Goal: Answer question/provide support: Share knowledge or assist other users

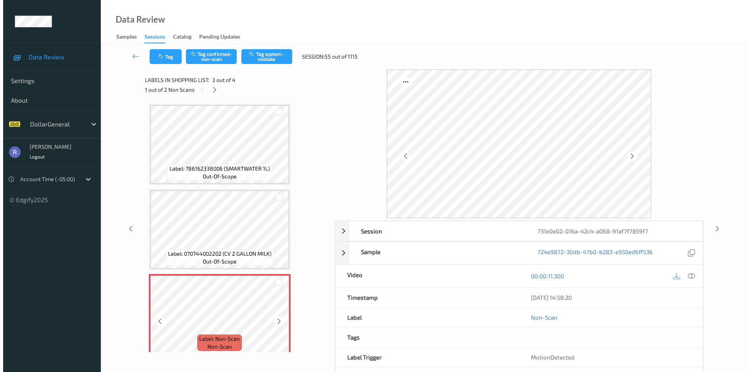
scroll to position [89, 0]
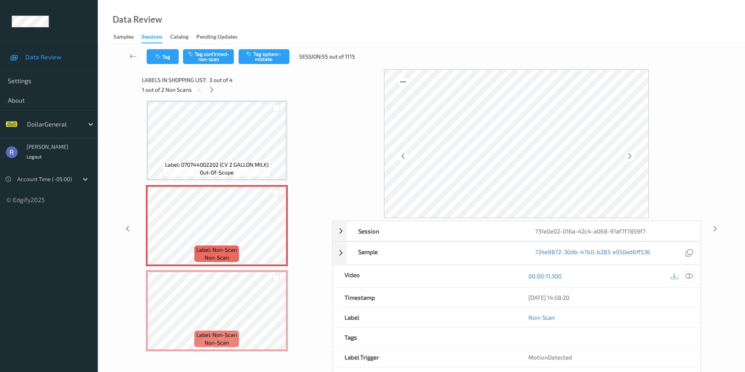
click at [689, 275] on icon at bounding box center [688, 276] width 7 height 7
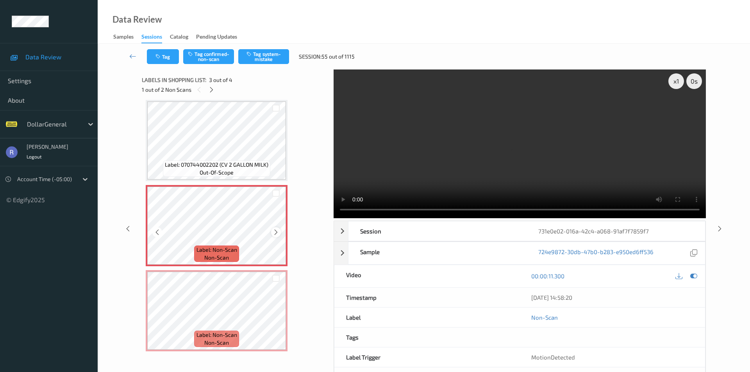
click at [277, 233] on icon at bounding box center [276, 232] width 7 height 7
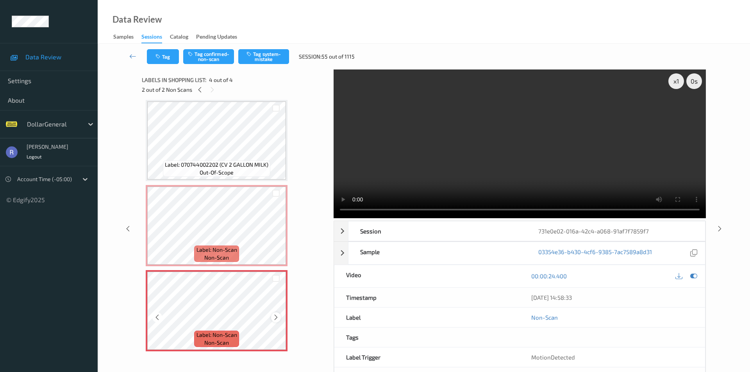
click at [275, 320] on icon at bounding box center [276, 317] width 7 height 7
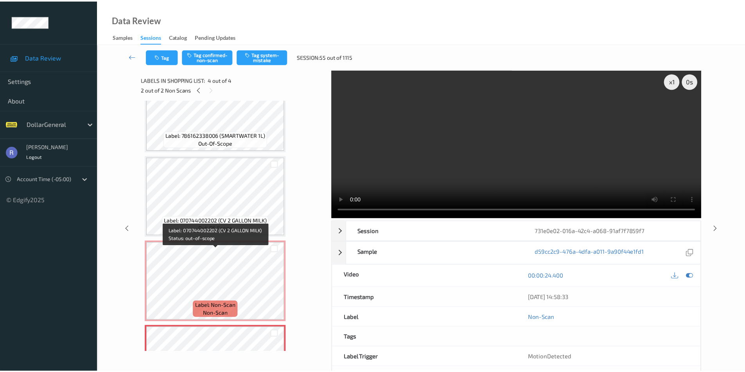
scroll to position [78, 0]
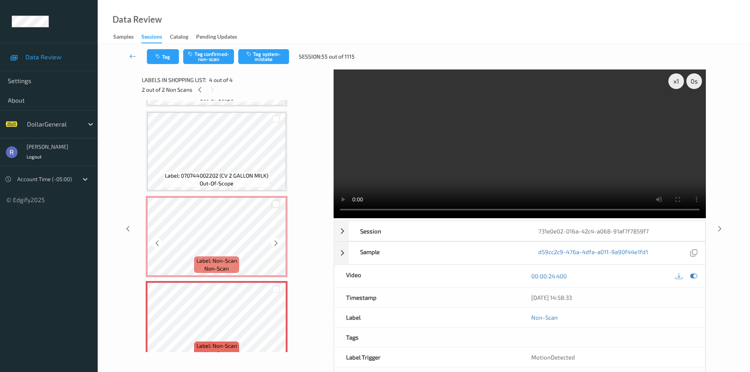
click at [276, 204] on div at bounding box center [275, 204] width 7 height 7
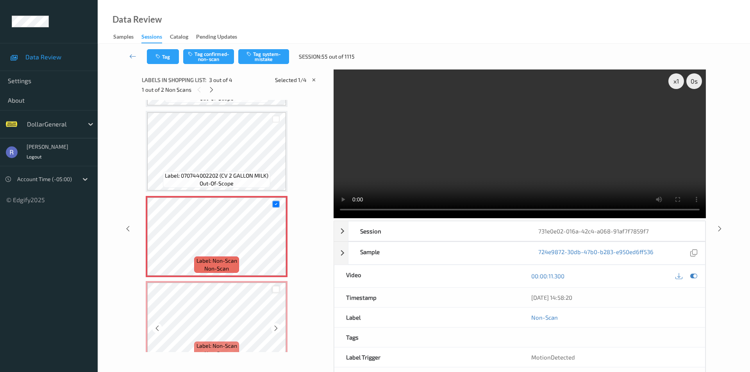
click at [277, 290] on div at bounding box center [275, 289] width 7 height 7
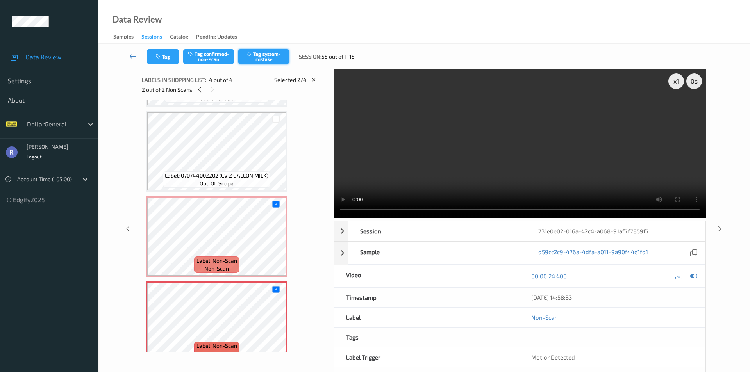
click at [268, 57] on button "Tag system-mistake" at bounding box center [263, 56] width 51 height 15
click at [132, 57] on icon at bounding box center [132, 56] width 7 height 8
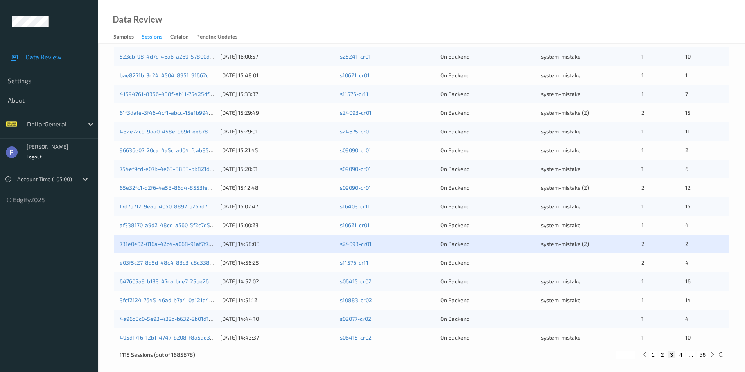
scroll to position [216, 0]
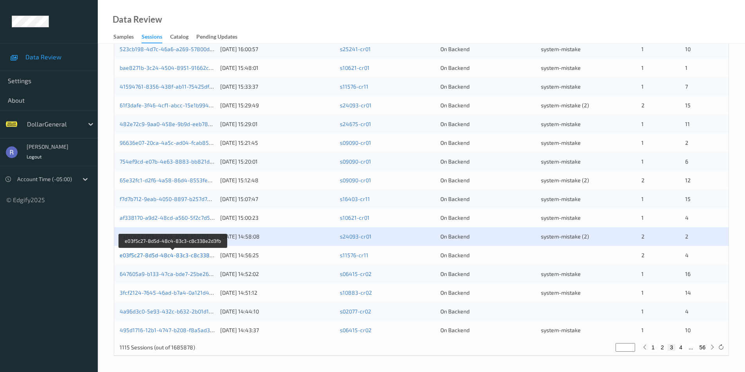
click at [141, 254] on link "e03f5c27-8d5d-48c4-83c3-c8c338e2d3fb" at bounding box center [173, 255] width 107 height 7
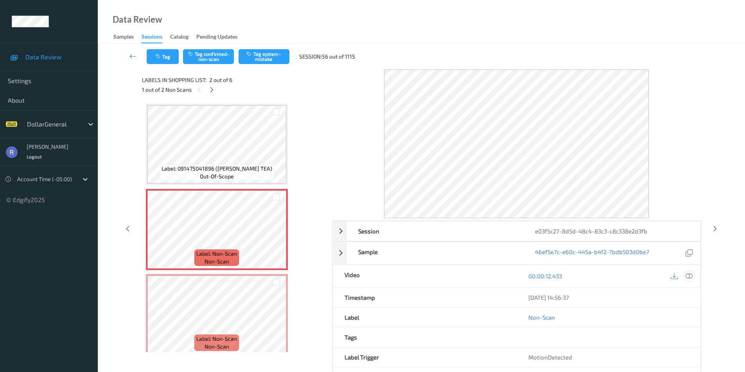
click at [689, 274] on icon at bounding box center [688, 276] width 7 height 7
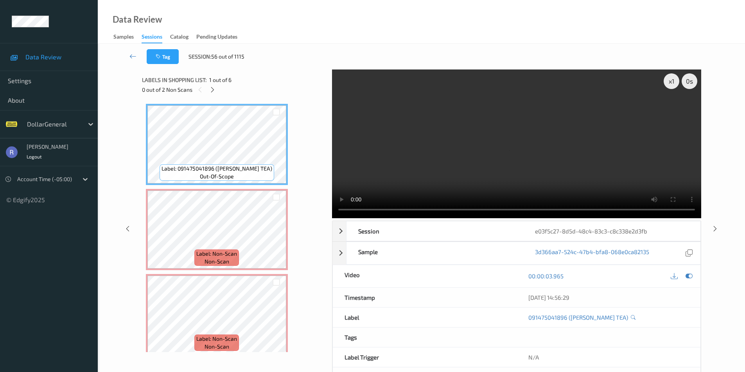
click at [344, 217] on video at bounding box center [516, 144] width 369 height 149
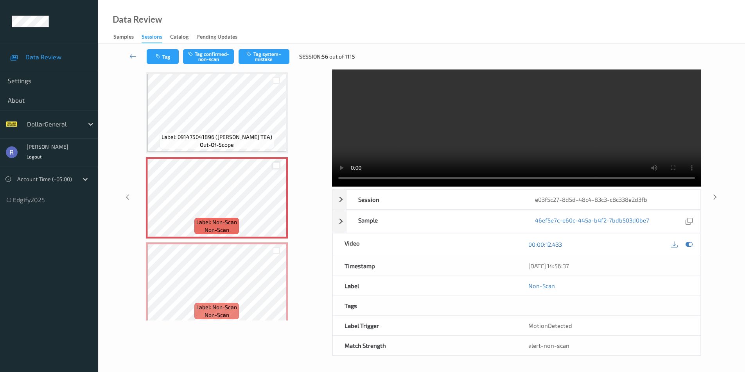
click at [279, 165] on div at bounding box center [275, 165] width 7 height 7
click at [275, 251] on div at bounding box center [275, 250] width 7 height 7
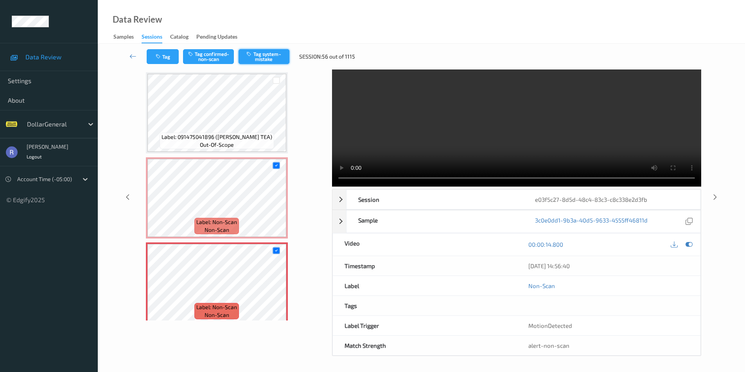
click at [265, 56] on button "Tag system-mistake" at bounding box center [263, 56] width 51 height 15
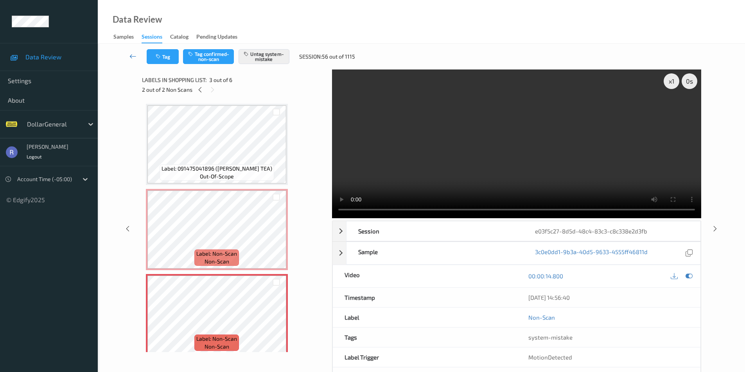
click at [131, 55] on icon at bounding box center [132, 56] width 7 height 8
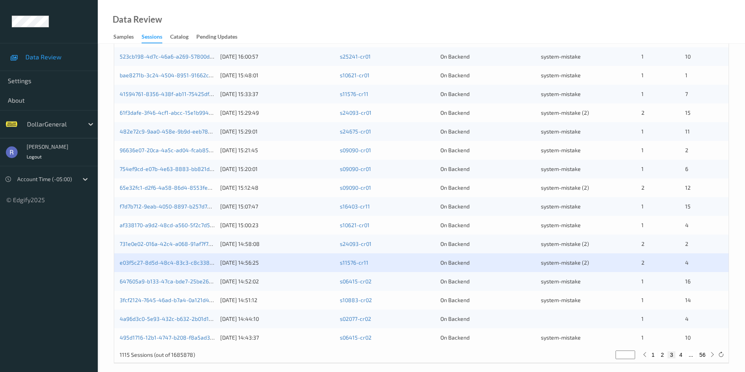
scroll to position [216, 0]
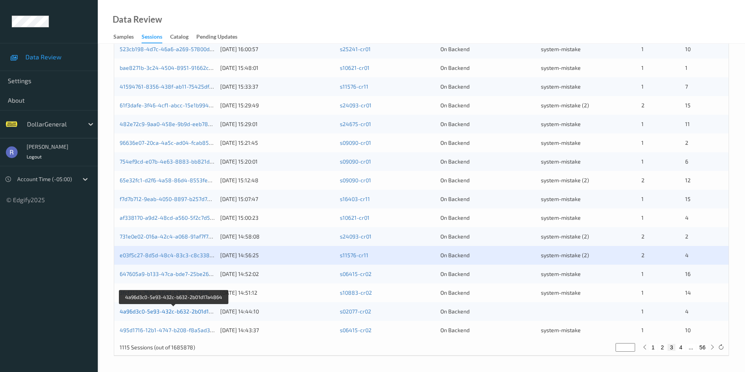
click at [145, 310] on link "4a96d3c0-5e93-432c-b632-2b01d17a4864" at bounding box center [174, 311] width 109 height 7
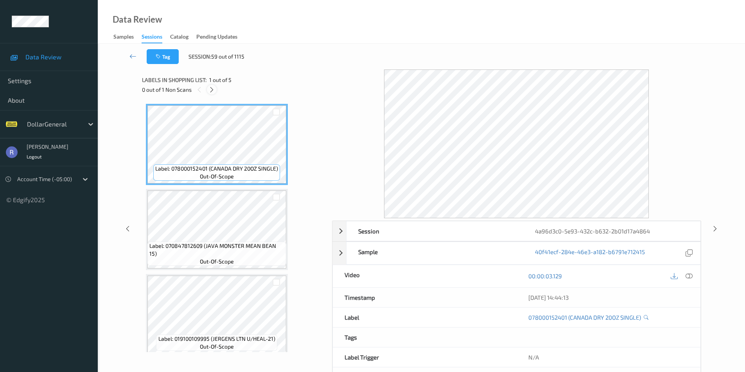
click at [211, 89] on icon at bounding box center [211, 89] width 7 height 7
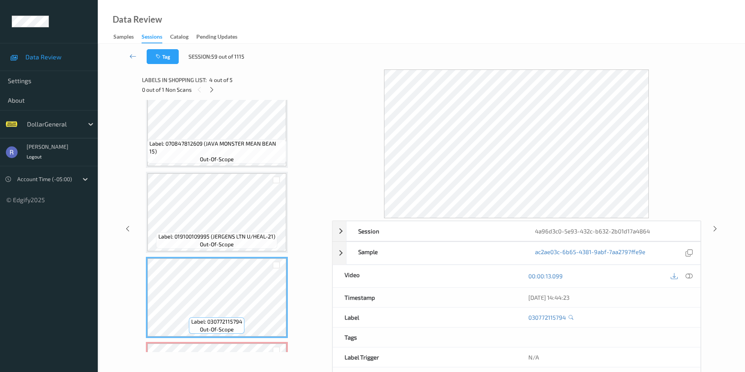
scroll to position [99, 0]
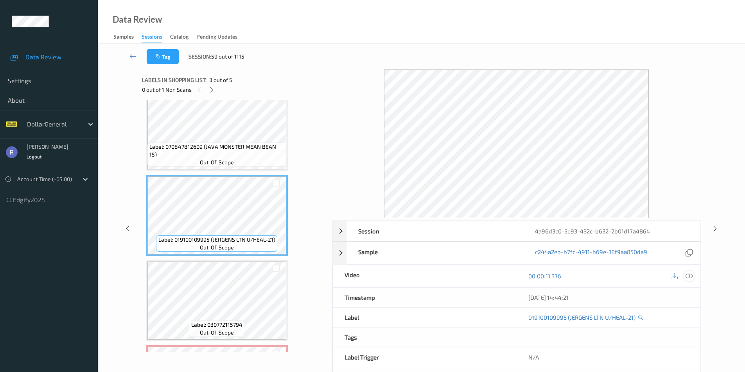
click at [691, 279] on icon at bounding box center [688, 276] width 7 height 7
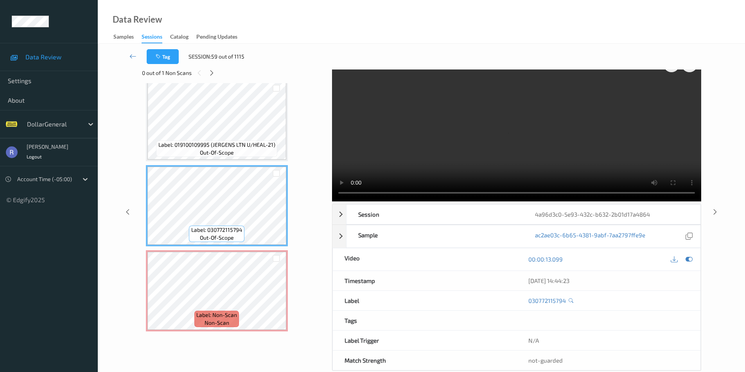
scroll to position [32, 0]
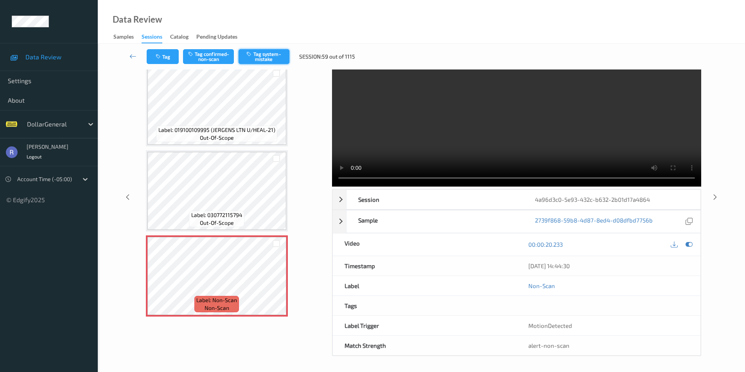
click at [259, 55] on button "Tag system-mistake" at bounding box center [263, 56] width 51 height 15
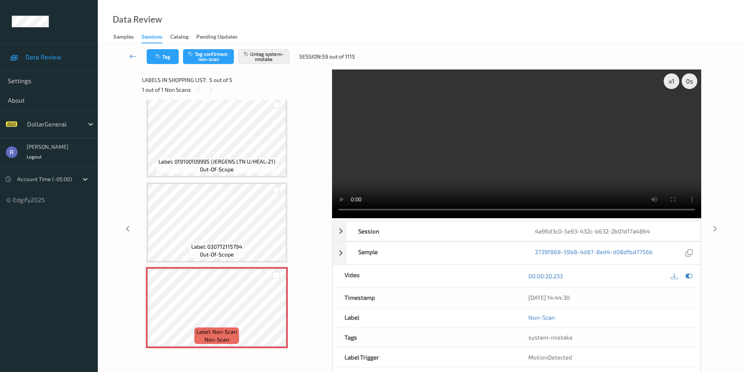
click at [129, 57] on icon at bounding box center [132, 56] width 7 height 8
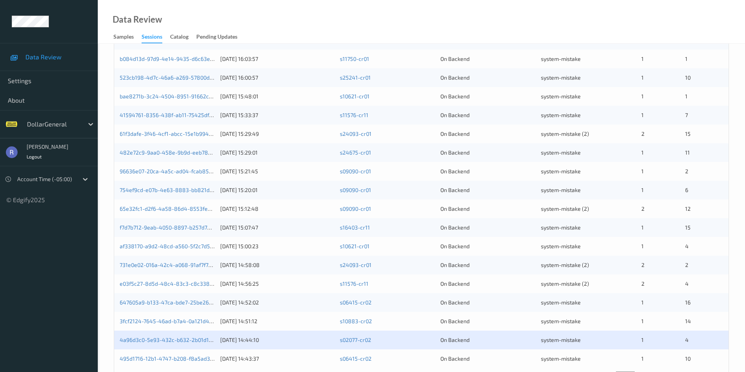
scroll to position [216, 0]
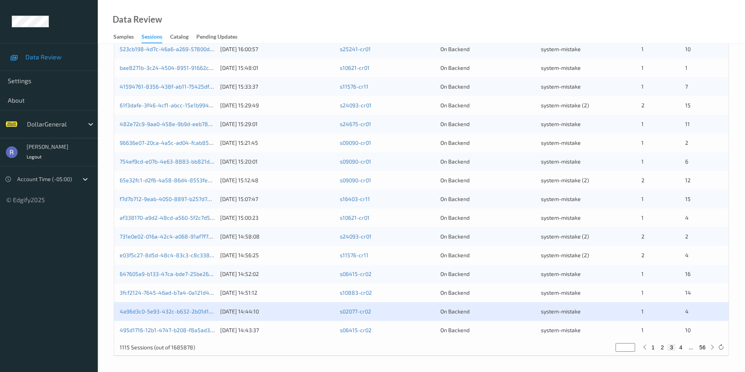
type input "*"
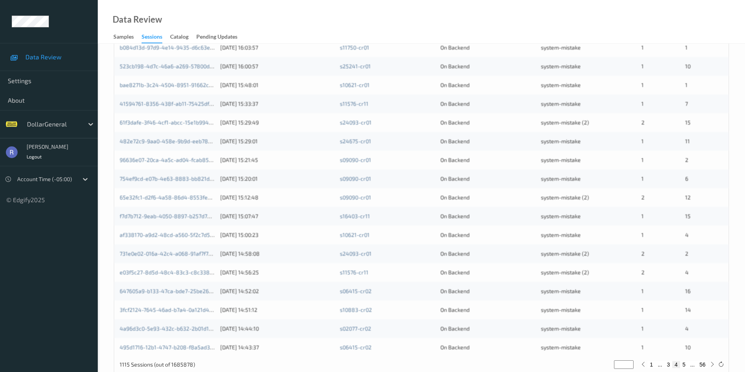
type input "*"
click at [631, 361] on input "*" at bounding box center [624, 365] width 20 height 9
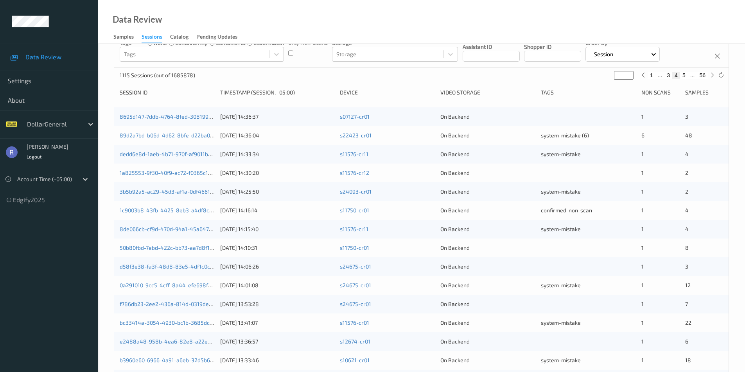
scroll to position [0, 0]
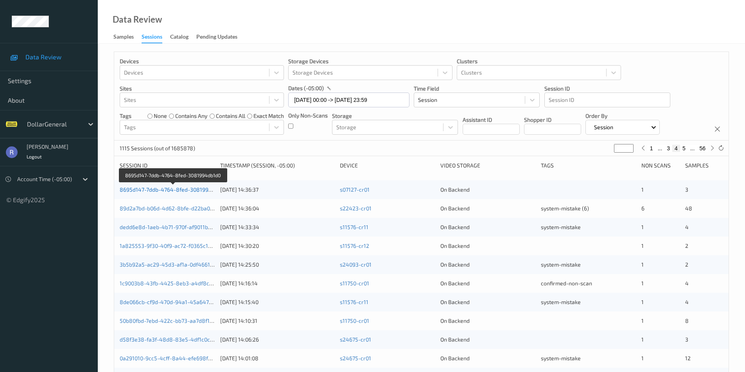
click at [173, 193] on link "8695d147-7ddb-4764-8fed-3081994db1d0" at bounding box center [173, 189] width 107 height 7
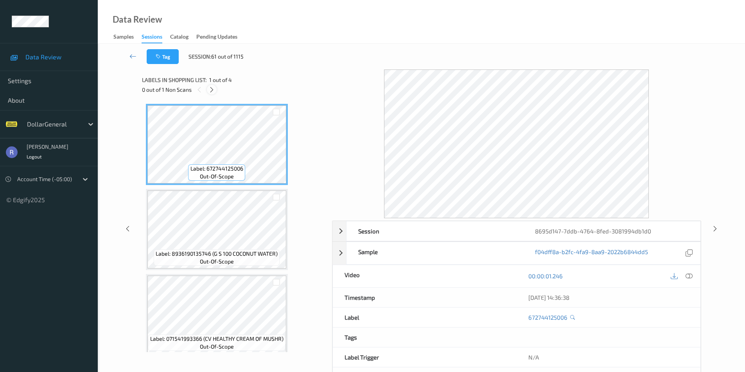
click at [213, 88] on icon at bounding box center [211, 89] width 7 height 7
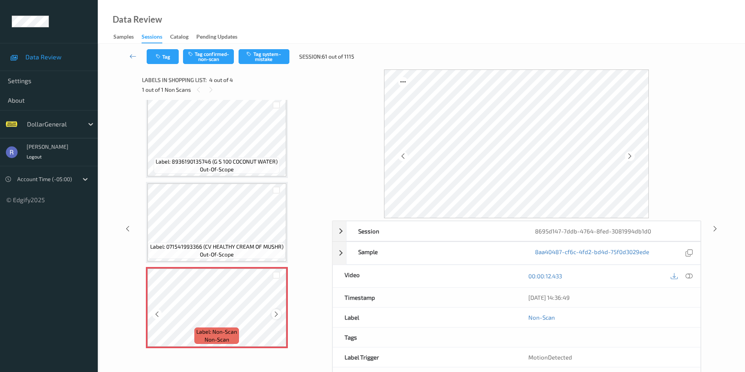
click at [274, 314] on icon at bounding box center [276, 314] width 7 height 7
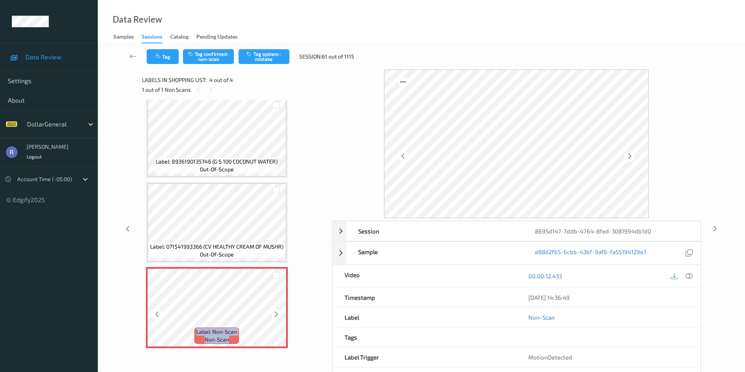
click at [274, 314] on icon at bounding box center [276, 314] width 7 height 7
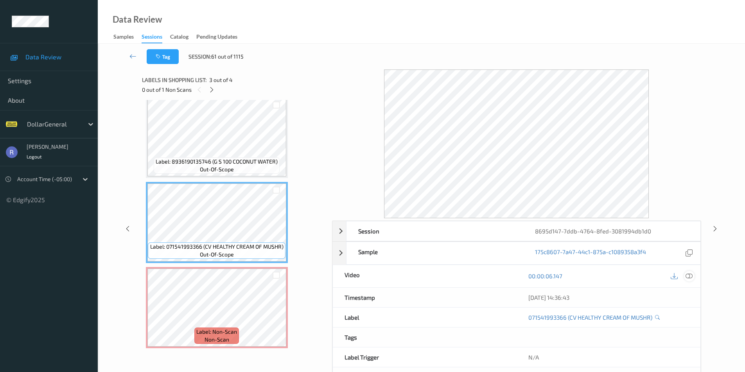
click at [692, 279] on div at bounding box center [689, 276] width 11 height 11
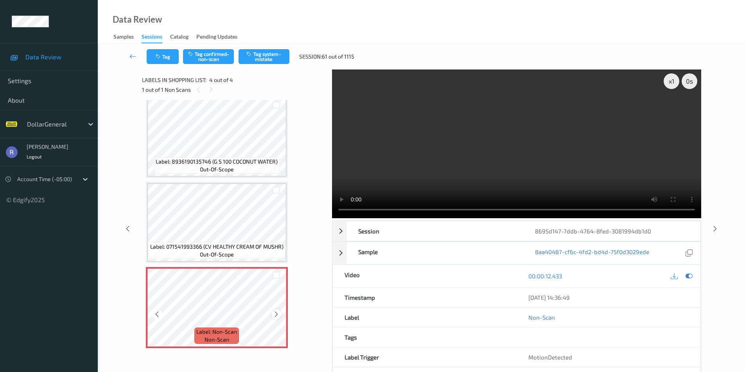
click at [275, 315] on icon at bounding box center [276, 314] width 7 height 7
click at [264, 62] on button "Tag system-mistake" at bounding box center [263, 56] width 51 height 15
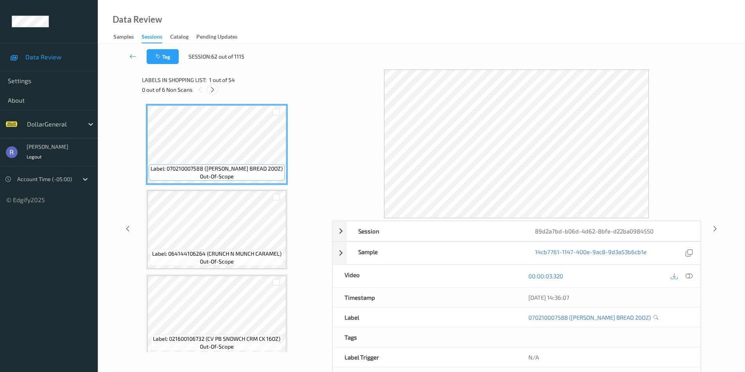
click at [213, 88] on icon at bounding box center [212, 89] width 7 height 7
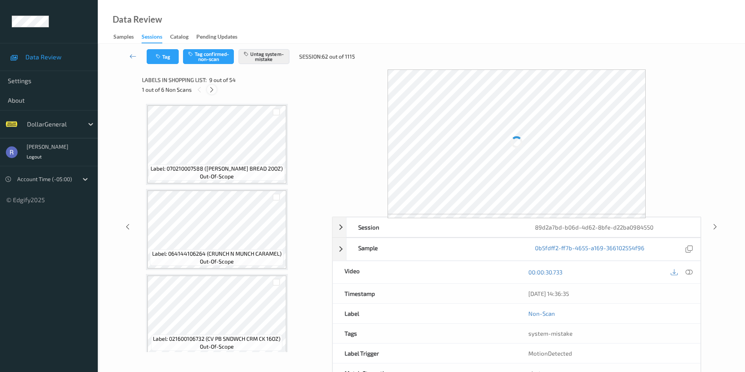
scroll to position [600, 0]
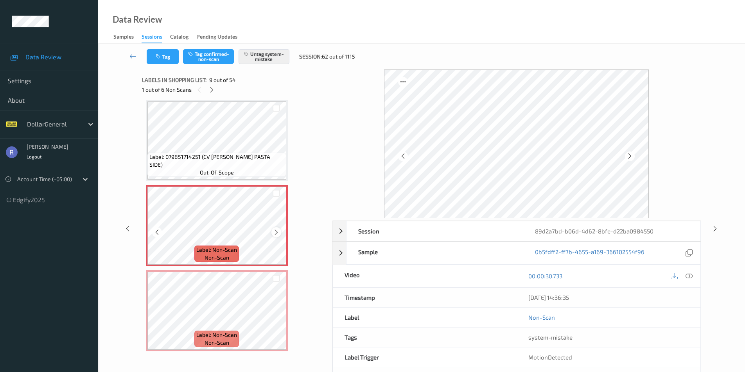
click at [276, 232] on icon at bounding box center [276, 232] width 7 height 7
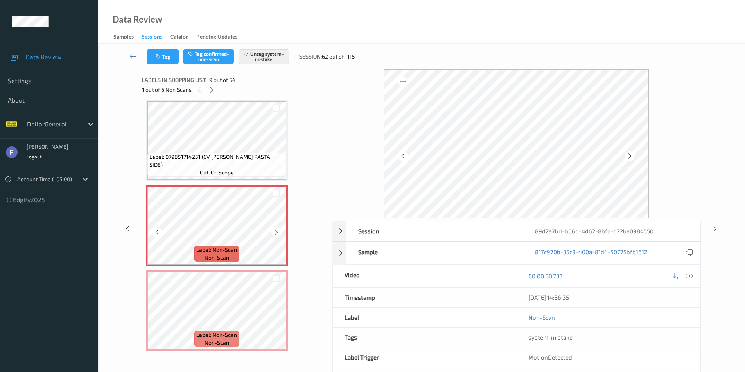
click at [276, 232] on icon at bounding box center [276, 232] width 7 height 7
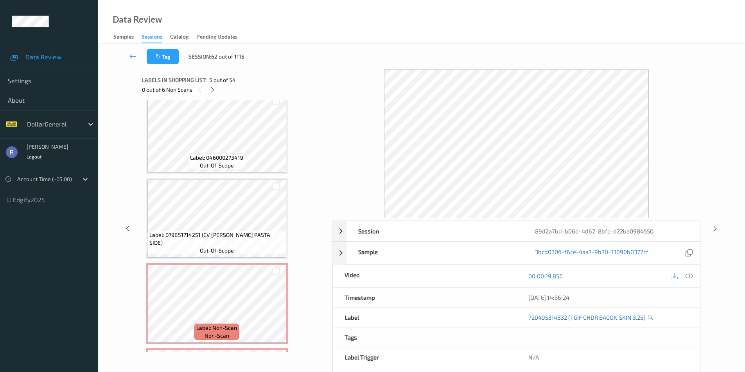
scroll to position [561, 0]
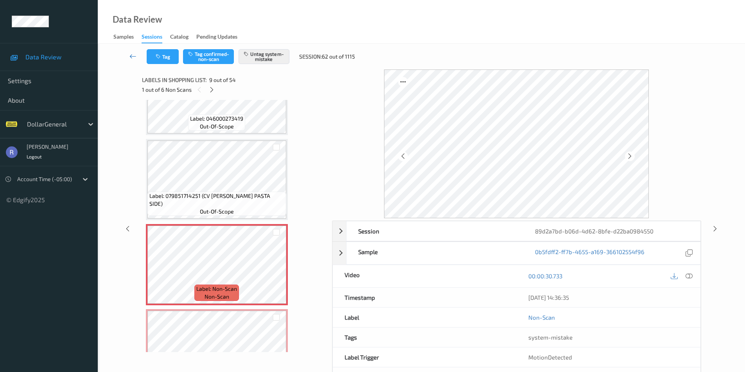
click at [129, 55] on icon at bounding box center [132, 56] width 7 height 8
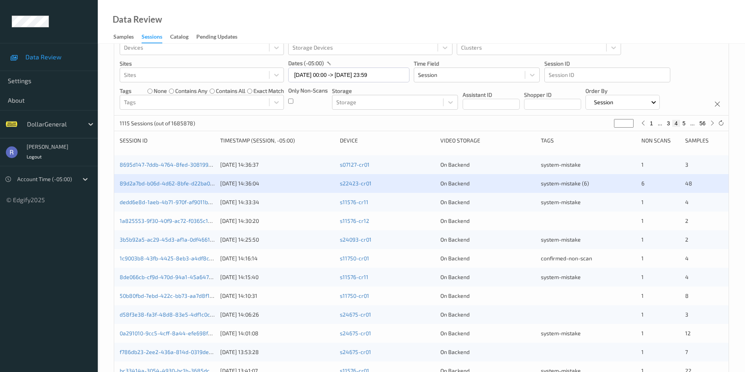
scroll to position [39, 0]
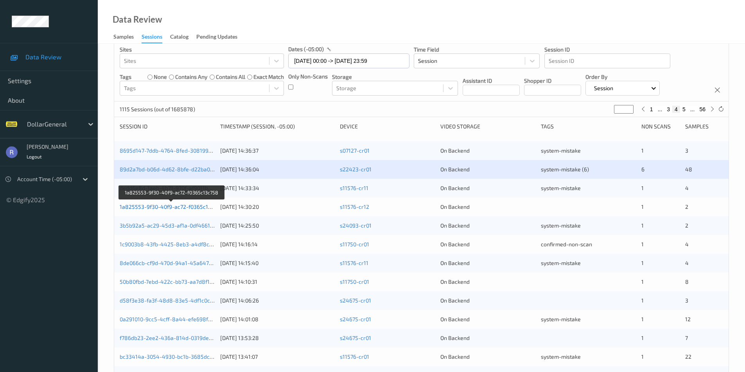
click at [155, 207] on link "1a825553-9f30-40f9-ac72-f0365c13c758" at bounding box center [172, 207] width 104 height 7
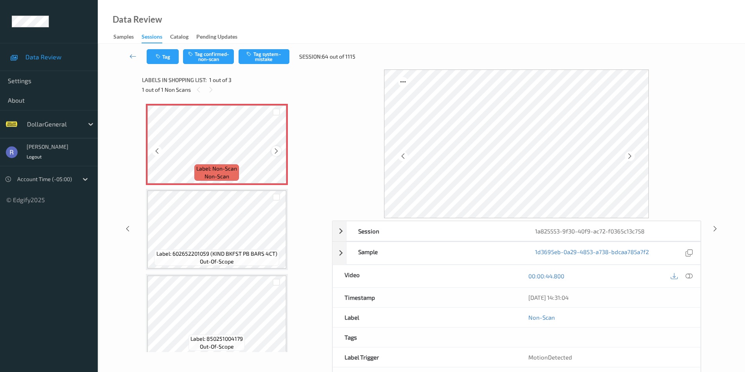
click at [275, 151] on icon at bounding box center [276, 151] width 7 height 7
click at [687, 277] on icon at bounding box center [688, 276] width 7 height 7
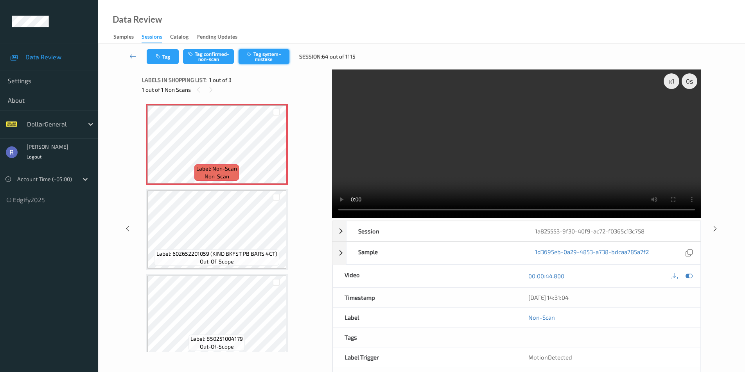
click at [276, 60] on button "Tag system-mistake" at bounding box center [263, 56] width 51 height 15
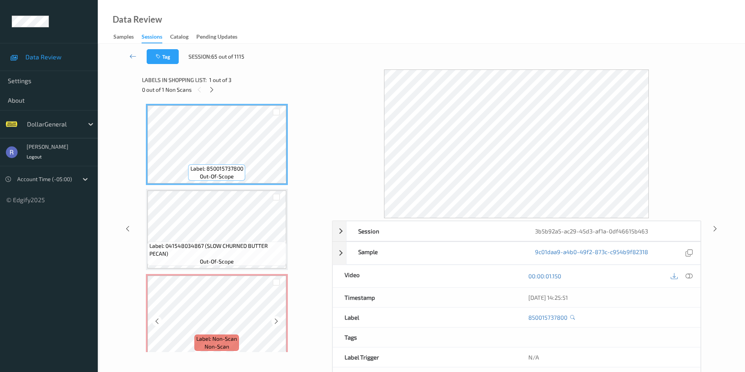
scroll to position [7, 0]
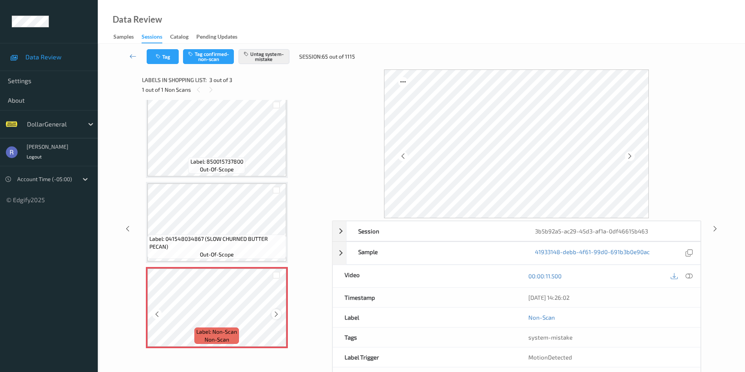
click at [274, 312] on icon at bounding box center [276, 314] width 7 height 7
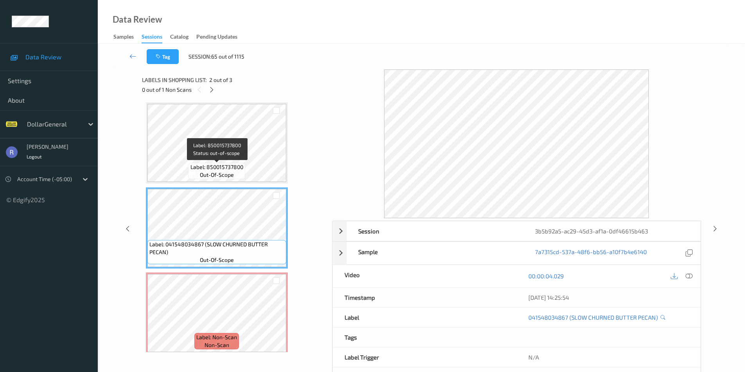
scroll to position [0, 0]
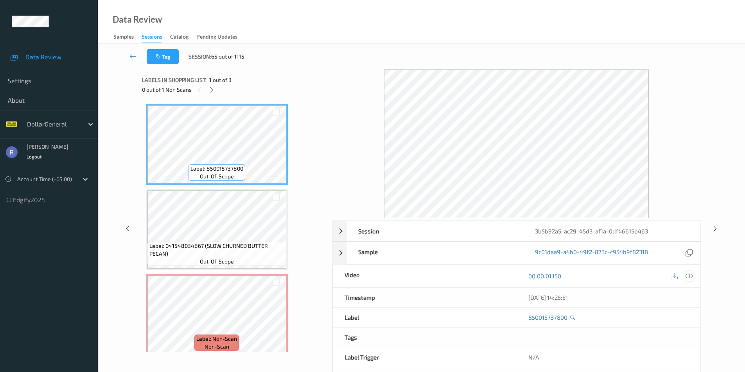
click at [691, 275] on icon at bounding box center [688, 276] width 7 height 7
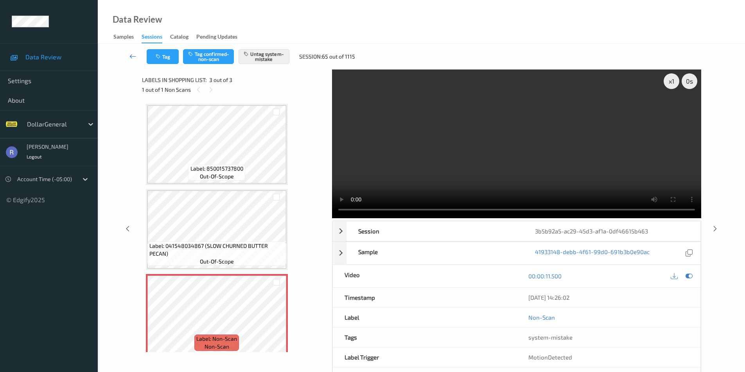
click at [131, 56] on icon at bounding box center [132, 56] width 7 height 8
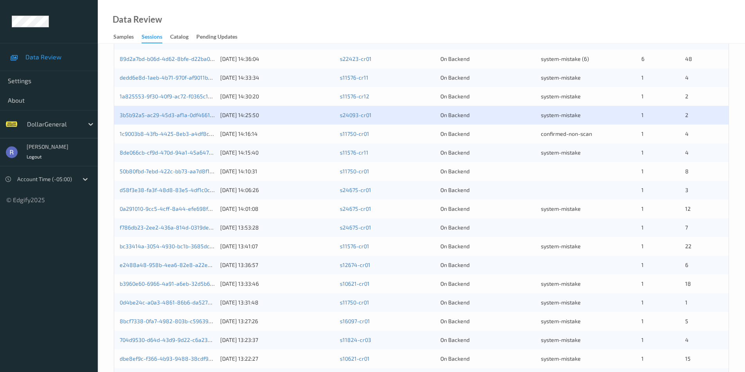
scroll to position [156, 0]
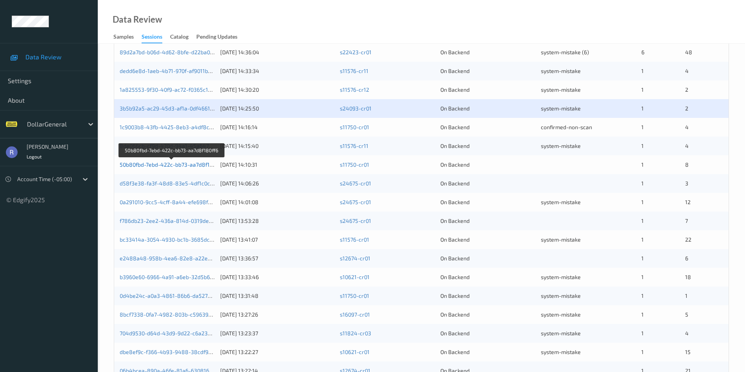
click at [144, 168] on link "50b80fbd-7ebd-422c-bb73-aa7d8f180ff6" at bounding box center [172, 164] width 104 height 7
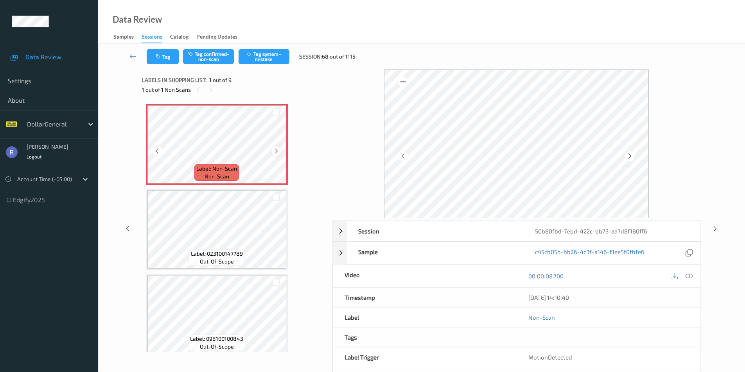
click at [276, 152] on icon at bounding box center [276, 151] width 7 height 7
click at [685, 274] on div at bounding box center [689, 276] width 11 height 11
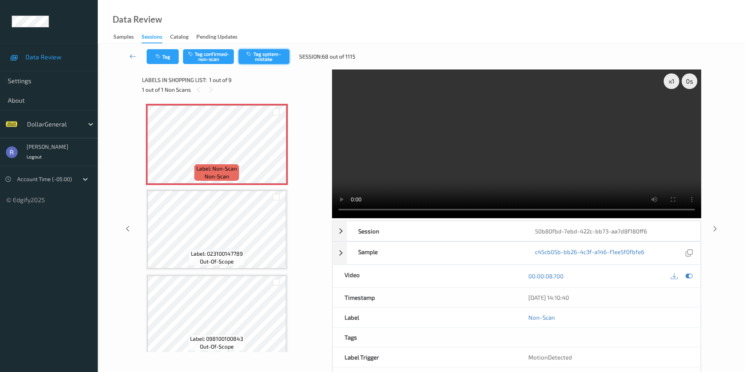
click at [266, 54] on button "Tag system-mistake" at bounding box center [263, 56] width 51 height 15
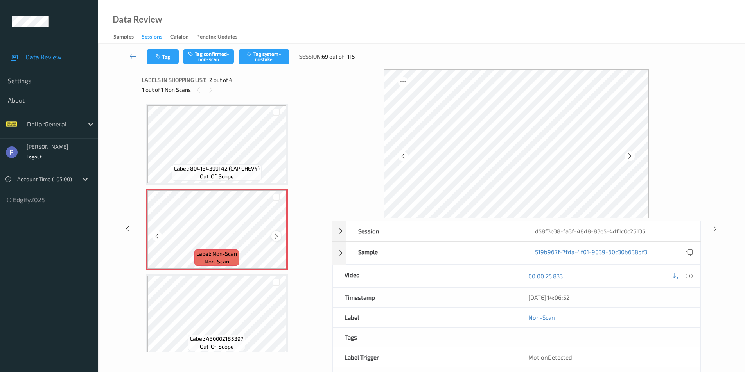
click at [276, 235] on icon at bounding box center [276, 236] width 7 height 7
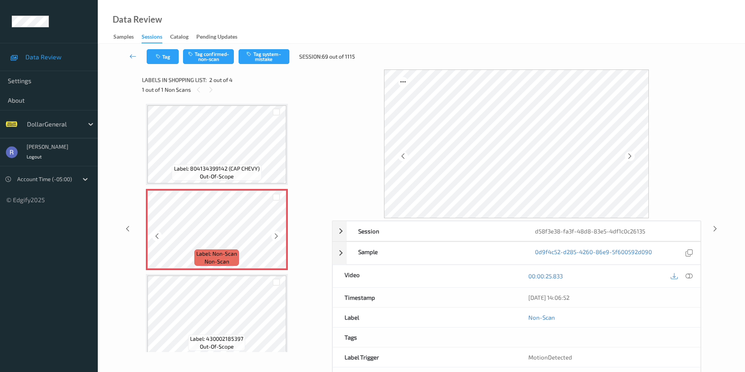
click at [276, 235] on icon at bounding box center [276, 236] width 7 height 7
click at [689, 276] on icon at bounding box center [688, 276] width 7 height 7
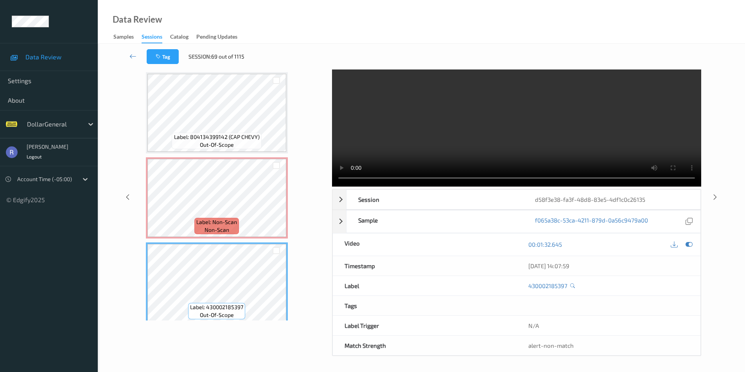
click at [506, 145] on video at bounding box center [516, 112] width 369 height 149
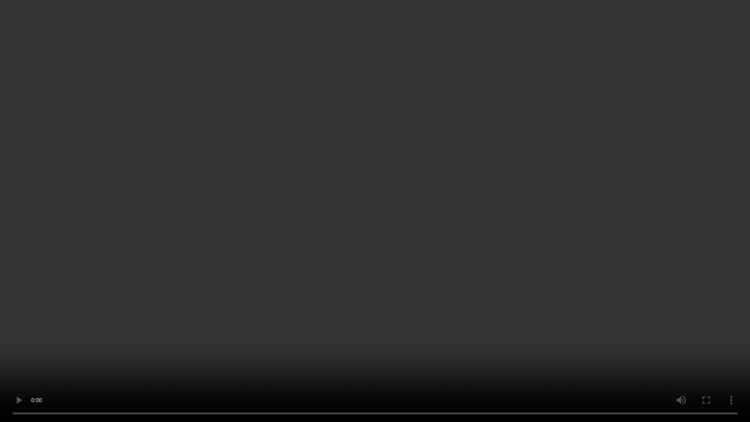
click at [403, 249] on video at bounding box center [375, 211] width 750 height 422
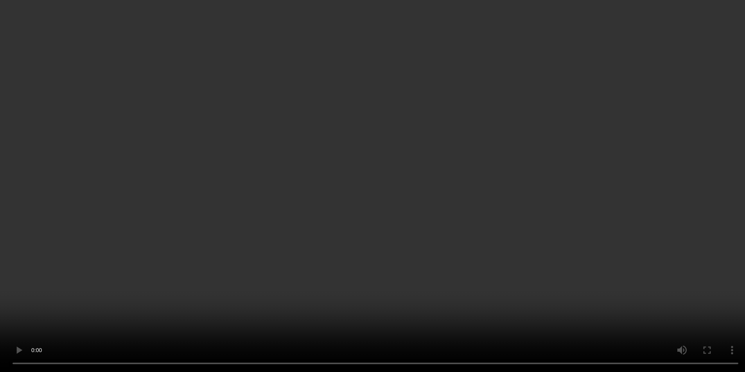
scroll to position [92, 0]
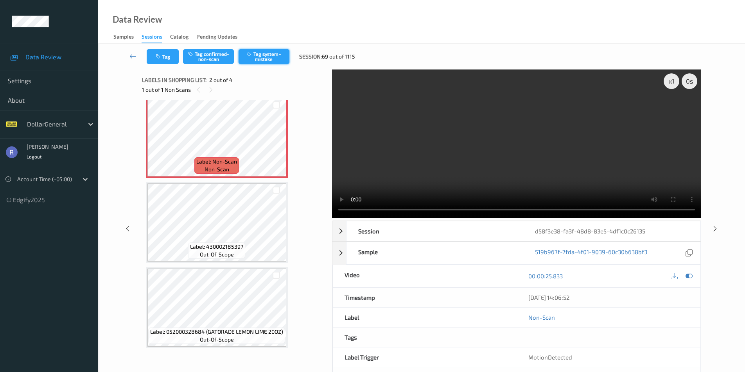
click at [267, 59] on button "Tag system-mistake" at bounding box center [263, 56] width 51 height 15
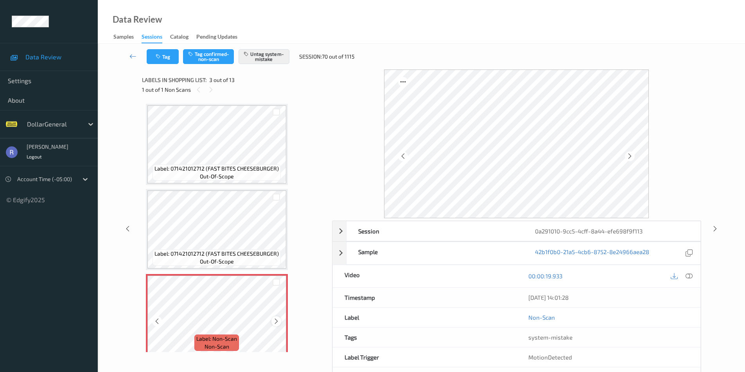
click at [277, 319] on icon at bounding box center [276, 321] width 7 height 7
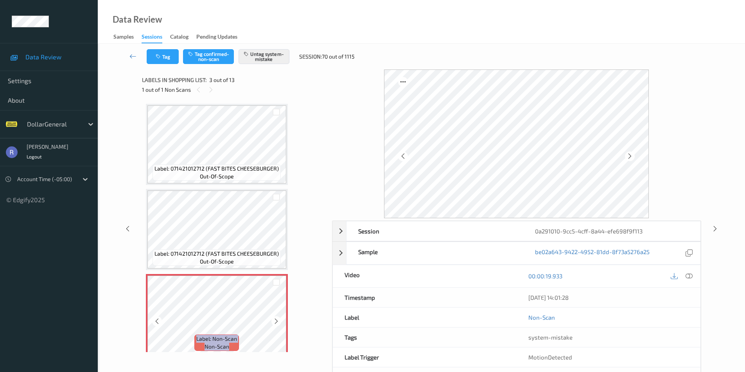
click at [277, 319] on icon at bounding box center [276, 321] width 7 height 7
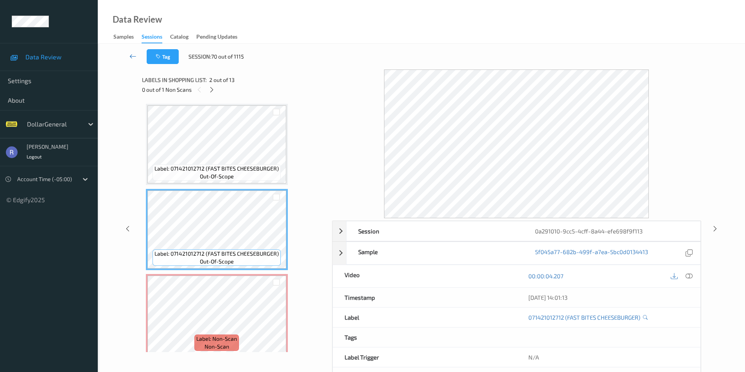
click at [130, 58] on icon at bounding box center [132, 56] width 7 height 8
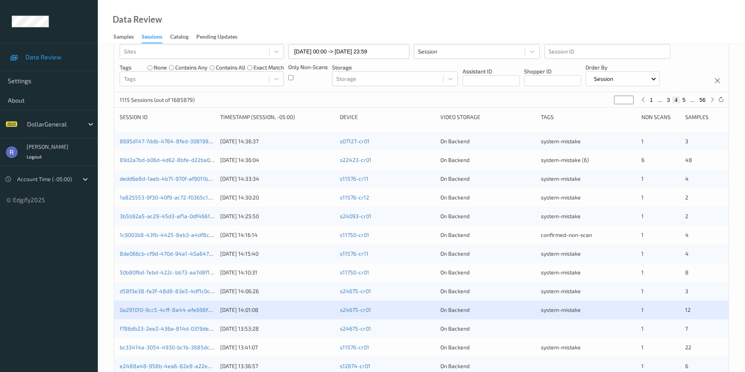
scroll to position [156, 0]
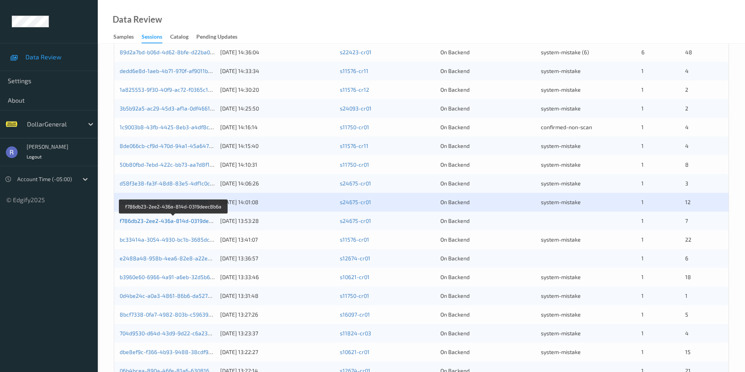
click at [141, 224] on link "f786db23-2ee2-436a-814d-0319deec8b6a" at bounding box center [174, 221] width 108 height 7
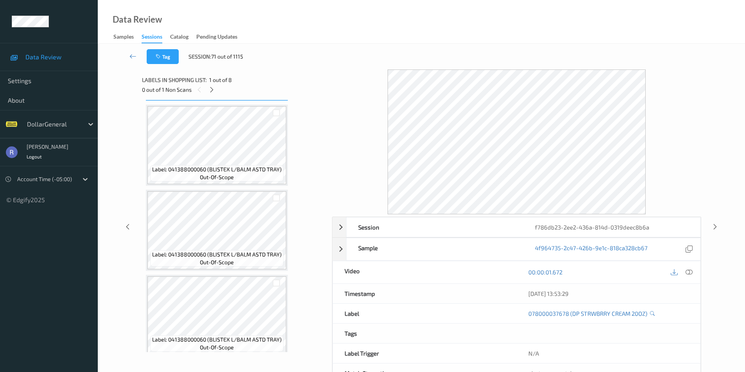
scroll to position [78, 0]
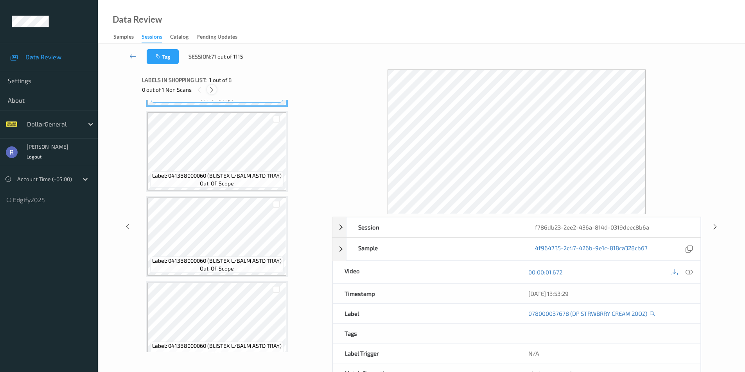
click at [212, 89] on icon at bounding box center [211, 89] width 7 height 7
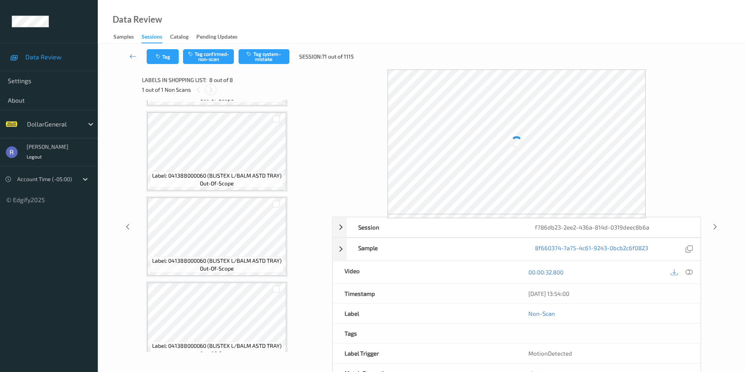
scroll to position [433, 0]
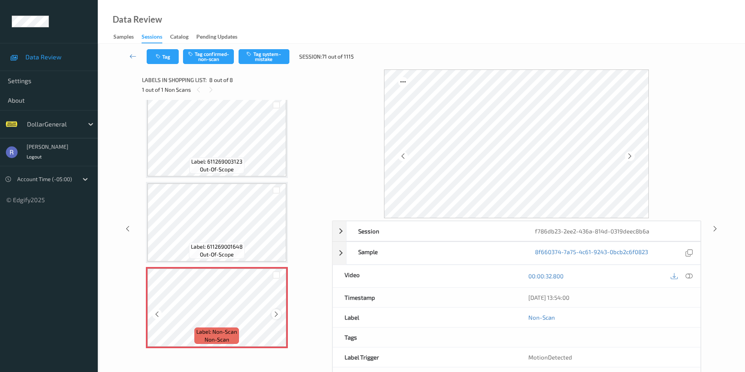
click at [278, 313] on icon at bounding box center [276, 314] width 7 height 7
click at [687, 277] on icon at bounding box center [688, 276] width 7 height 7
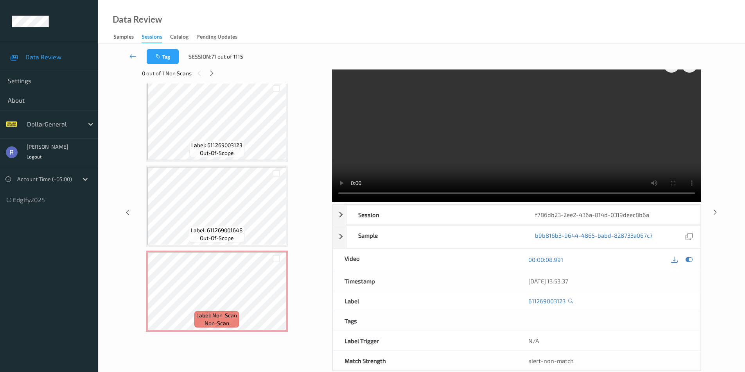
scroll to position [32, 0]
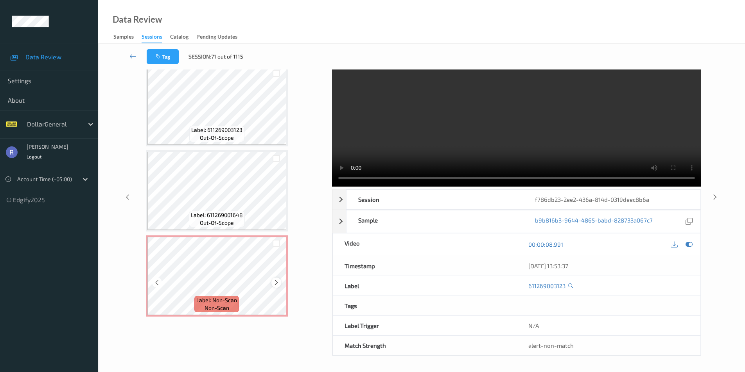
click at [273, 283] on icon at bounding box center [276, 282] width 7 height 7
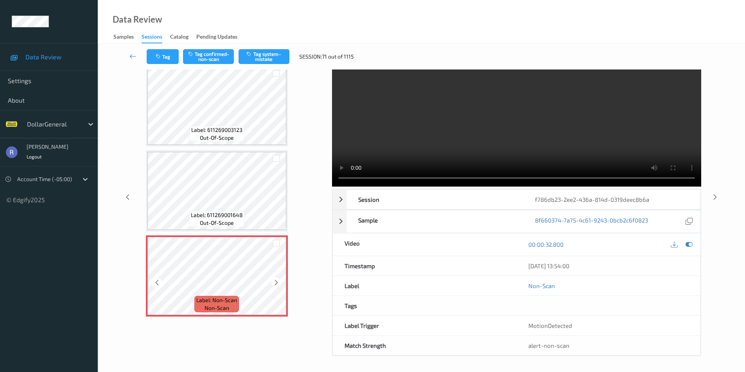
click at [273, 283] on icon at bounding box center [276, 282] width 7 height 7
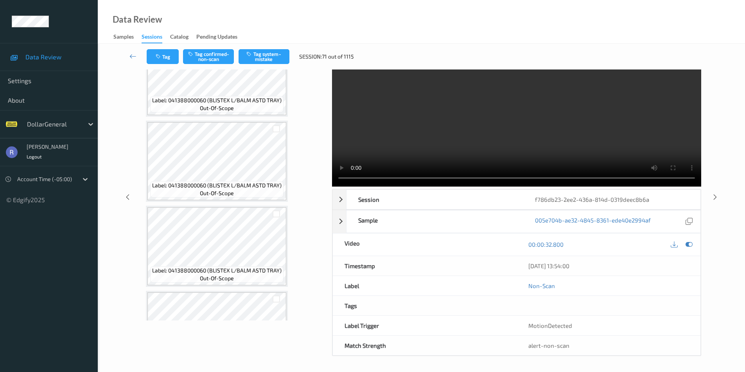
scroll to position [120, 0]
click at [242, 268] on div "Label: 041388000060 (BLISTEX L/BALM ASTD TRAY) out-of-scope" at bounding box center [216, 276] width 133 height 16
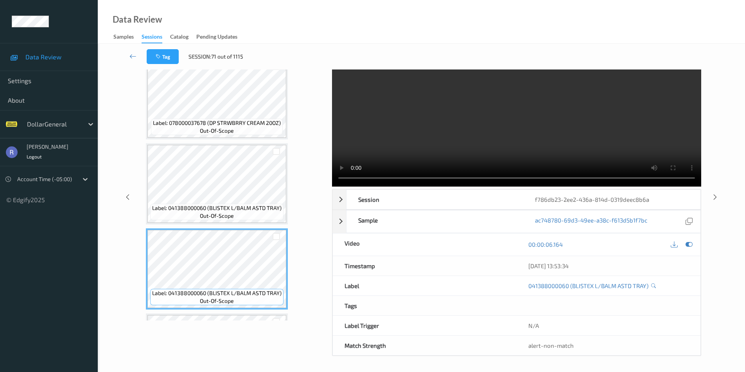
scroll to position [0, 0]
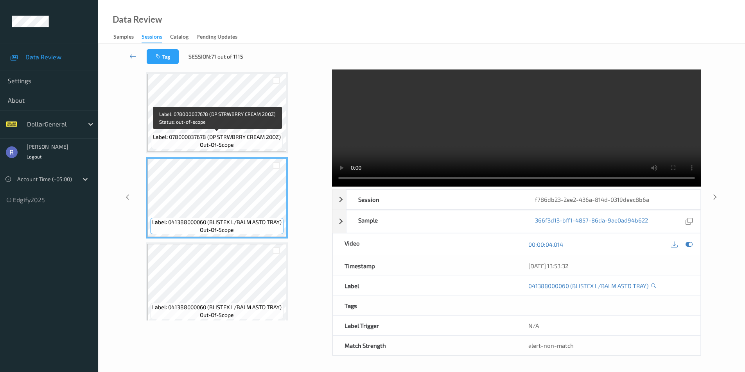
click at [247, 146] on div "Label: 078000037678 (DP STRWBRRY CREAM 20OZ) out-of-scope" at bounding box center [217, 141] width 132 height 16
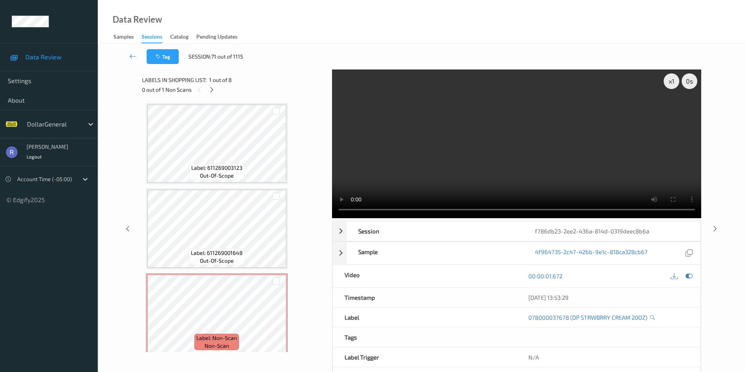
scroll to position [433, 0]
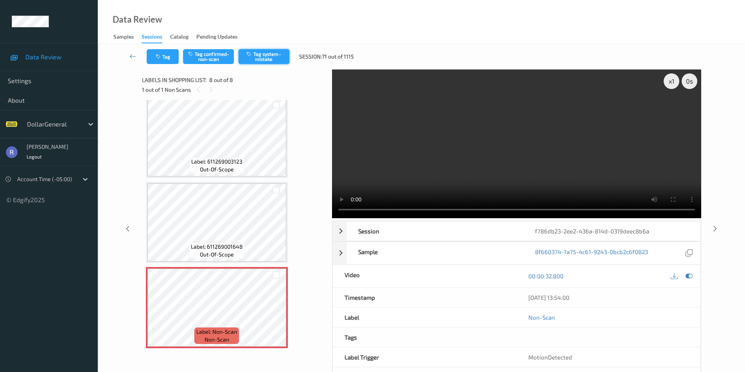
click at [268, 54] on button "Tag system-mistake" at bounding box center [263, 56] width 51 height 15
click at [132, 56] on icon at bounding box center [132, 56] width 7 height 8
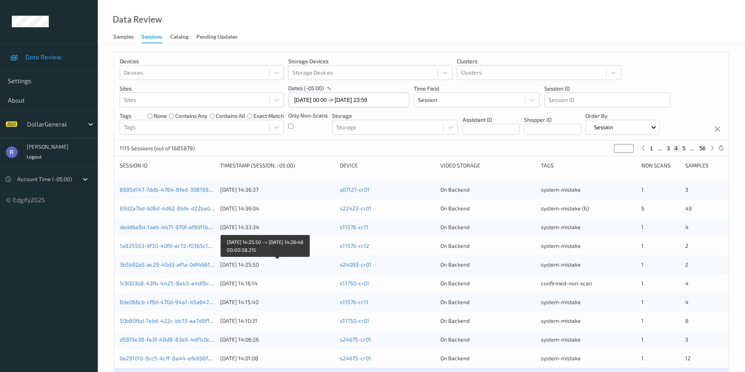
scroll to position [195, 0]
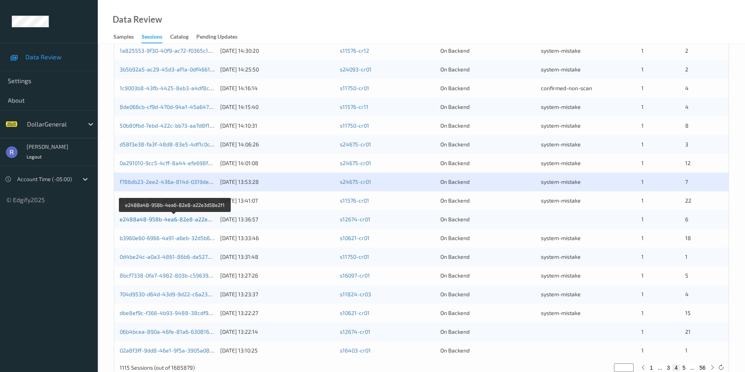
click at [136, 218] on link "e2488a48-958b-4ea6-82e8-a22e3d58e2f1" at bounding box center [175, 219] width 111 height 7
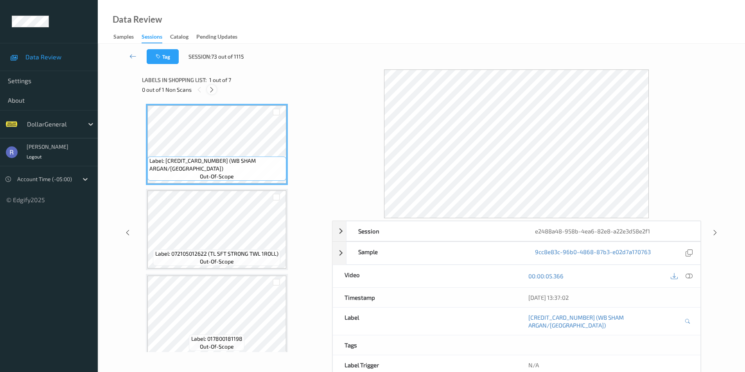
click at [210, 90] on icon at bounding box center [211, 89] width 7 height 7
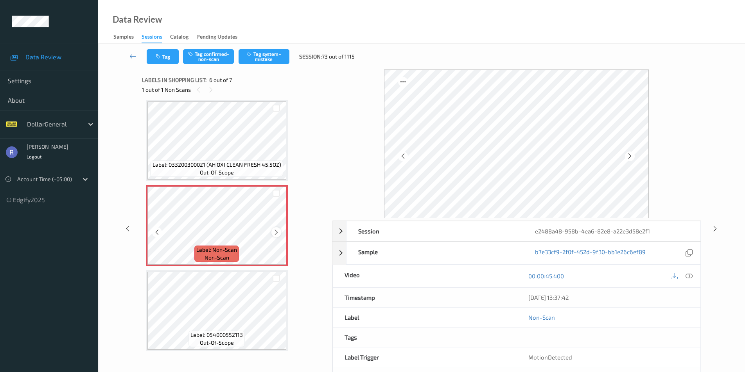
click at [276, 232] on icon at bounding box center [276, 232] width 7 height 7
click at [268, 55] on button "Tag system-mistake" at bounding box center [263, 56] width 51 height 15
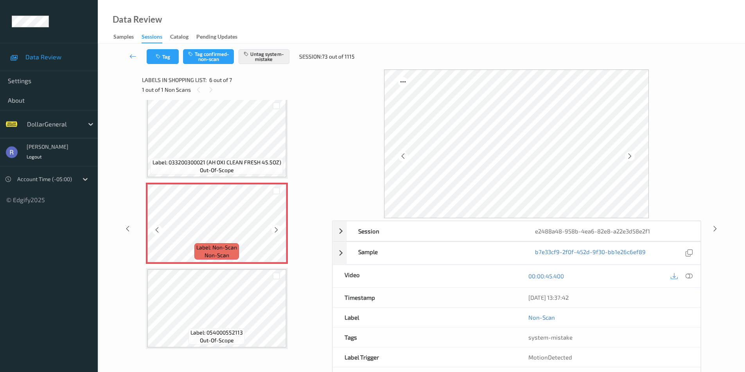
scroll to position [348, 0]
click at [714, 228] on icon at bounding box center [714, 228] width 7 height 7
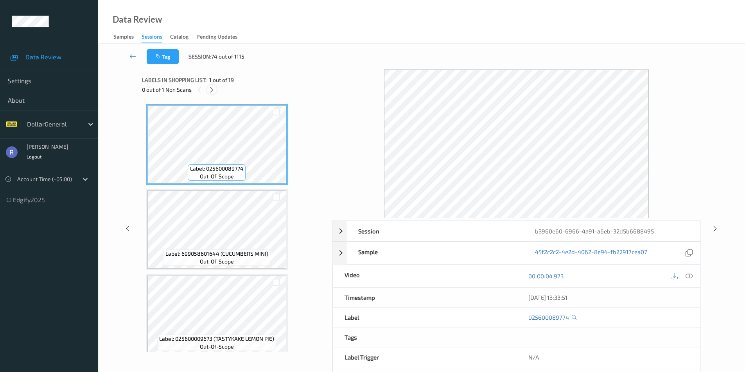
click at [209, 89] on icon at bounding box center [211, 89] width 7 height 7
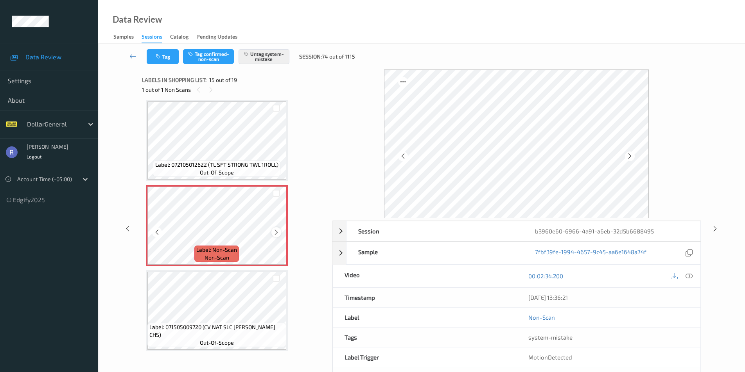
click at [277, 233] on icon at bounding box center [276, 232] width 7 height 7
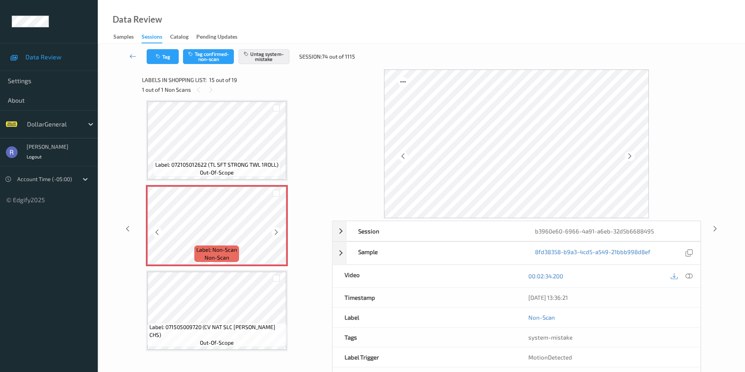
click at [277, 233] on icon at bounding box center [276, 232] width 7 height 7
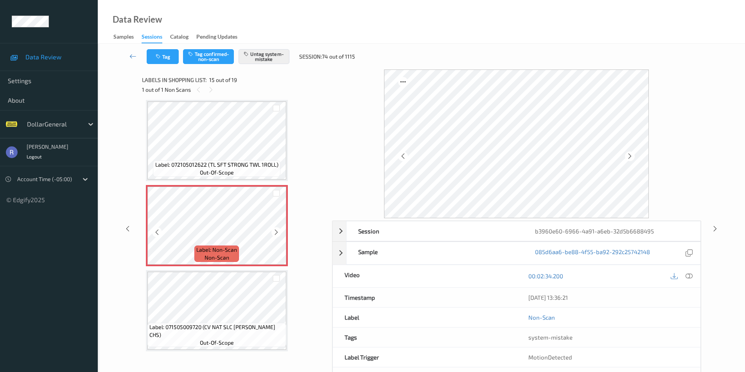
click at [277, 233] on icon at bounding box center [276, 232] width 7 height 7
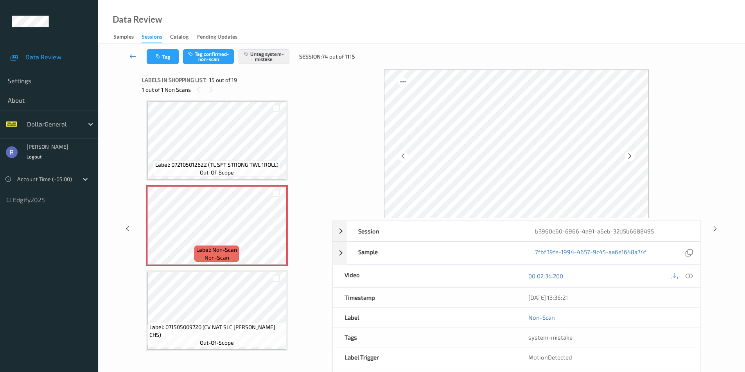
click at [136, 56] on icon at bounding box center [132, 56] width 7 height 8
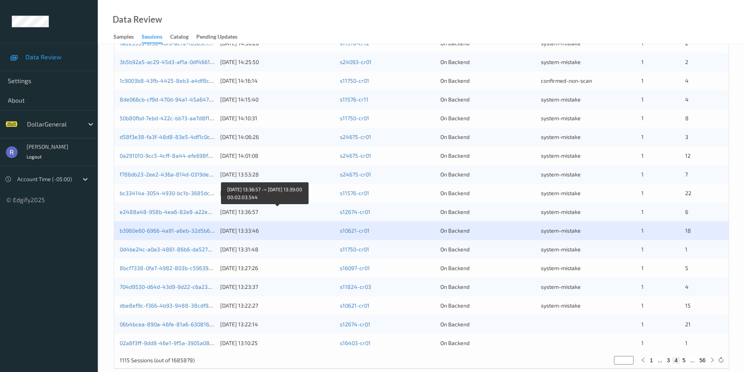
scroll to position [216, 0]
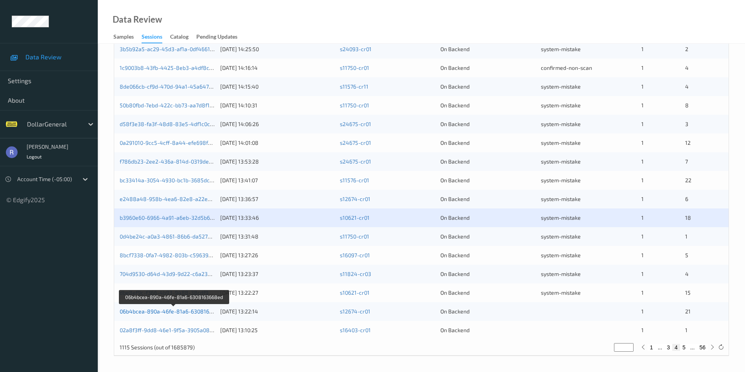
click at [156, 310] on link "06b4bcea-890a-46fe-81a6-6308163668ed" at bounding box center [174, 311] width 109 height 7
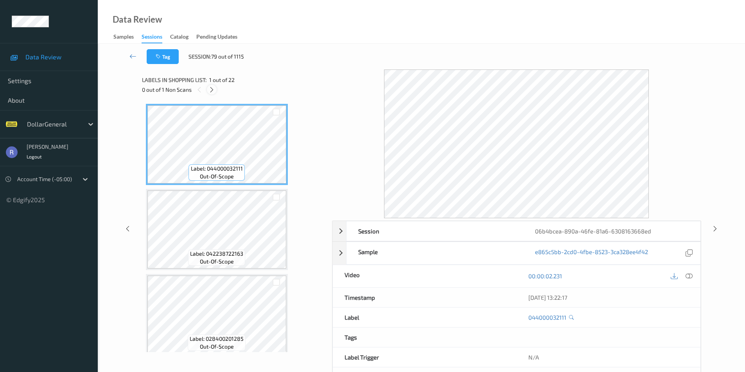
click at [212, 90] on icon at bounding box center [211, 89] width 7 height 7
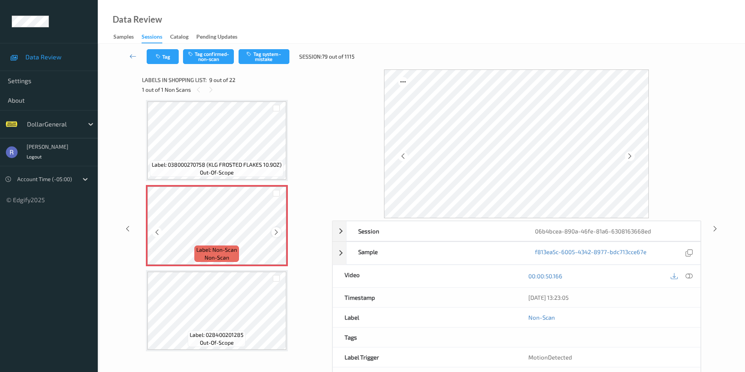
click at [278, 231] on icon at bounding box center [276, 232] width 7 height 7
click at [260, 57] on button "Tag system-mistake" at bounding box center [263, 56] width 51 height 15
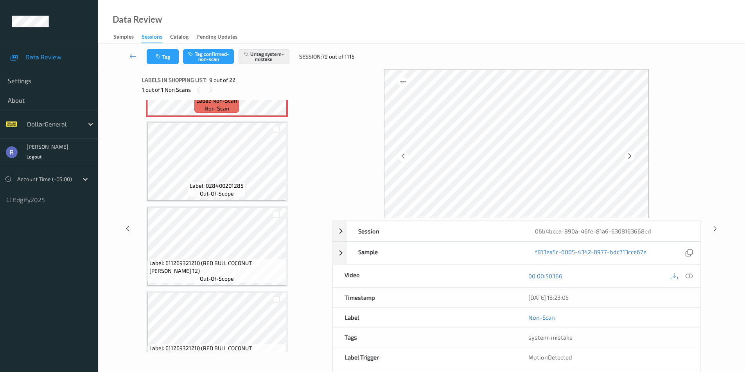
scroll to position [639, 0]
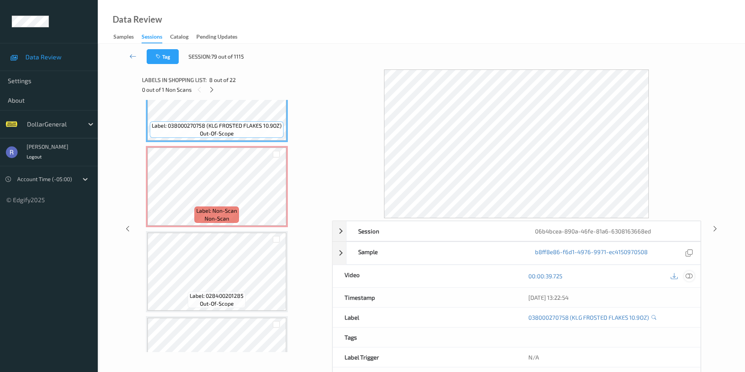
click at [692, 276] on div at bounding box center [689, 276] width 11 height 11
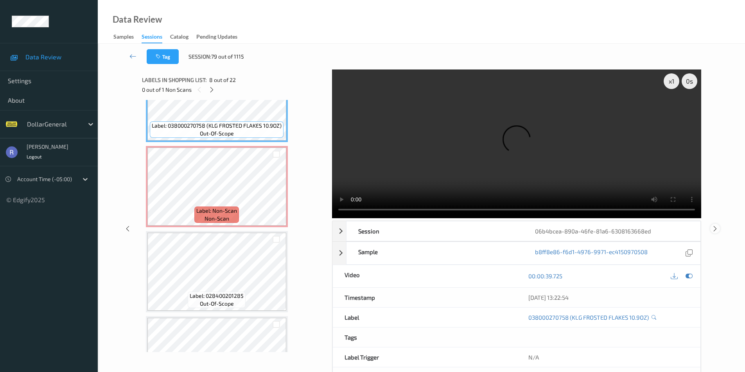
click at [712, 227] on icon at bounding box center [714, 228] width 7 height 7
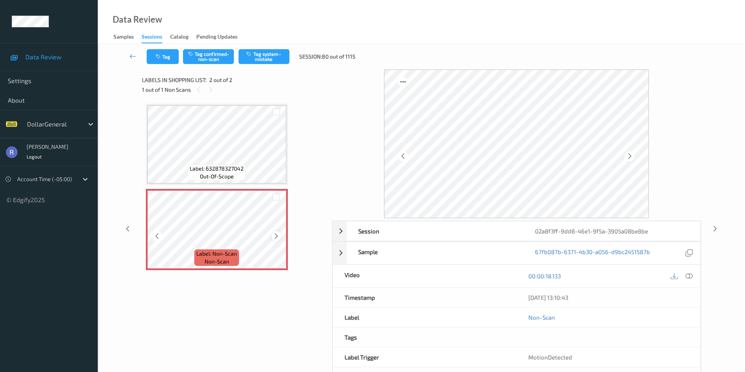
click at [273, 235] on icon at bounding box center [276, 236] width 7 height 7
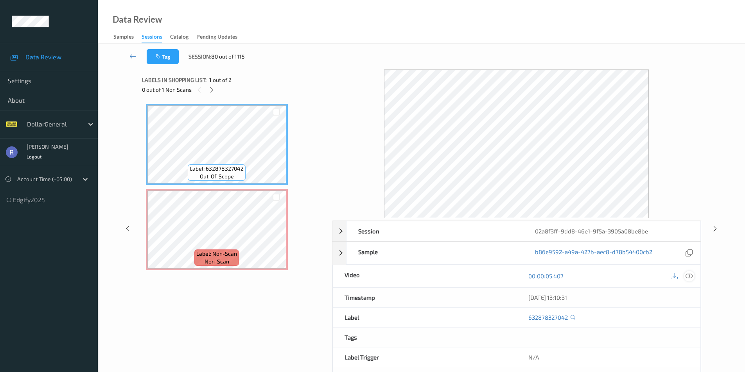
click at [691, 276] on icon at bounding box center [688, 276] width 7 height 7
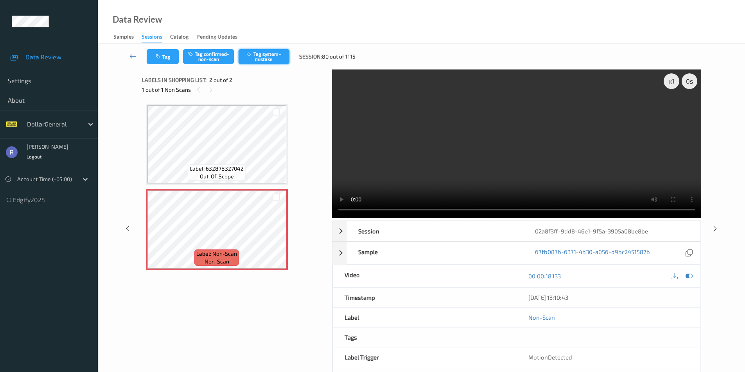
click at [272, 54] on button "Tag system-mistake" at bounding box center [263, 56] width 51 height 15
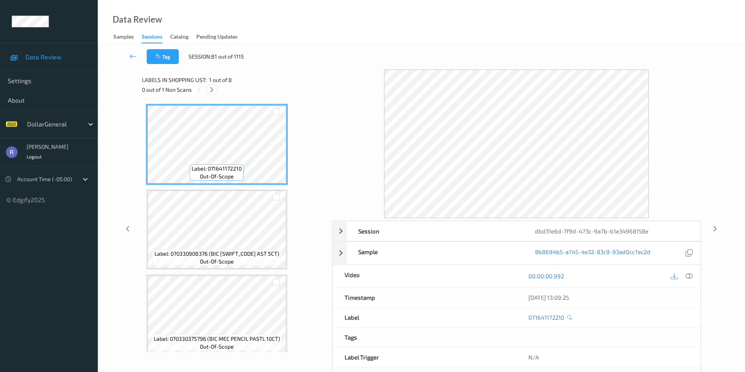
click at [212, 89] on icon at bounding box center [211, 89] width 7 height 7
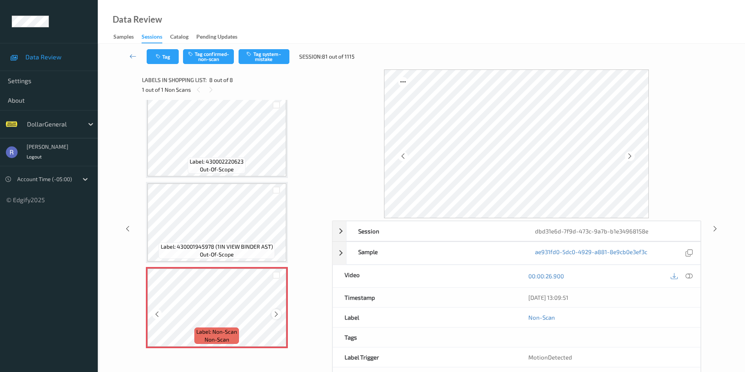
click at [274, 314] on icon at bounding box center [276, 314] width 7 height 7
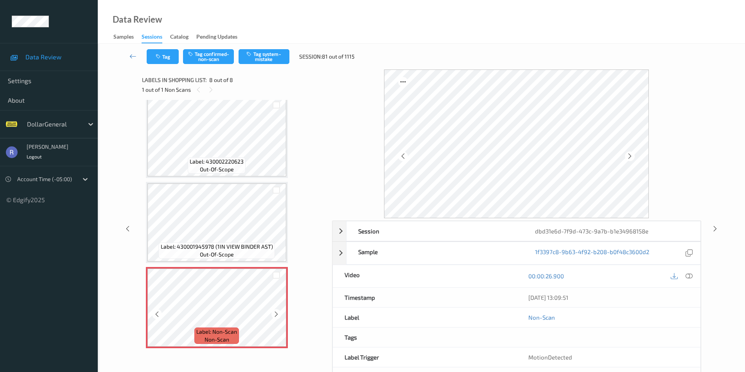
click at [274, 314] on icon at bounding box center [276, 314] width 7 height 7
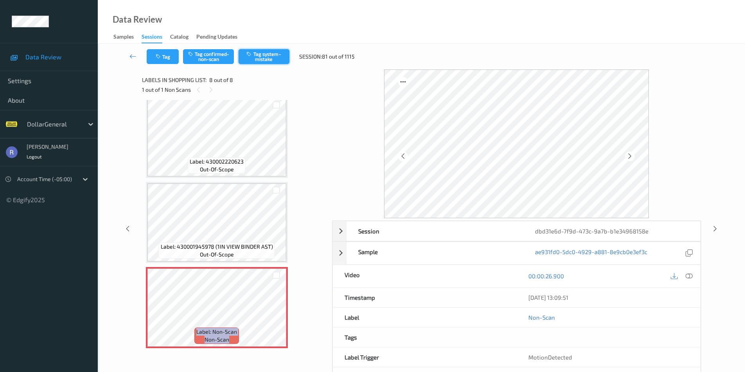
click at [274, 56] on button "Tag system-mistake" at bounding box center [263, 56] width 51 height 15
click at [712, 226] on icon at bounding box center [714, 228] width 7 height 7
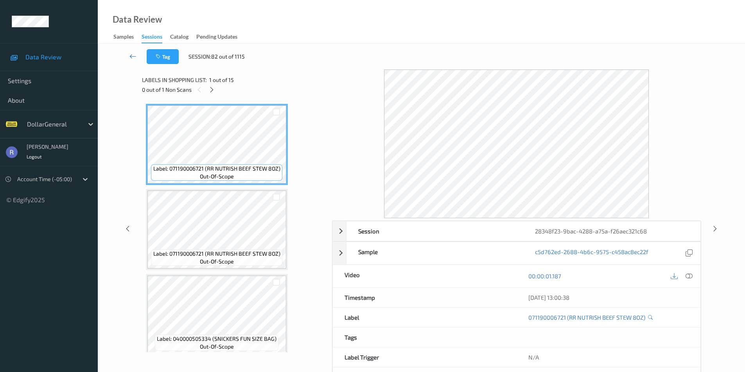
click at [133, 55] on icon at bounding box center [132, 56] width 7 height 8
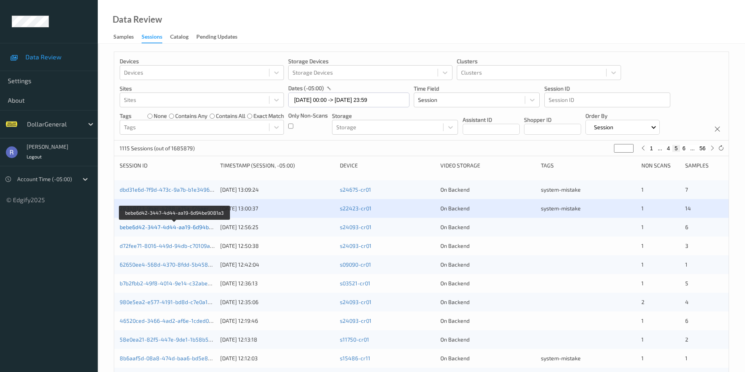
click at [160, 227] on link "bebe6d42-3447-4d44-aa19-6d94be9081a3" at bounding box center [175, 227] width 111 height 7
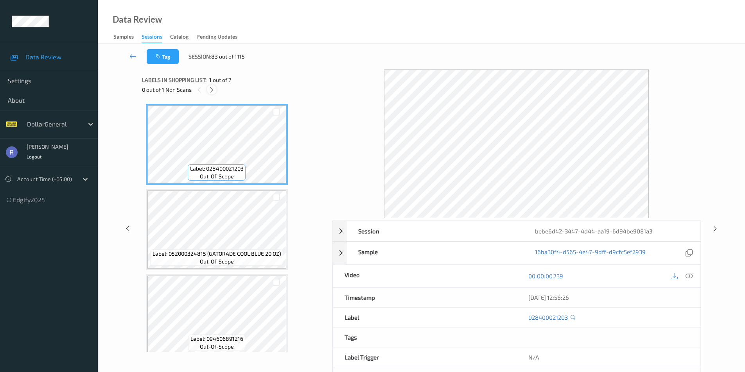
click at [212, 89] on icon at bounding box center [211, 89] width 7 height 7
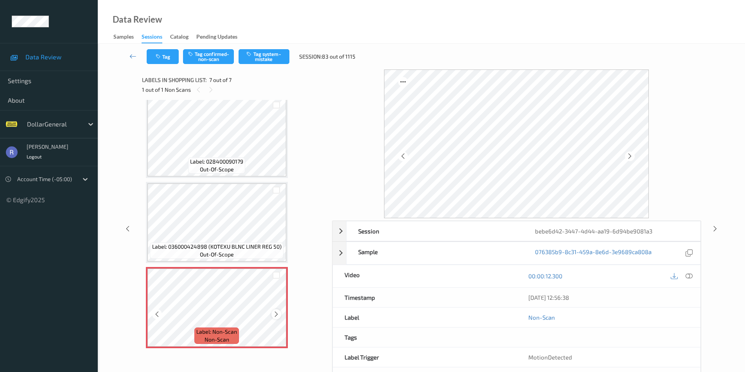
click at [276, 316] on icon at bounding box center [276, 314] width 7 height 7
click at [261, 59] on button "Tag system-mistake" at bounding box center [263, 56] width 51 height 15
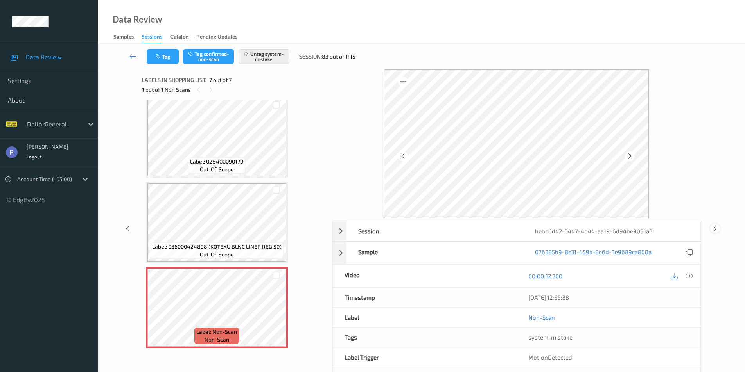
click at [714, 227] on icon at bounding box center [714, 228] width 7 height 7
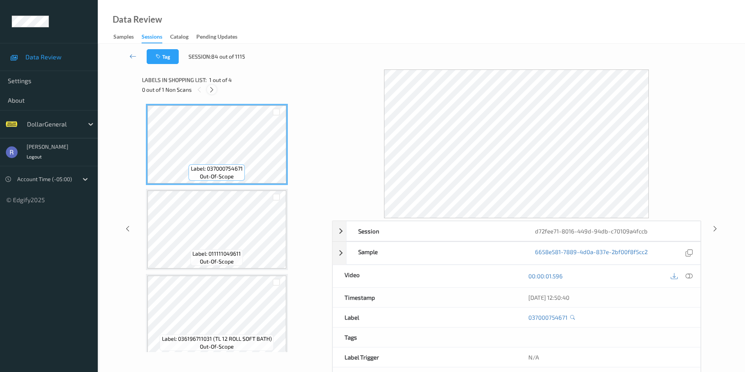
click at [212, 87] on icon at bounding box center [211, 89] width 7 height 7
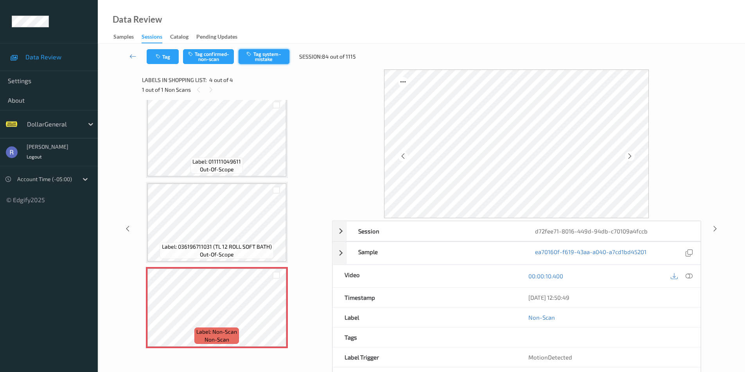
click at [274, 55] on button "Tag system-mistake" at bounding box center [263, 56] width 51 height 15
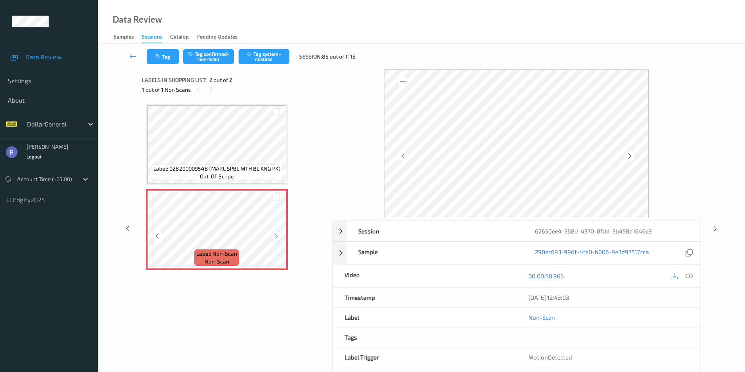
click at [280, 237] on div at bounding box center [276, 236] width 10 height 10
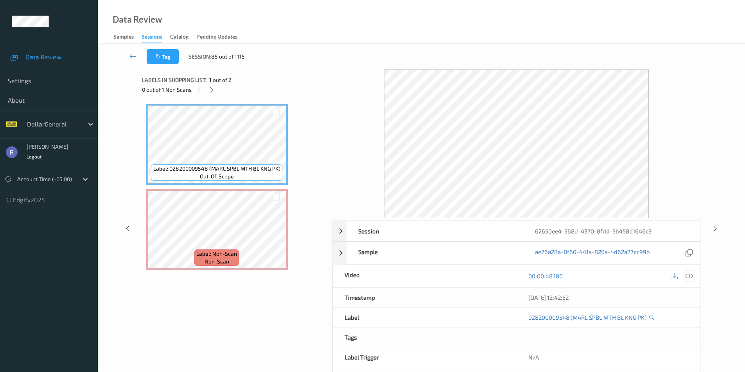
click at [692, 274] on div at bounding box center [689, 276] width 11 height 11
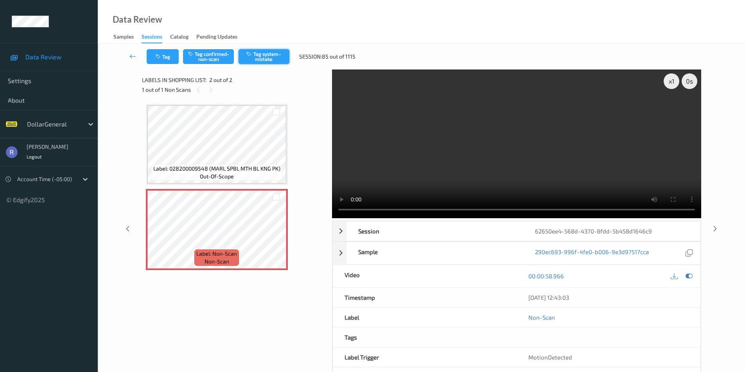
click at [270, 54] on button "Tag system-mistake" at bounding box center [263, 56] width 51 height 15
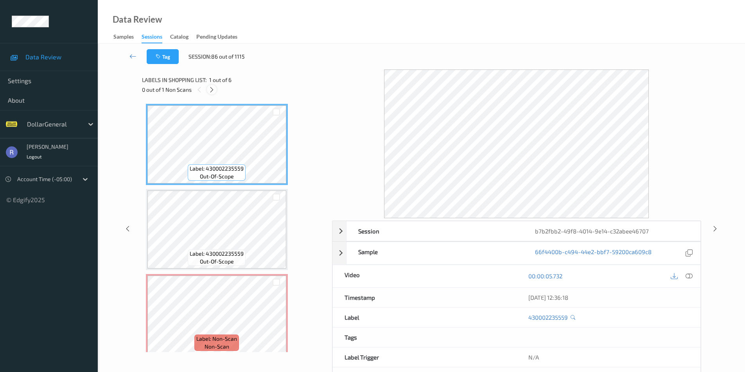
click at [210, 89] on icon at bounding box center [211, 89] width 7 height 7
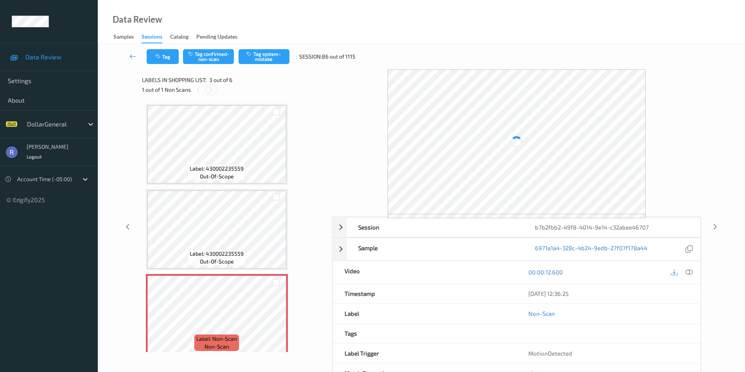
scroll to position [89, 0]
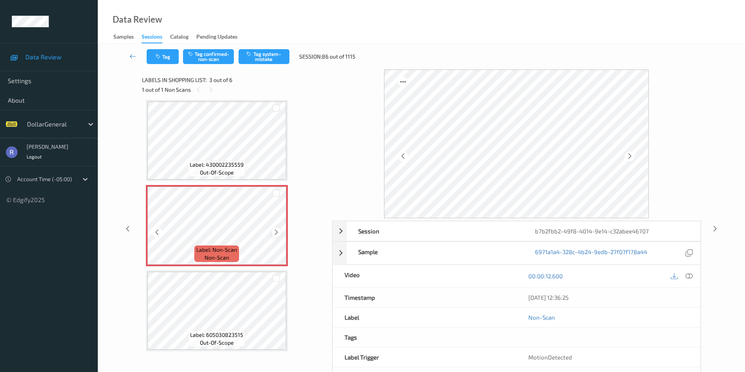
click at [275, 232] on icon at bounding box center [276, 232] width 7 height 7
click at [691, 276] on icon at bounding box center [688, 276] width 7 height 7
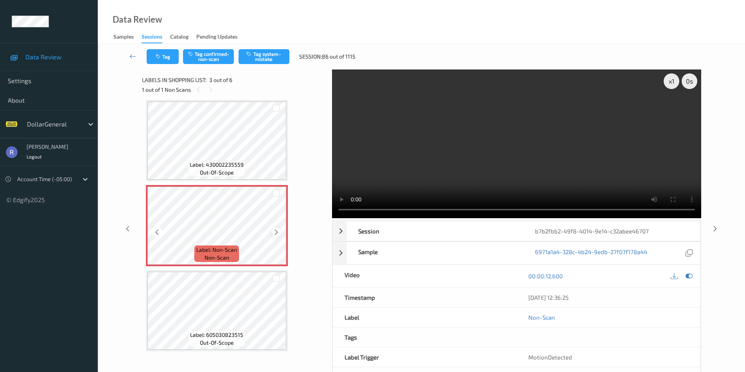
click at [277, 233] on icon at bounding box center [276, 232] width 7 height 7
click at [261, 61] on button "Tag system-mistake" at bounding box center [263, 56] width 51 height 15
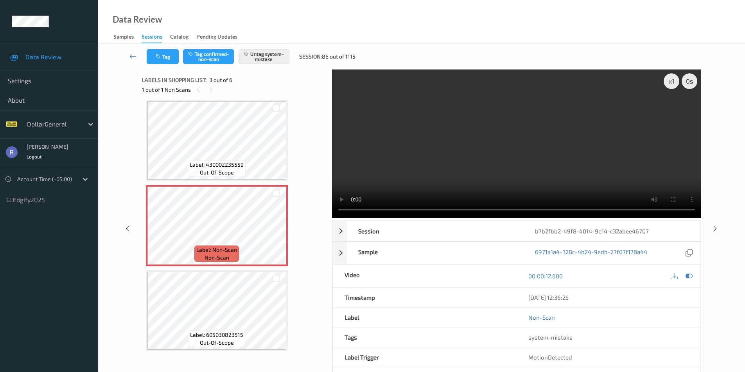
click at [718, 211] on div "x 1 0 s Session b7b2fbb2-49f8-4014-9e14-c32abee46707 Session ID b7b2fbb2-49f8-4…" at bounding box center [421, 229] width 615 height 319
click at [712, 230] on icon at bounding box center [714, 228] width 7 height 7
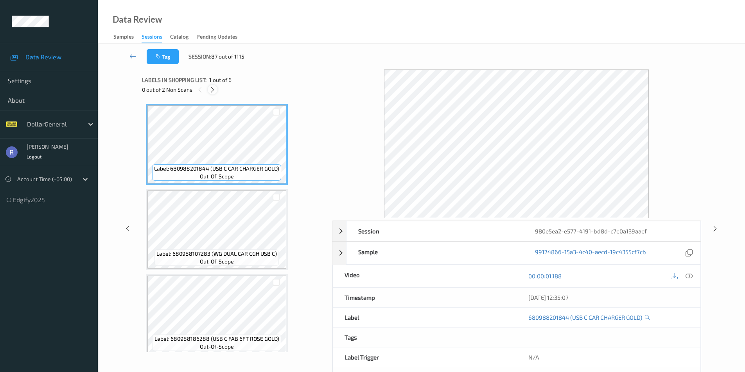
click at [213, 88] on icon at bounding box center [212, 89] width 7 height 7
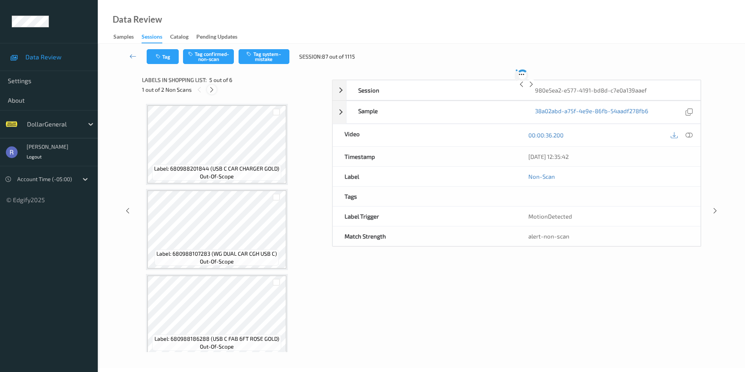
scroll to position [260, 0]
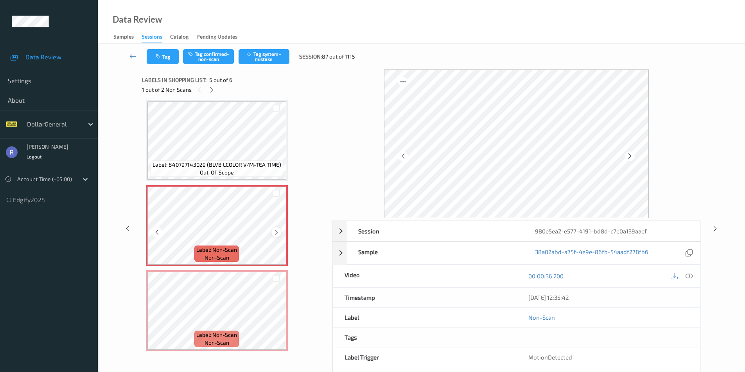
click at [274, 234] on icon at bounding box center [276, 232] width 7 height 7
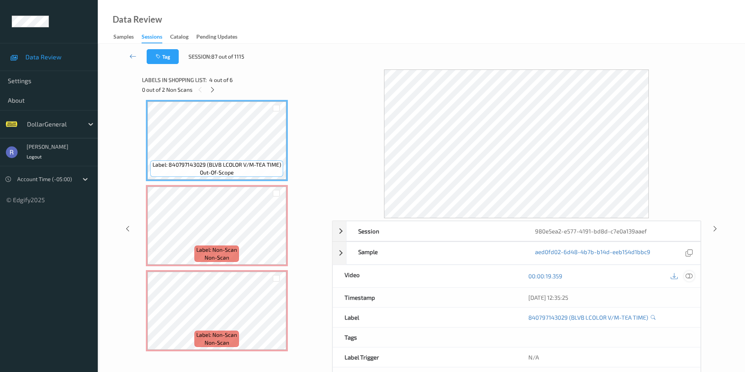
click at [690, 276] on icon at bounding box center [688, 276] width 7 height 7
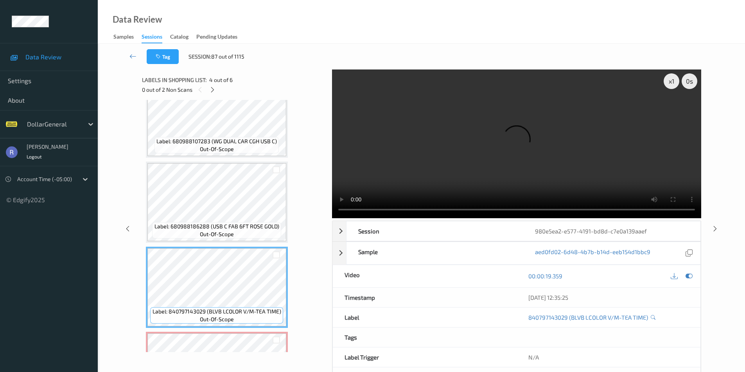
scroll to position [220, 0]
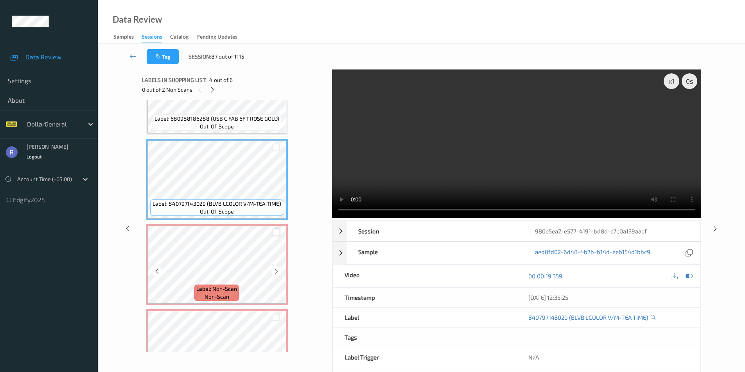
click at [277, 231] on div at bounding box center [275, 232] width 7 height 7
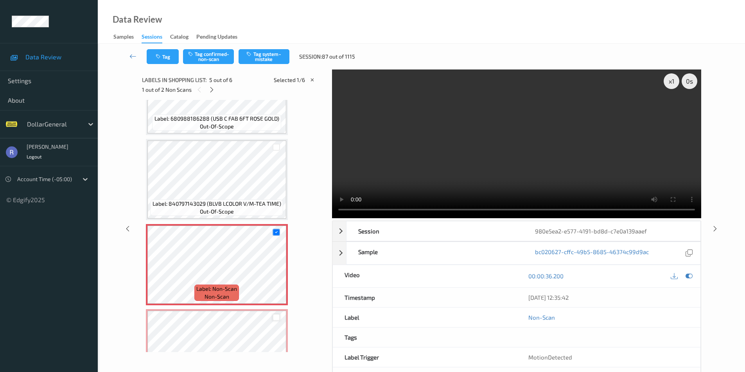
click at [276, 321] on div at bounding box center [275, 317] width 7 height 7
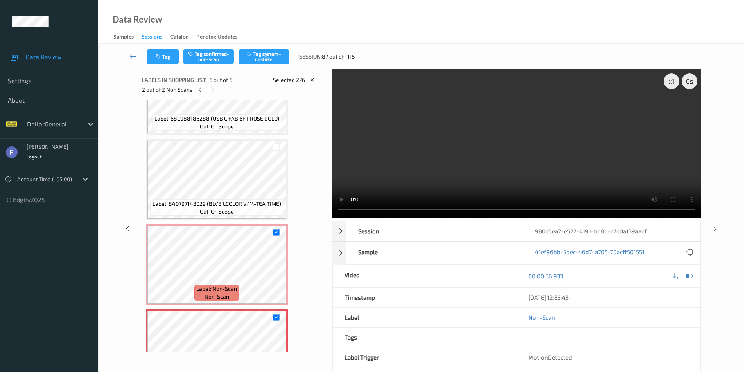
click at [266, 47] on div "Tag Tag confirmed-non-scan Tag system-mistake Session: 87 out of 1115" at bounding box center [421, 57] width 615 height 26
click at [268, 55] on button "Tag system-mistake" at bounding box center [263, 56] width 51 height 15
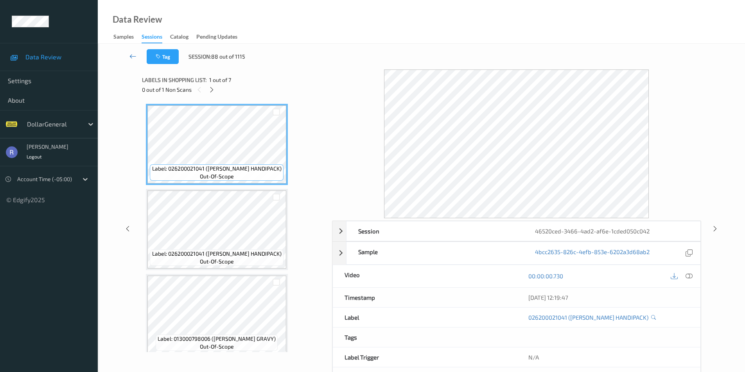
click at [131, 55] on icon at bounding box center [132, 56] width 7 height 8
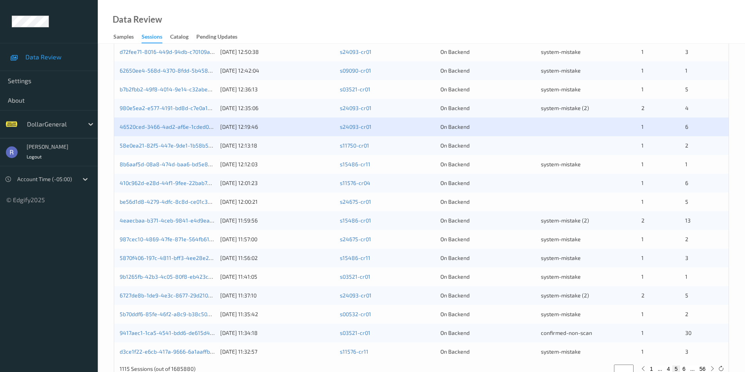
scroll to position [195, 0]
click at [152, 127] on link "46520ced-3466-4ad2-af6e-1cded050c042" at bounding box center [174, 125] width 108 height 7
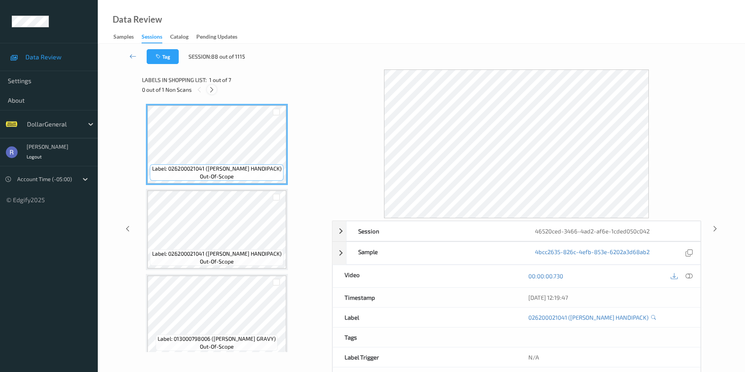
click at [210, 90] on icon at bounding box center [211, 89] width 7 height 7
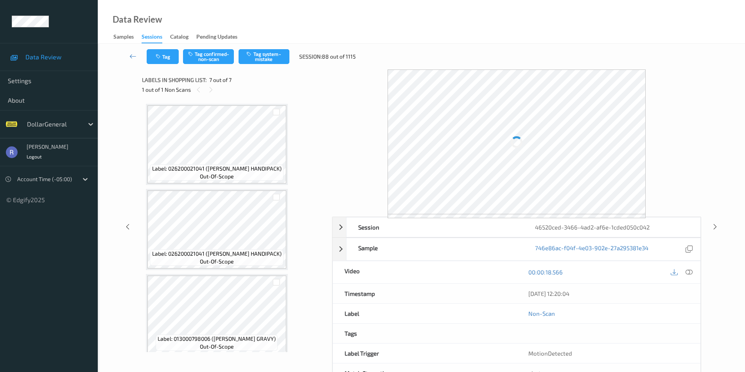
scroll to position [348, 0]
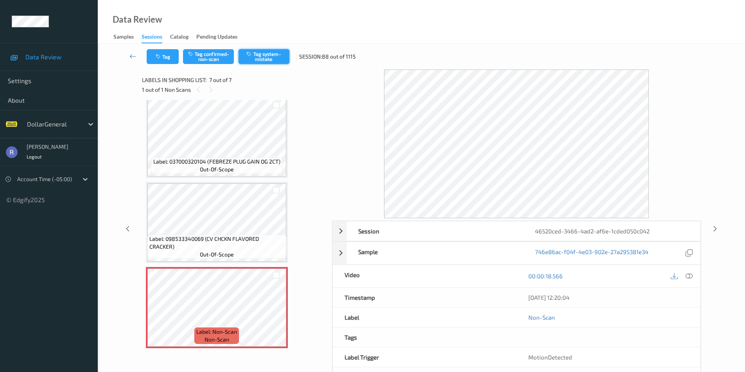
click at [267, 53] on button "Tag system-mistake" at bounding box center [263, 56] width 51 height 15
click at [714, 227] on icon at bounding box center [714, 228] width 7 height 7
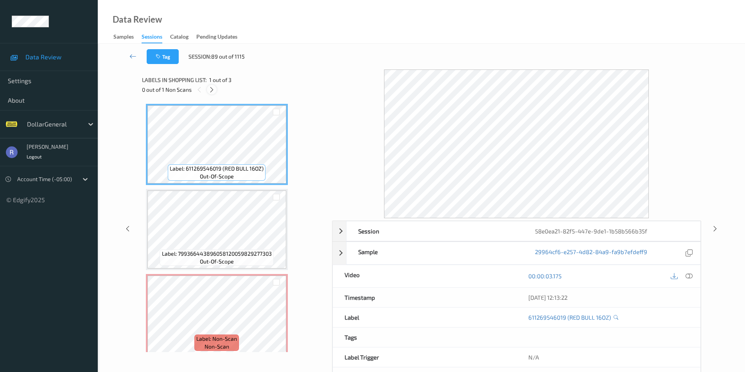
click at [213, 87] on icon at bounding box center [211, 89] width 7 height 7
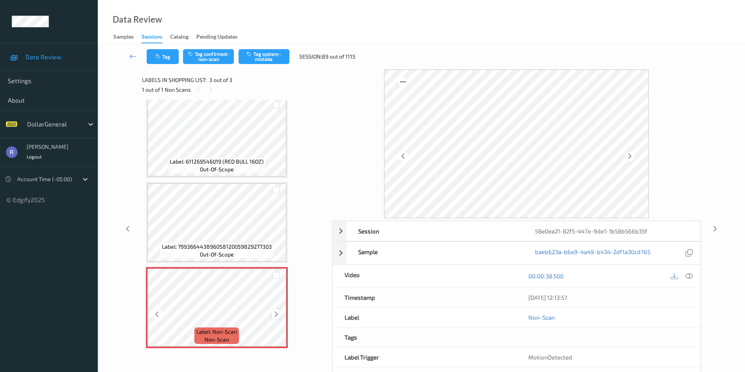
click at [277, 314] on icon at bounding box center [276, 314] width 7 height 7
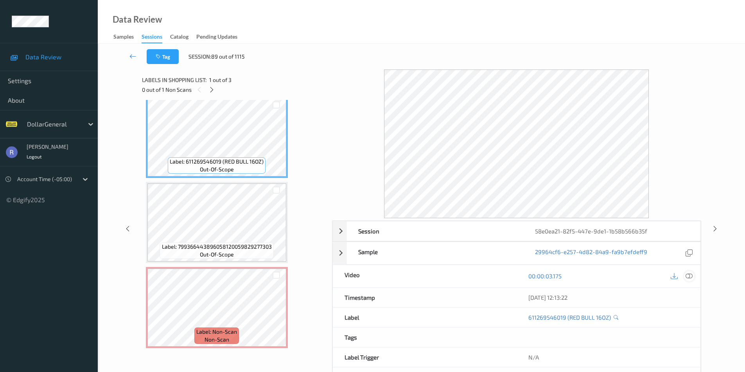
click at [688, 275] on icon at bounding box center [688, 276] width 7 height 7
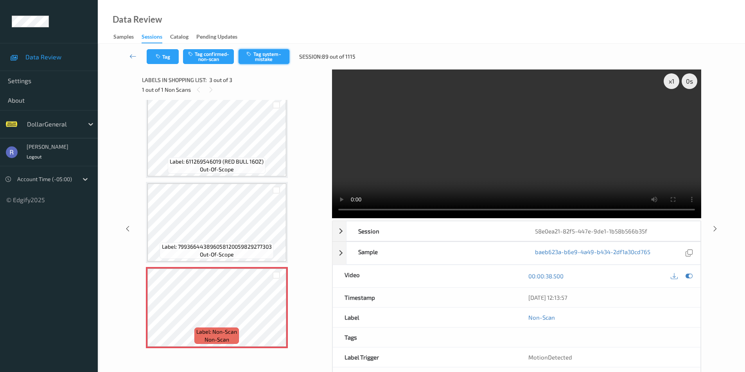
click at [270, 58] on button "Tag system-mistake" at bounding box center [263, 56] width 51 height 15
click at [712, 229] on icon at bounding box center [714, 228] width 7 height 7
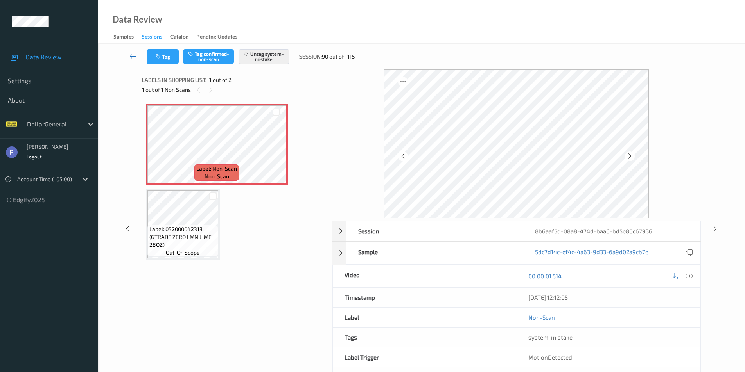
click at [132, 54] on icon at bounding box center [132, 56] width 7 height 8
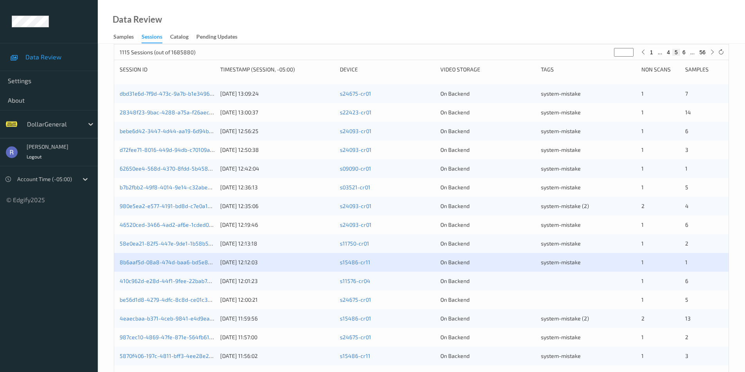
scroll to position [195, 0]
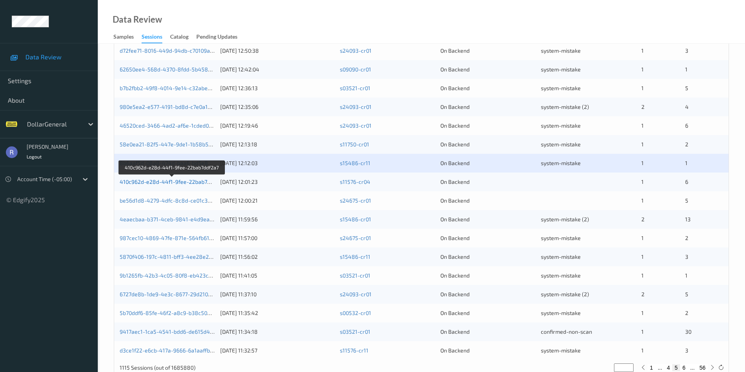
click at [167, 181] on link "410c962d-e28d-44f1-9fee-22bab7ddf2a7" at bounding box center [172, 182] width 105 height 7
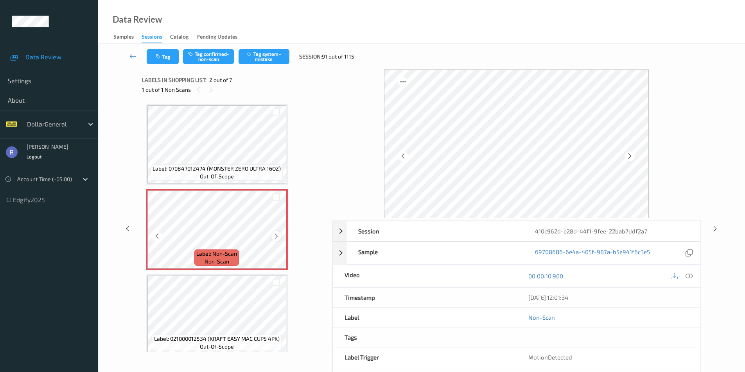
click at [275, 237] on icon at bounding box center [276, 236] width 7 height 7
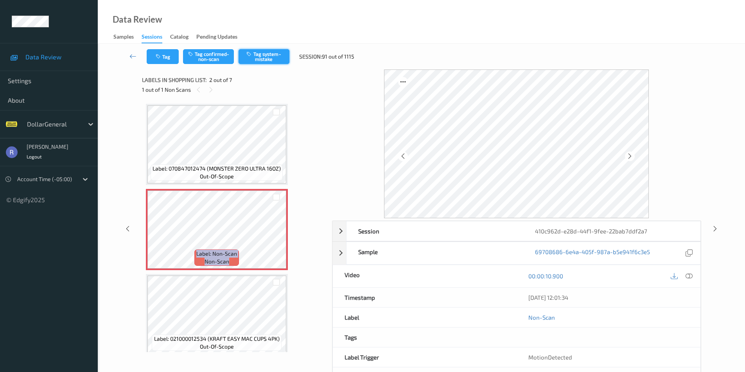
click at [265, 57] on button "Tag system-mistake" at bounding box center [263, 56] width 51 height 15
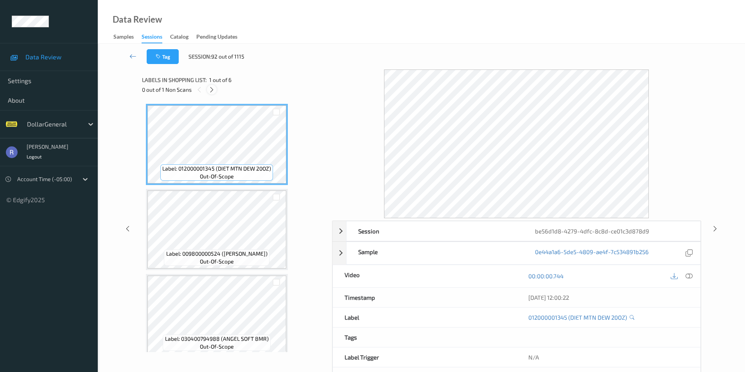
click at [211, 88] on icon at bounding box center [211, 89] width 7 height 7
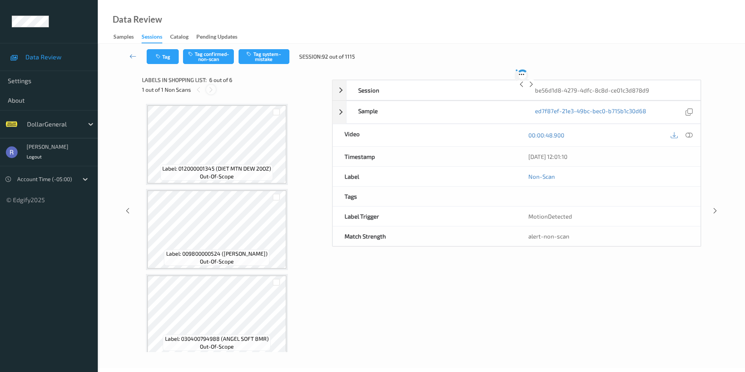
scroll to position [263, 0]
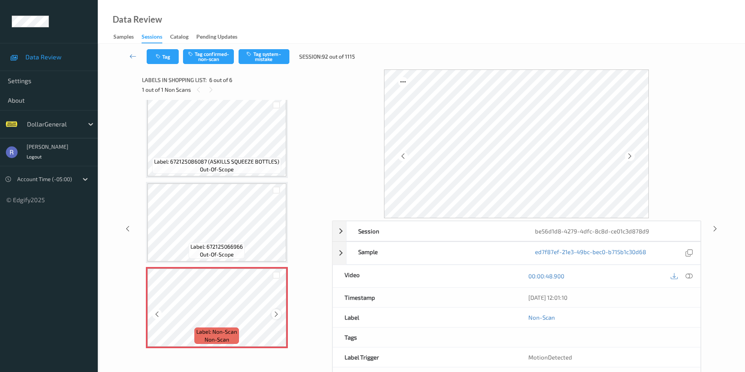
click at [277, 314] on icon at bounding box center [276, 314] width 7 height 7
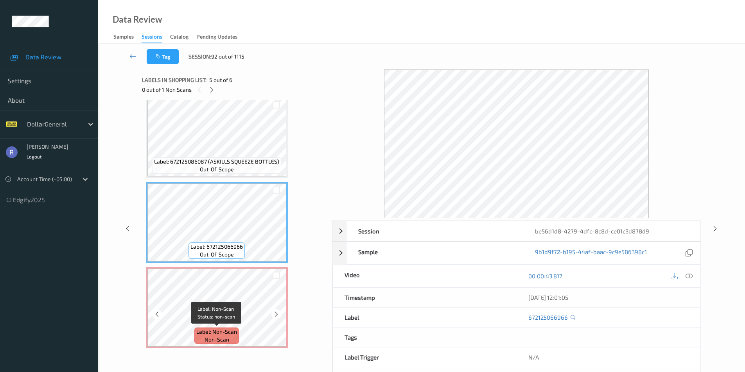
click at [235, 331] on span "Label: Non-Scan" at bounding box center [216, 332] width 41 height 8
click at [688, 276] on icon at bounding box center [688, 276] width 7 height 7
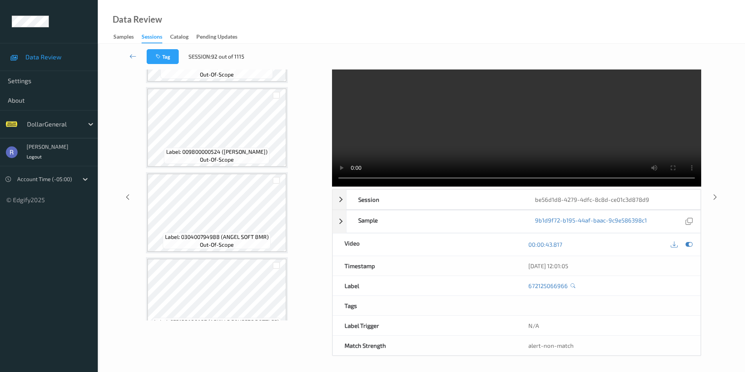
scroll to position [67, 0]
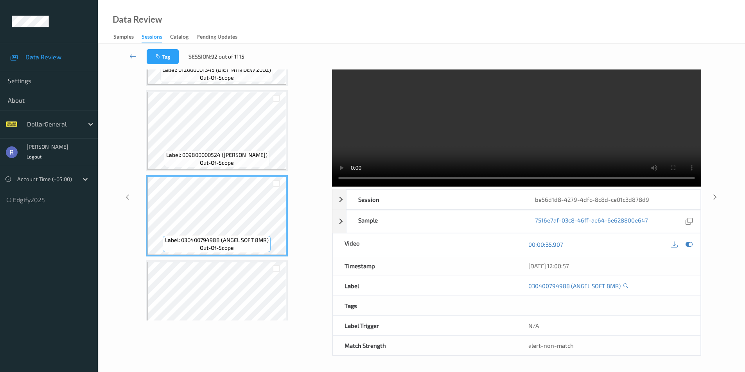
click at [476, 145] on video at bounding box center [516, 112] width 369 height 149
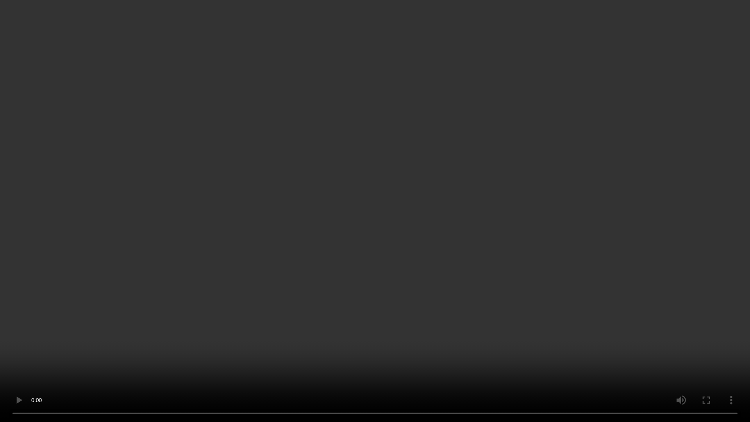
click at [324, 310] on video at bounding box center [375, 211] width 750 height 422
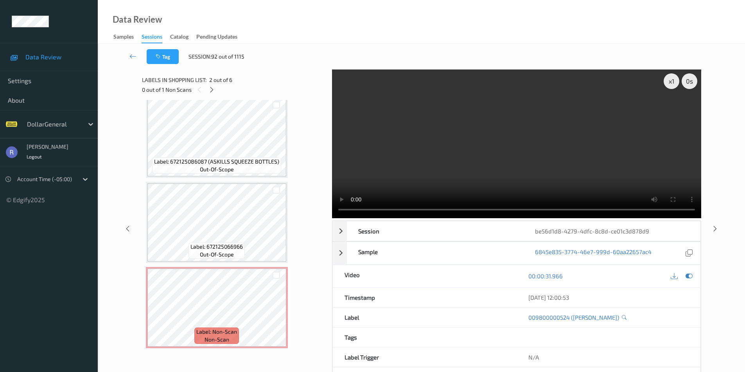
scroll to position [32, 0]
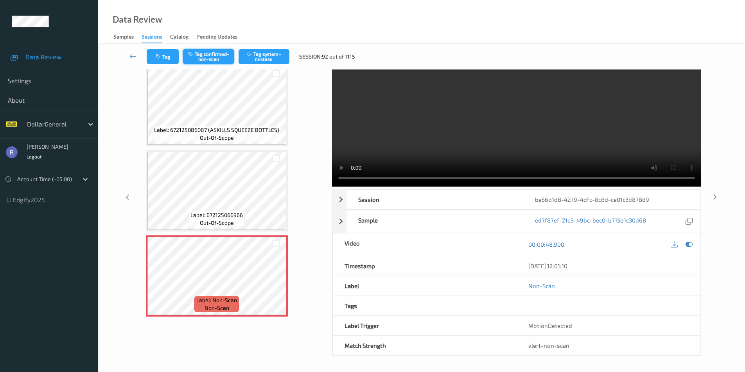
click at [200, 57] on button "Tag confirmed-non-scan" at bounding box center [208, 56] width 51 height 15
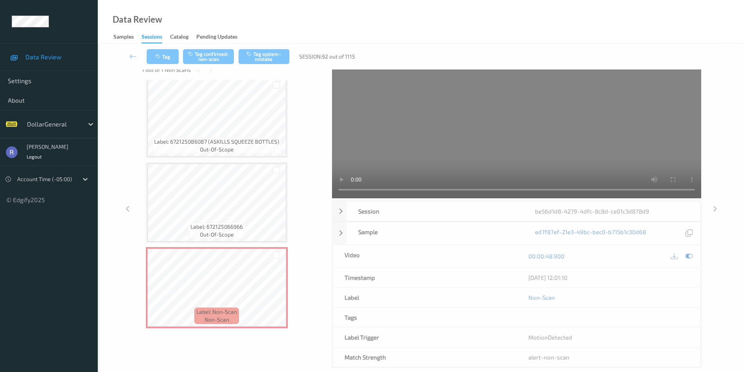
scroll to position [0, 0]
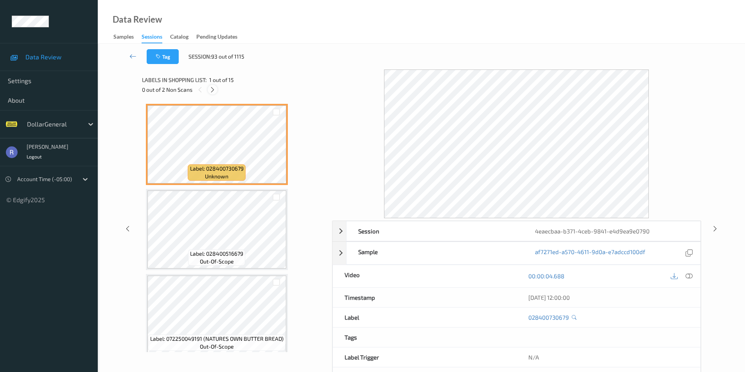
click at [211, 87] on icon at bounding box center [212, 89] width 7 height 7
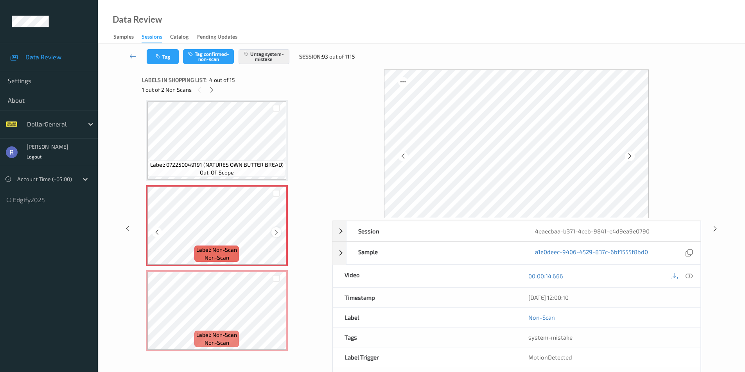
click at [275, 232] on icon at bounding box center [276, 232] width 7 height 7
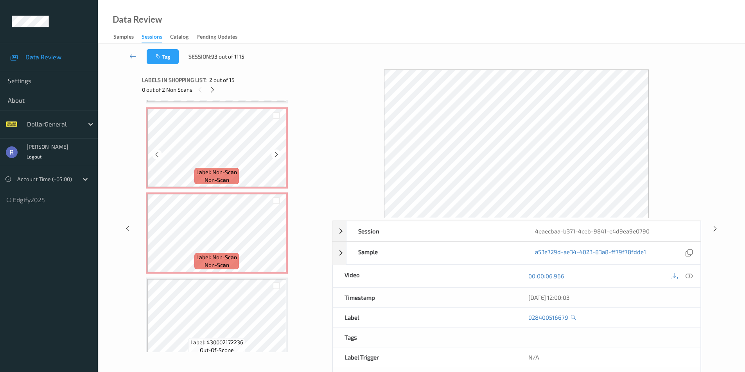
scroll to position [252, 0]
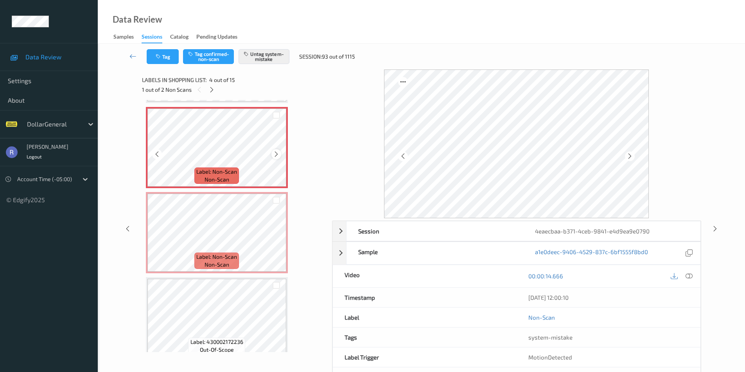
click at [278, 154] on icon at bounding box center [276, 154] width 7 height 7
click at [130, 55] on icon at bounding box center [132, 56] width 7 height 8
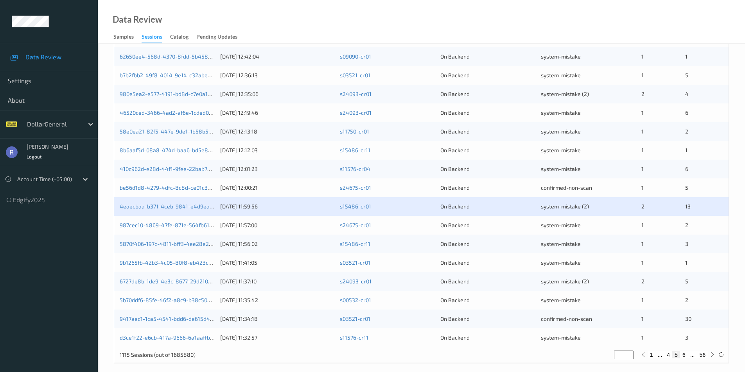
scroll to position [216, 0]
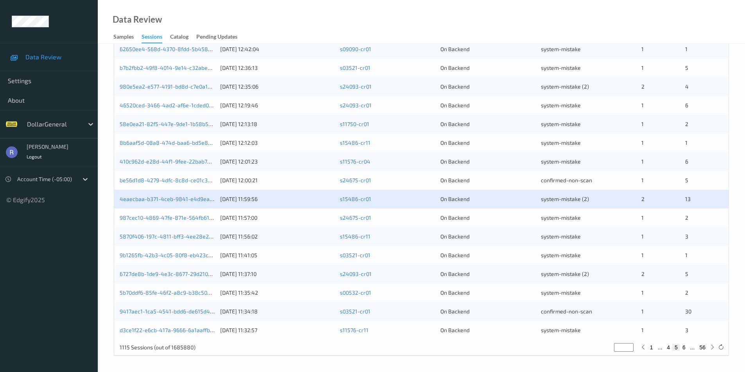
type input "*"
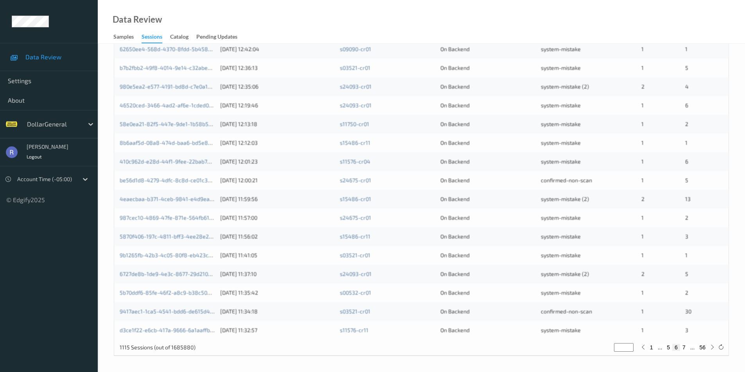
type input "*"
click at [628, 346] on input "*" at bounding box center [624, 348] width 20 height 9
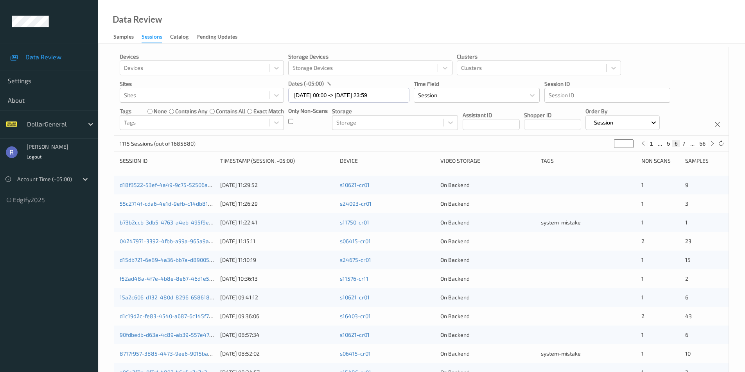
scroll to position [0, 0]
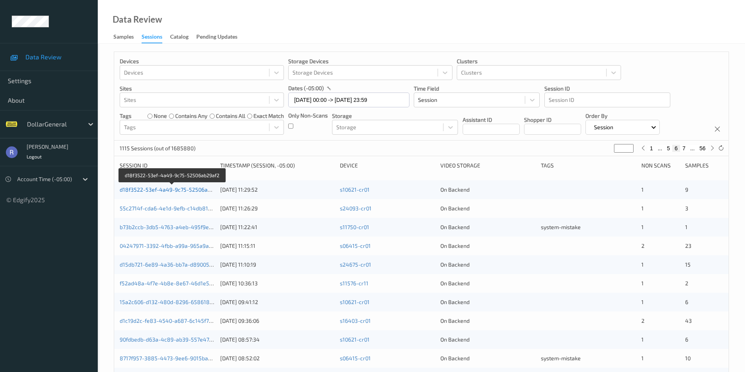
click at [172, 190] on link "d18f3522-53ef-4a49-9c75-52506ab29af2" at bounding box center [173, 189] width 106 height 7
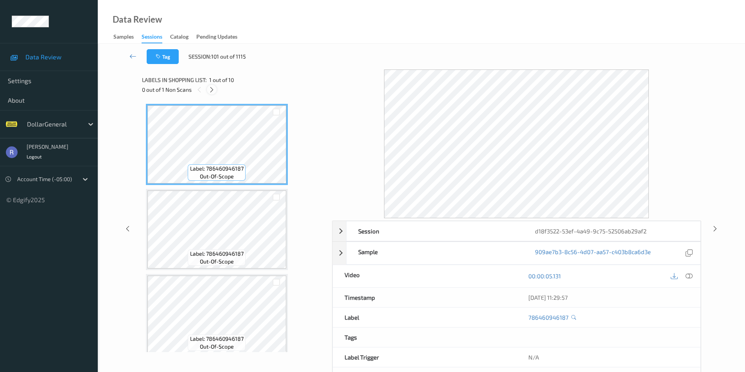
click at [210, 89] on icon at bounding box center [211, 89] width 7 height 7
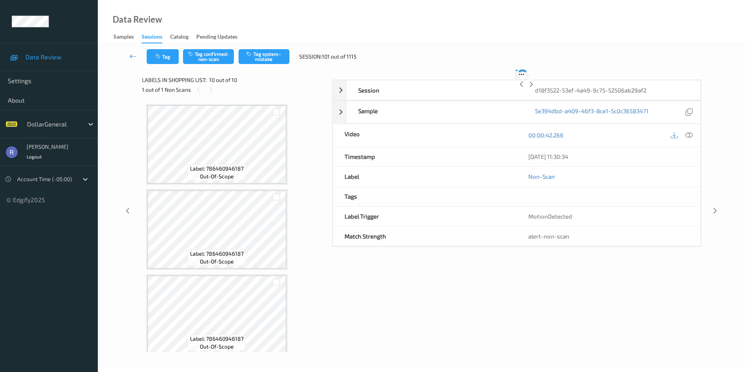
scroll to position [603, 0]
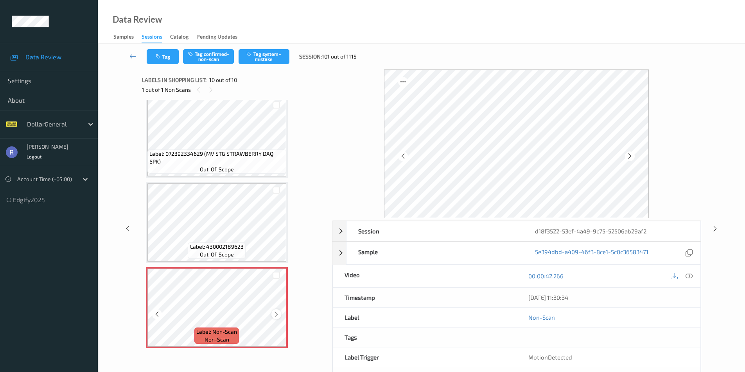
click at [276, 314] on icon at bounding box center [276, 314] width 7 height 7
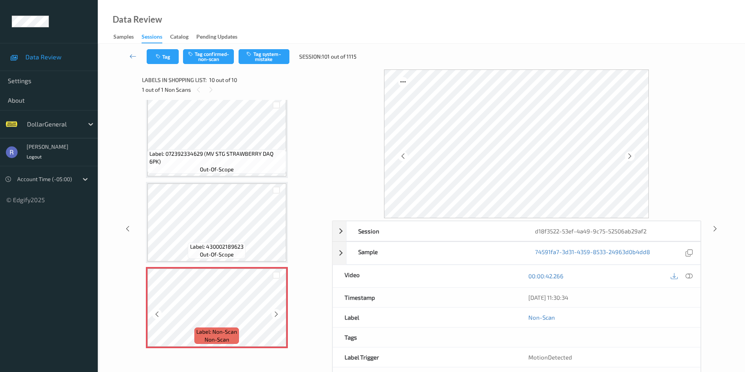
click at [276, 314] on icon at bounding box center [276, 314] width 7 height 7
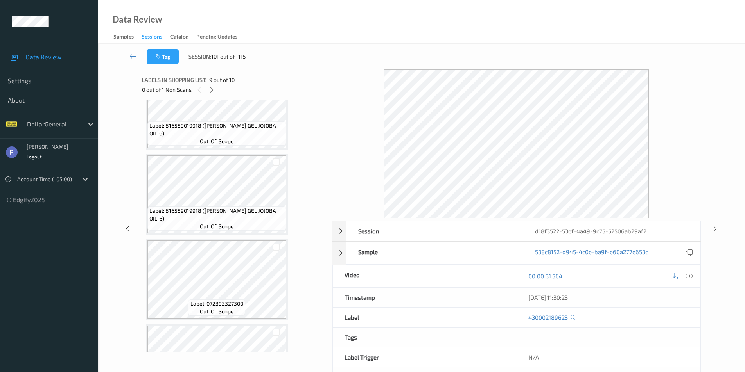
scroll to position [486, 0]
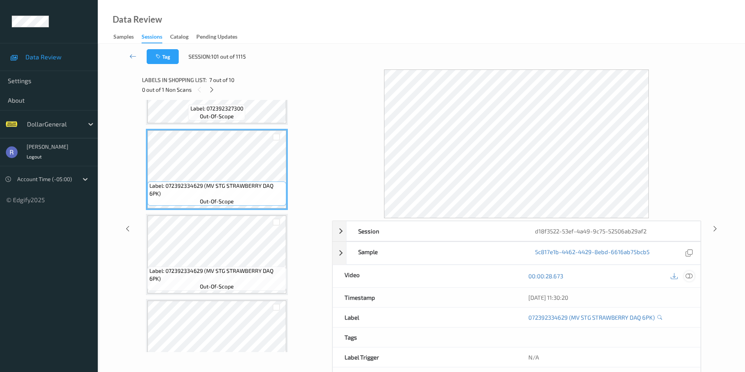
click at [688, 274] on icon at bounding box center [688, 276] width 7 height 7
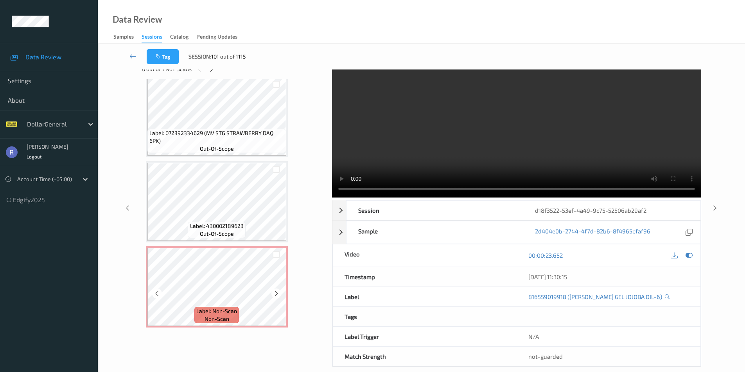
scroll to position [32, 0]
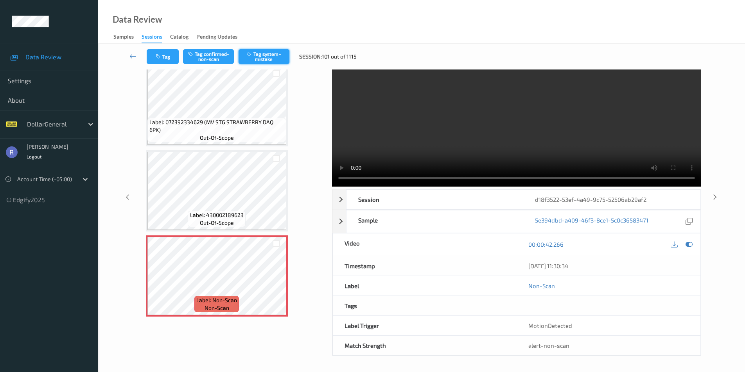
click at [268, 55] on button "Tag system-mistake" at bounding box center [263, 56] width 51 height 15
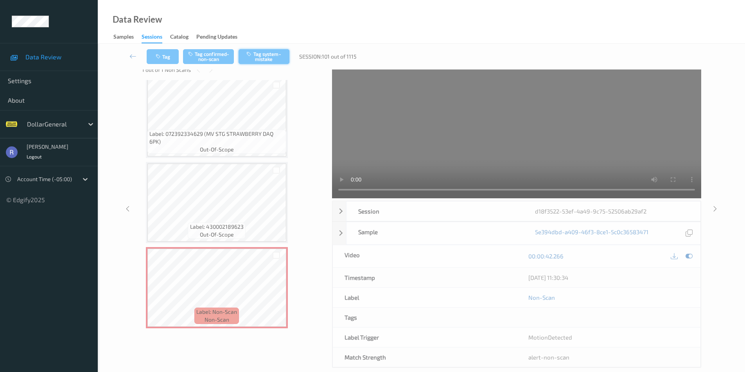
scroll to position [0, 0]
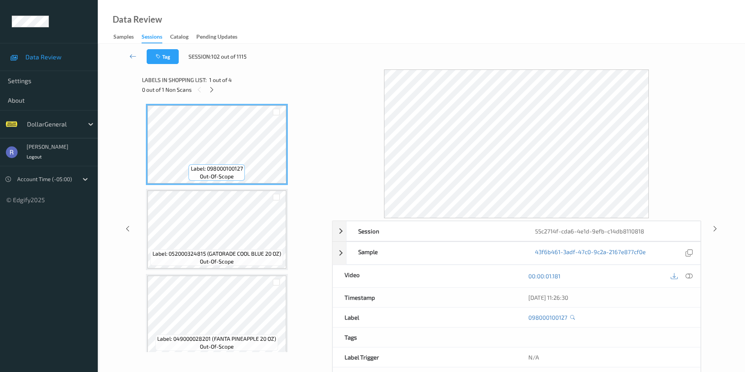
drag, startPoint x: 213, startPoint y: 86, endPoint x: 217, endPoint y: 97, distance: 11.5
click at [213, 87] on icon at bounding box center [211, 89] width 7 height 7
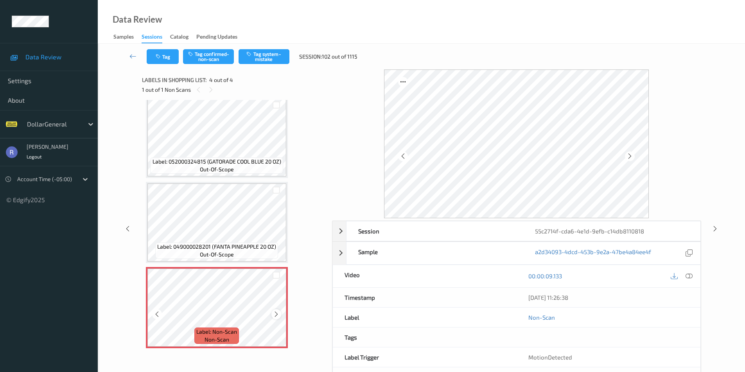
click at [277, 315] on icon at bounding box center [276, 314] width 7 height 7
click at [278, 54] on button "Tag system-mistake" at bounding box center [263, 56] width 51 height 15
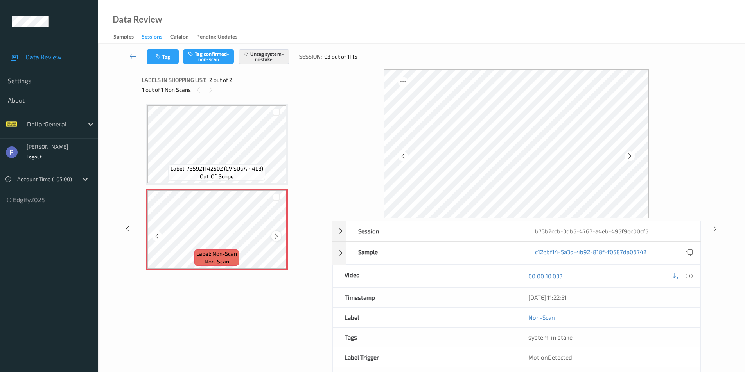
click at [277, 240] on icon at bounding box center [276, 236] width 7 height 7
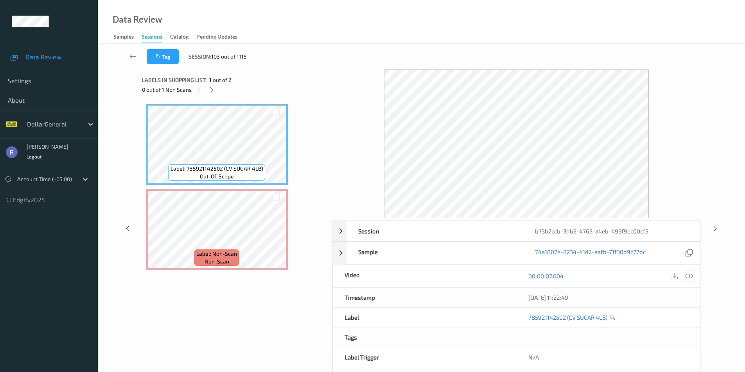
click at [691, 274] on icon at bounding box center [688, 276] width 7 height 7
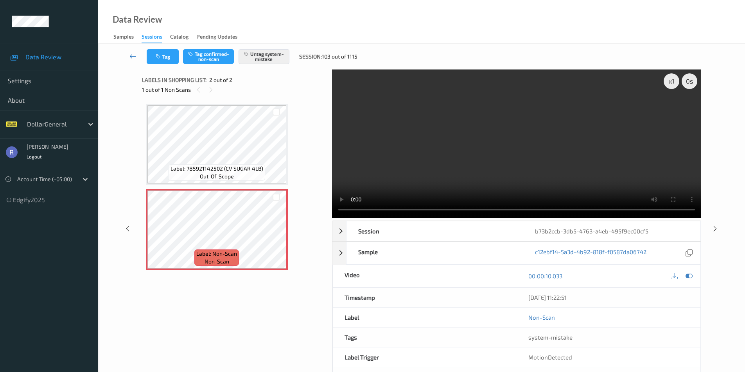
click at [134, 55] on icon at bounding box center [132, 56] width 7 height 8
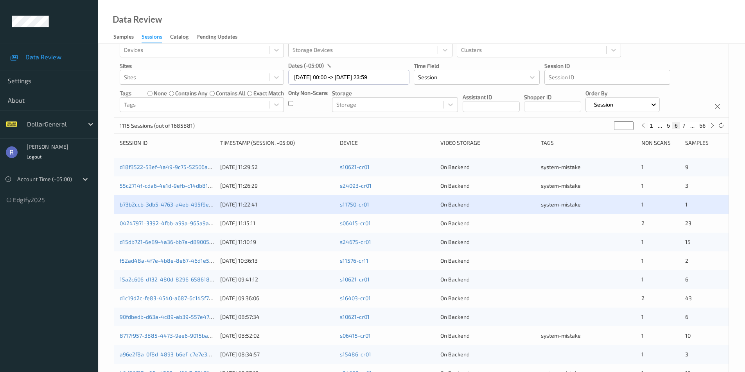
scroll to position [20, 0]
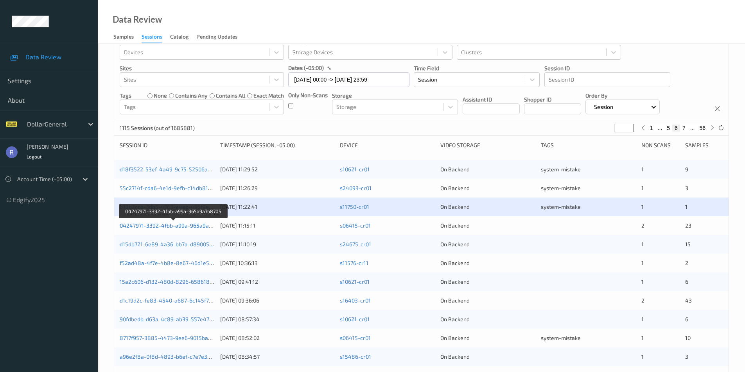
click at [150, 224] on link "04247971-3392-4fbb-a99a-965a9a7b8705" at bounding box center [173, 225] width 107 height 7
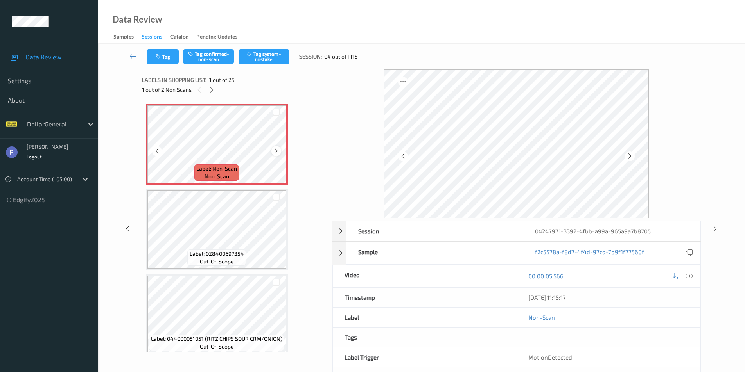
click at [276, 152] on icon at bounding box center [276, 151] width 7 height 7
click at [690, 277] on icon at bounding box center [688, 276] width 7 height 7
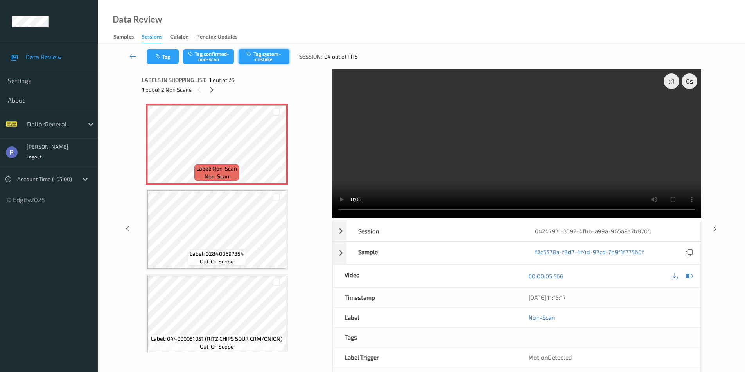
click at [260, 51] on button "Tag system-mistake" at bounding box center [263, 56] width 51 height 15
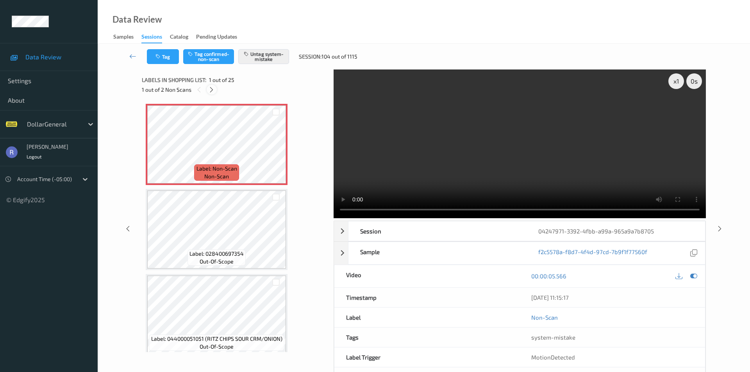
click at [212, 89] on icon at bounding box center [211, 89] width 7 height 7
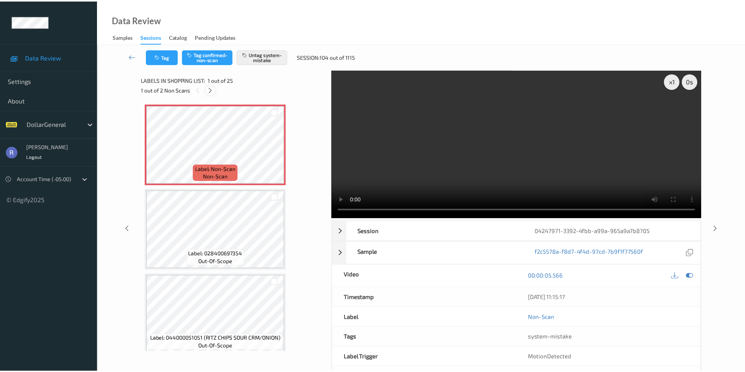
scroll to position [1367, 0]
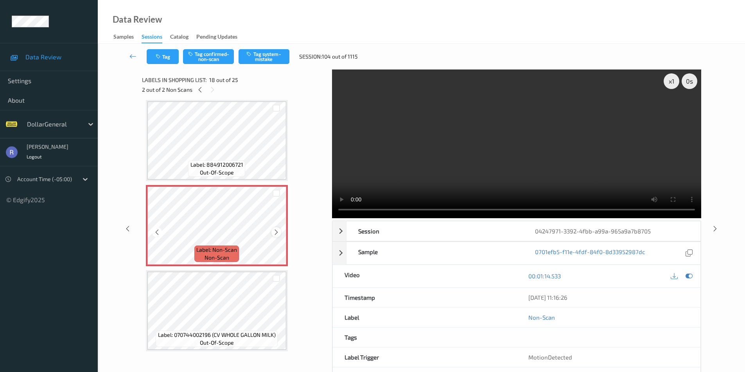
click at [275, 232] on icon at bounding box center [276, 232] width 7 height 7
click at [268, 52] on button "Tag system-mistake" at bounding box center [263, 56] width 51 height 15
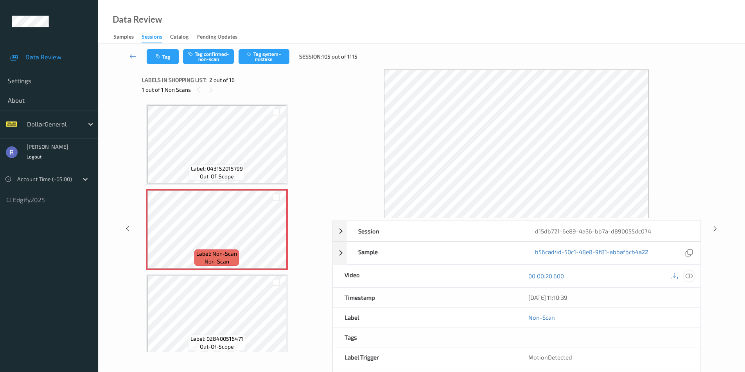
click at [690, 276] on icon at bounding box center [688, 276] width 7 height 7
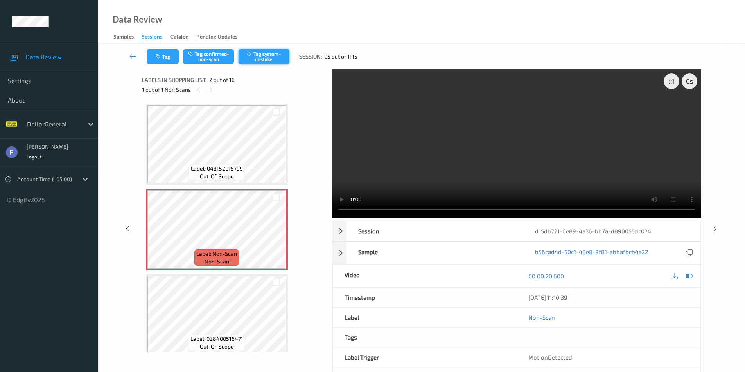
click at [269, 57] on button "Tag system-mistake" at bounding box center [263, 56] width 51 height 15
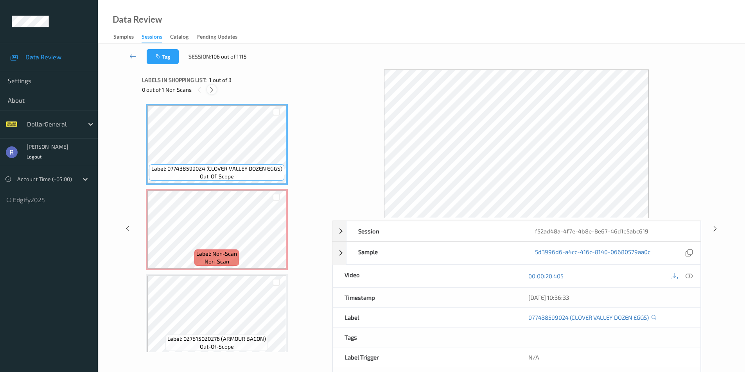
click at [213, 89] on icon at bounding box center [211, 89] width 7 height 7
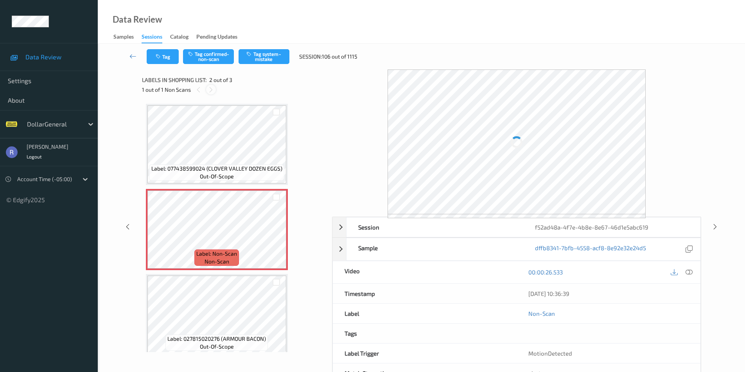
scroll to position [4, 0]
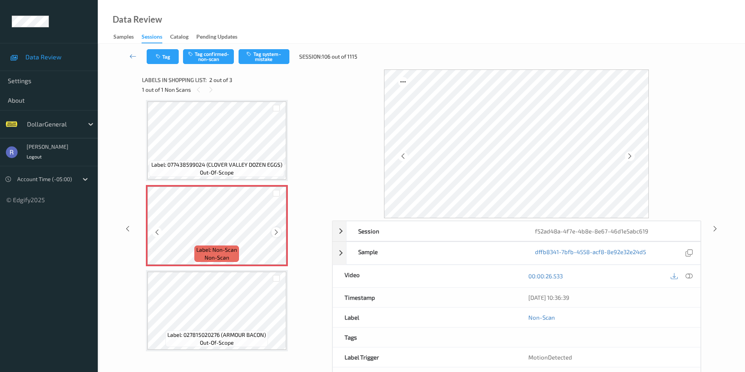
click at [276, 232] on icon at bounding box center [276, 232] width 7 height 7
click at [270, 56] on button "Tag system-mistake" at bounding box center [263, 56] width 51 height 15
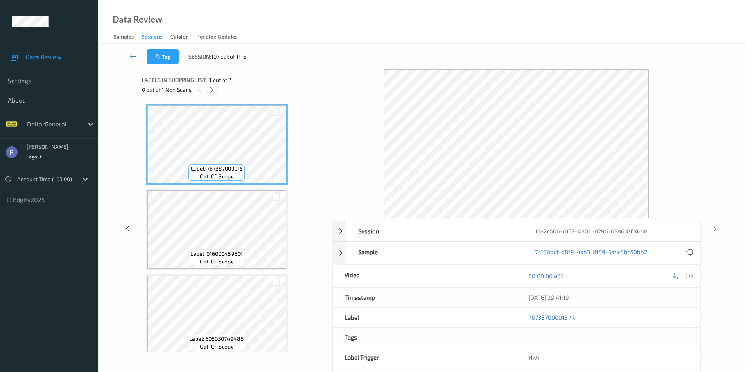
click at [207, 89] on div at bounding box center [212, 90] width 10 height 10
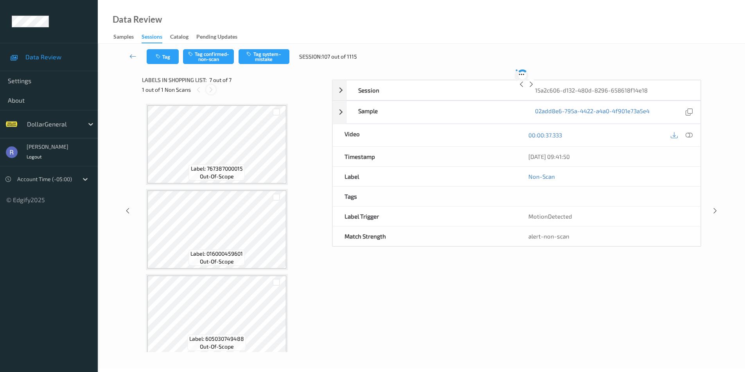
scroll to position [348, 0]
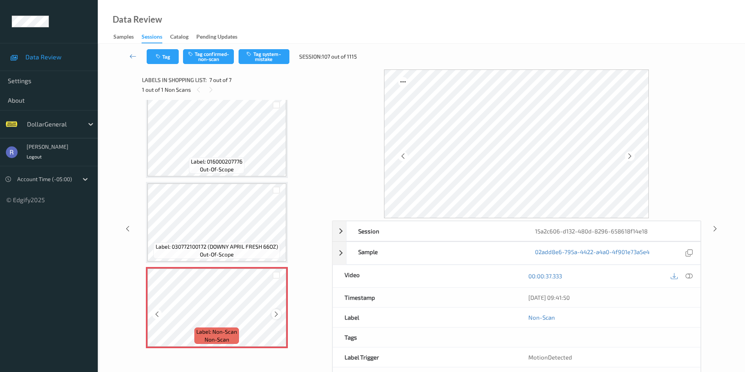
click at [276, 315] on icon at bounding box center [276, 314] width 7 height 7
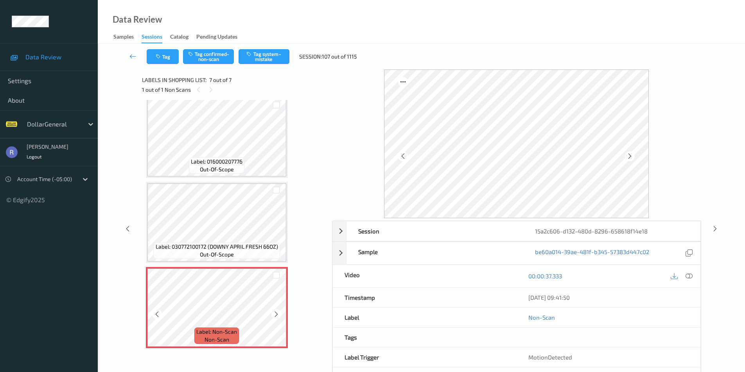
click at [276, 315] on icon at bounding box center [276, 314] width 7 height 7
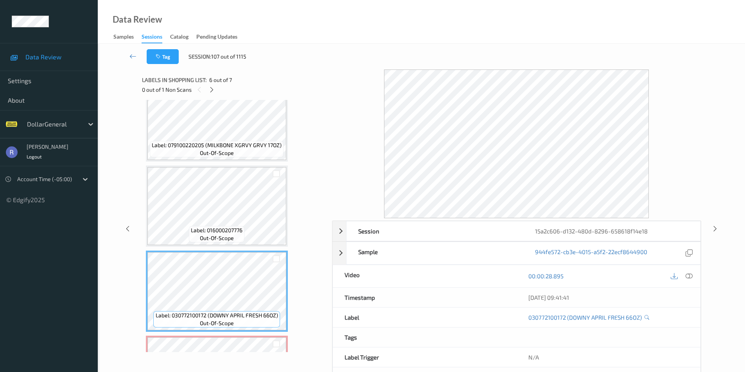
scroll to position [270, 0]
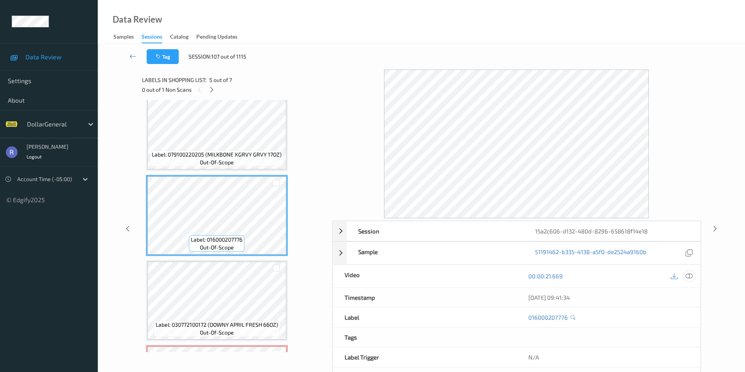
click at [690, 275] on icon at bounding box center [688, 276] width 7 height 7
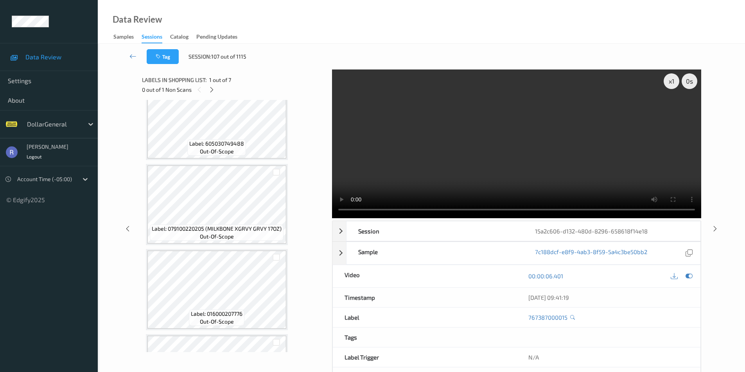
scroll to position [348, 0]
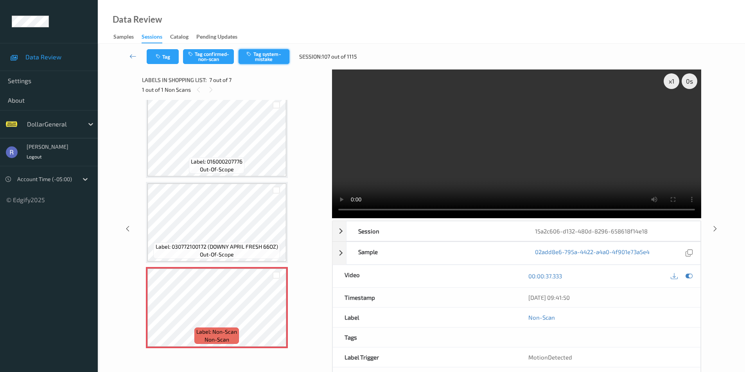
click at [263, 57] on button "Tag system-mistake" at bounding box center [263, 56] width 51 height 15
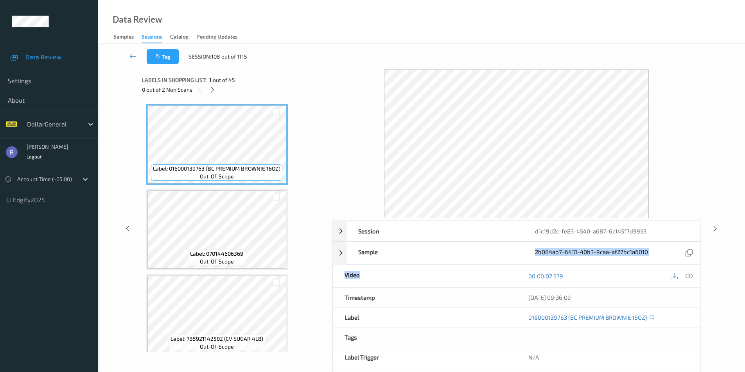
click at [399, 268] on div "Session d1c19d2c-fe83-4540-a687-6c145f7d9953 Session ID d1c19d2c-fe83-4540-a687…" at bounding box center [516, 304] width 369 height 167
click at [715, 158] on div "Session d1c19d2c-fe83-4540-a687-6c145f7d9953 Session ID d1c19d2c-fe83-4540-a687…" at bounding box center [421, 229] width 615 height 319
click at [215, 88] on icon at bounding box center [212, 89] width 7 height 7
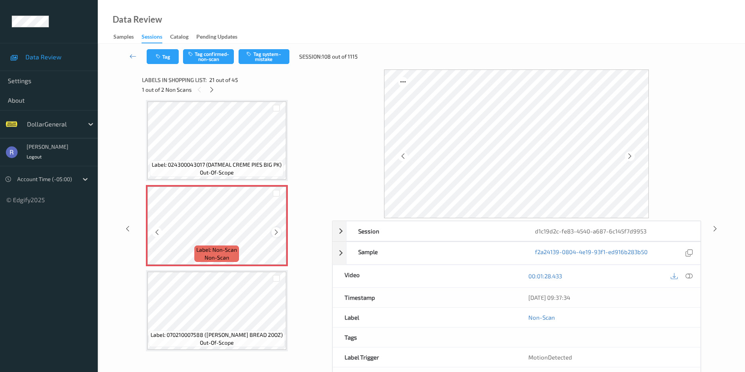
click at [275, 233] on icon at bounding box center [276, 232] width 7 height 7
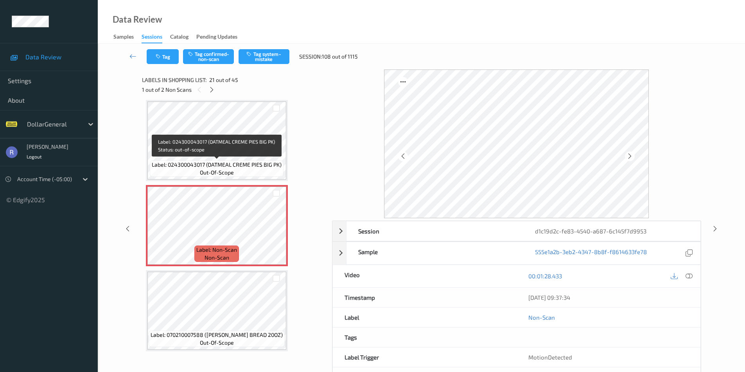
click at [227, 163] on span "Label: 024300043017 (OATMEAL CREME PIES BIG PK)" at bounding box center [217, 165] width 130 height 8
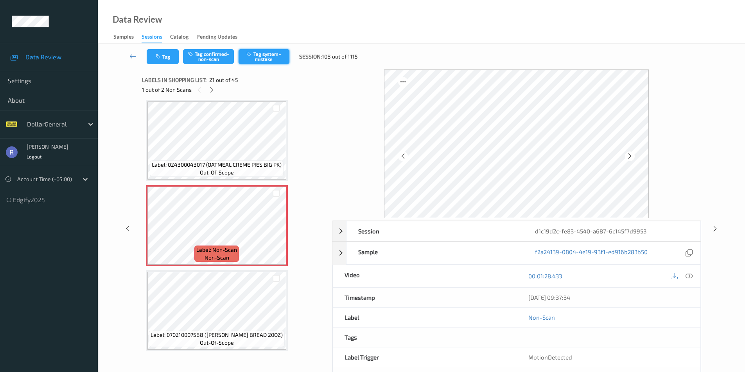
click at [273, 52] on button "Tag system-mistake" at bounding box center [263, 56] width 51 height 15
click at [212, 89] on icon at bounding box center [211, 89] width 7 height 7
click at [274, 231] on icon at bounding box center [276, 232] width 7 height 7
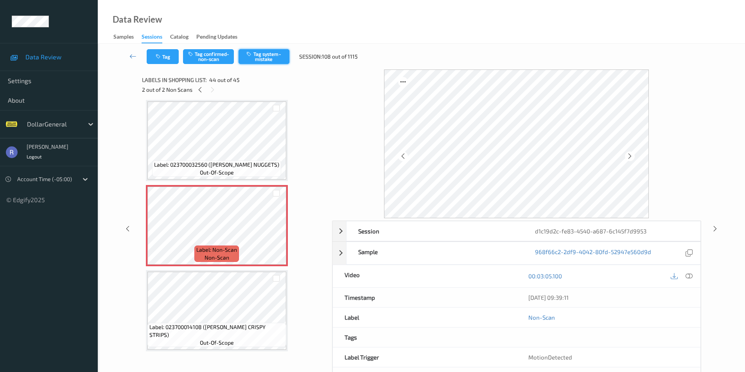
click at [266, 56] on button "Tag system-mistake" at bounding box center [263, 56] width 51 height 15
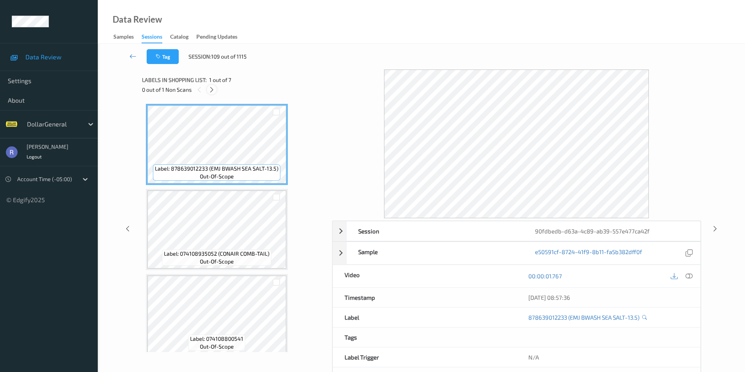
click at [213, 89] on icon at bounding box center [211, 89] width 7 height 7
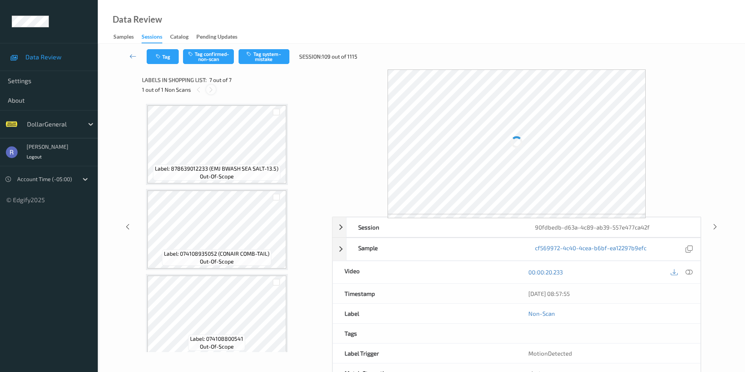
scroll to position [348, 0]
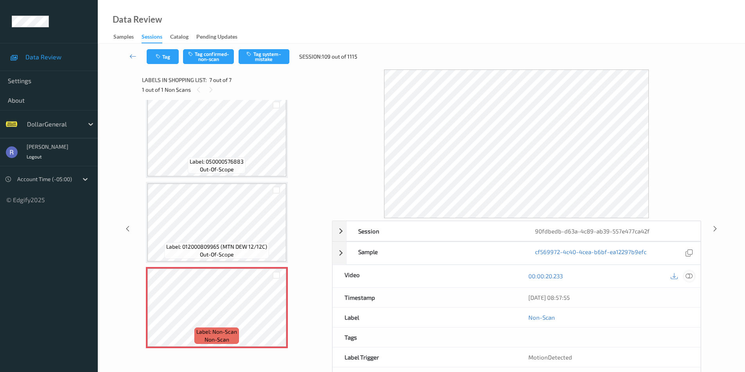
click at [689, 275] on icon at bounding box center [688, 276] width 7 height 7
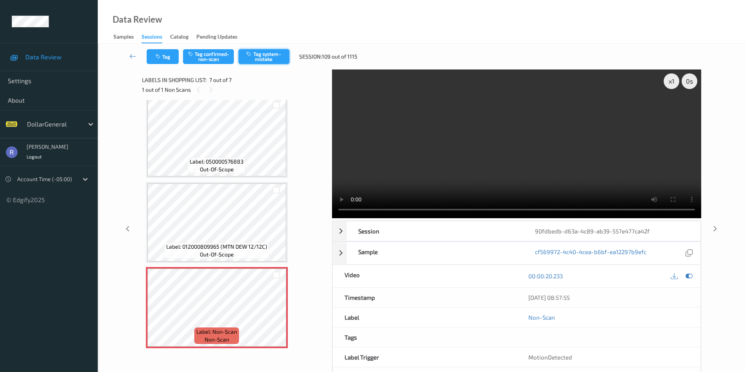
click at [272, 57] on button "Tag system-mistake" at bounding box center [263, 56] width 51 height 15
click at [715, 227] on icon at bounding box center [714, 228] width 7 height 7
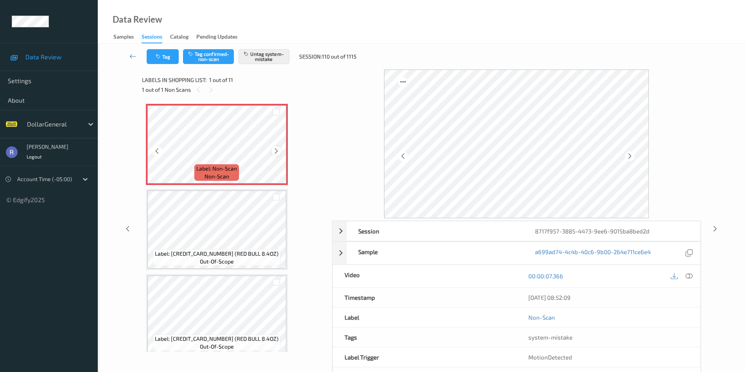
click at [276, 151] on icon at bounding box center [276, 151] width 7 height 7
click at [134, 58] on icon at bounding box center [132, 56] width 7 height 8
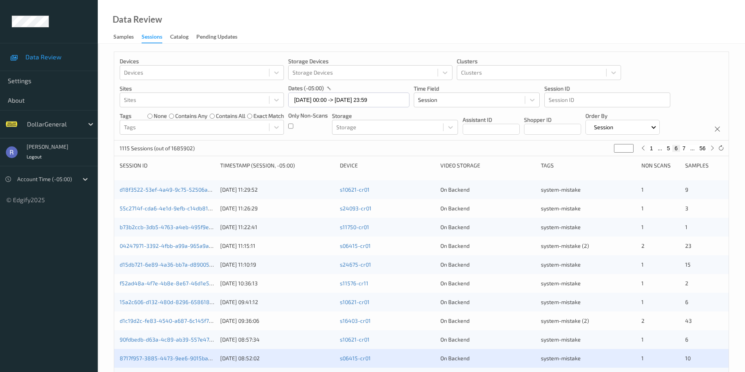
scroll to position [195, 0]
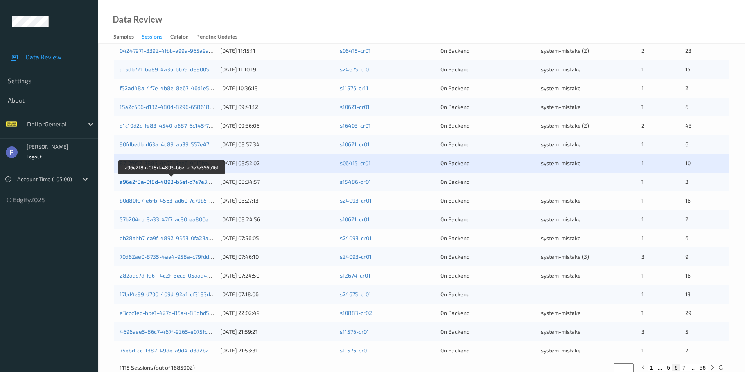
click at [162, 182] on link "a96e2f8a-0f8d-4893-b6ef-c7e7e356b161" at bounding box center [172, 182] width 105 height 7
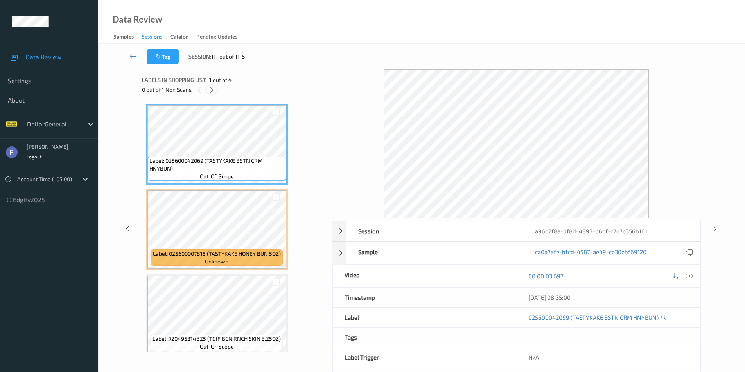
click at [210, 88] on icon at bounding box center [211, 89] width 7 height 7
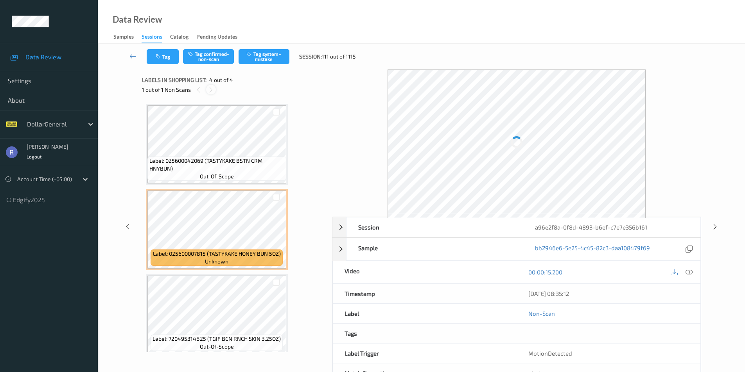
scroll to position [92, 0]
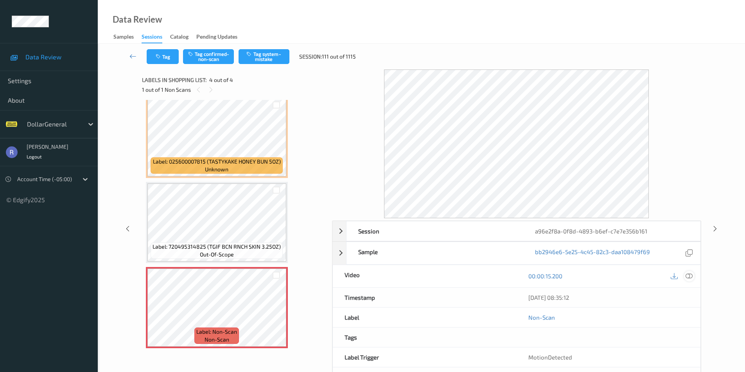
click at [692, 277] on div at bounding box center [689, 276] width 11 height 11
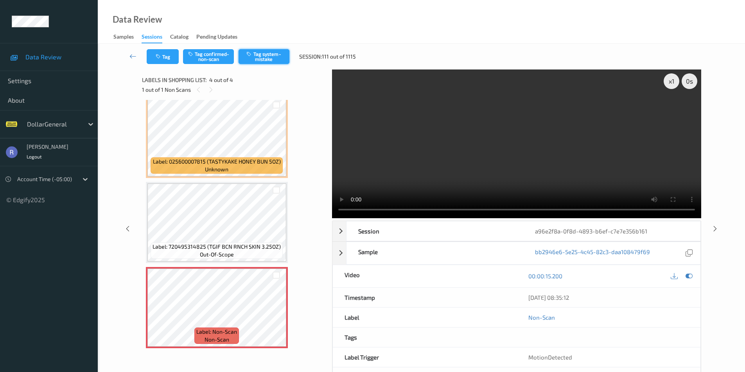
click at [263, 55] on button "Tag system-mistake" at bounding box center [263, 56] width 51 height 15
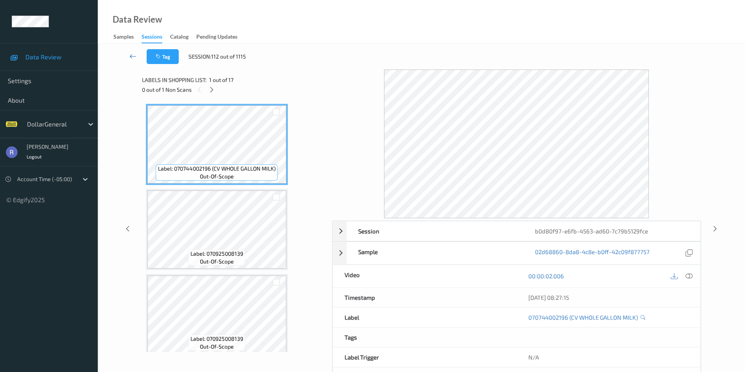
click at [131, 55] on icon at bounding box center [132, 56] width 7 height 8
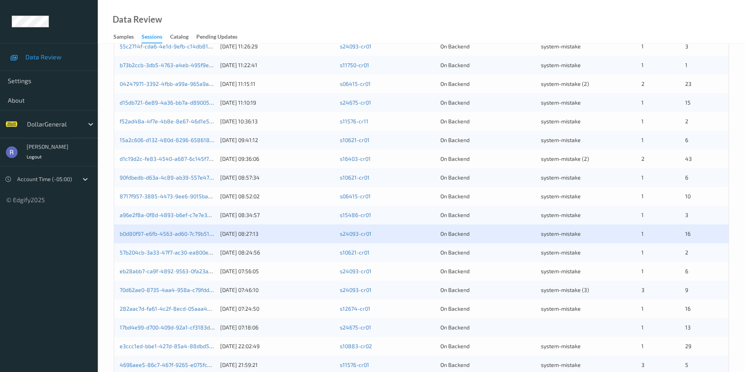
scroll to position [216, 0]
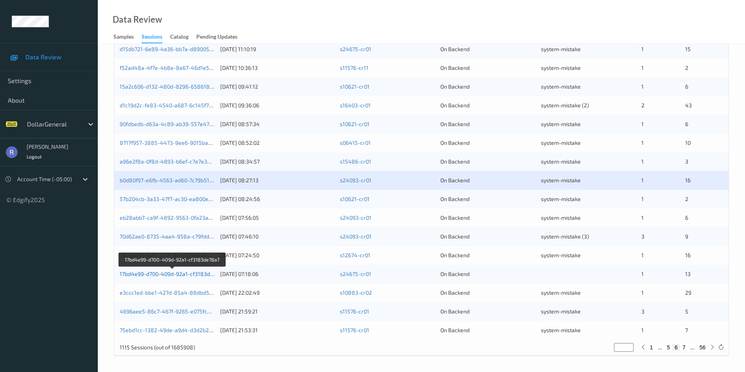
click at [172, 274] on link "17bd4e99-d700-409d-92a1-cf3183de78a7" at bounding box center [173, 274] width 106 height 7
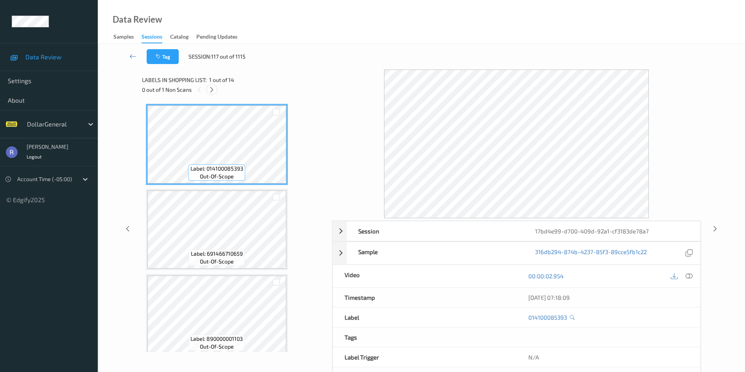
click at [212, 91] on icon at bounding box center [211, 89] width 7 height 7
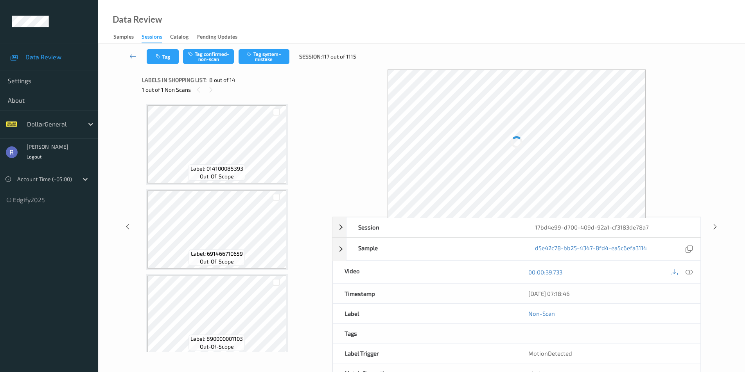
scroll to position [515, 0]
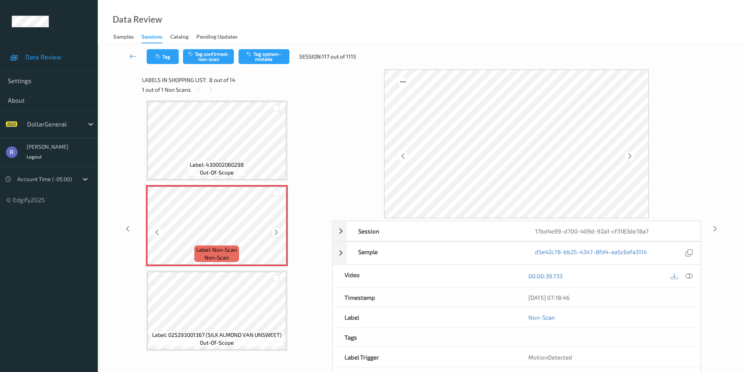
click at [275, 231] on icon at bounding box center [276, 232] width 7 height 7
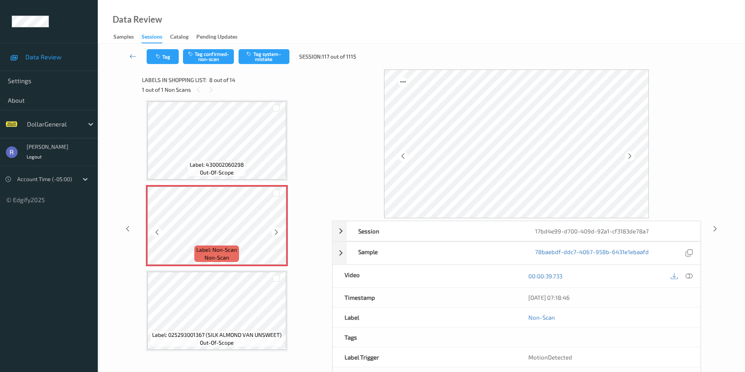
click at [275, 231] on icon at bounding box center [276, 232] width 7 height 7
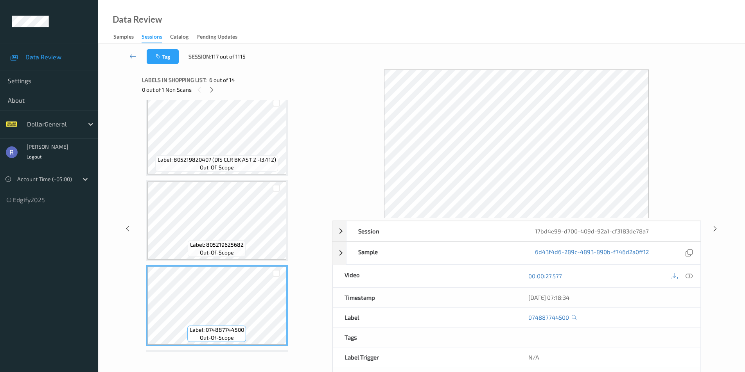
scroll to position [242, 0]
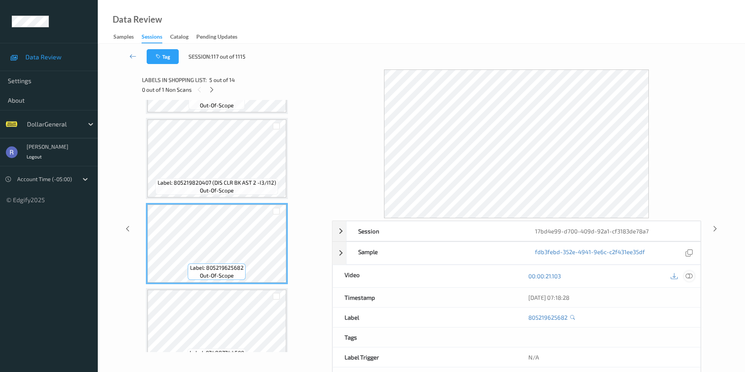
click at [686, 273] on icon at bounding box center [688, 276] width 7 height 7
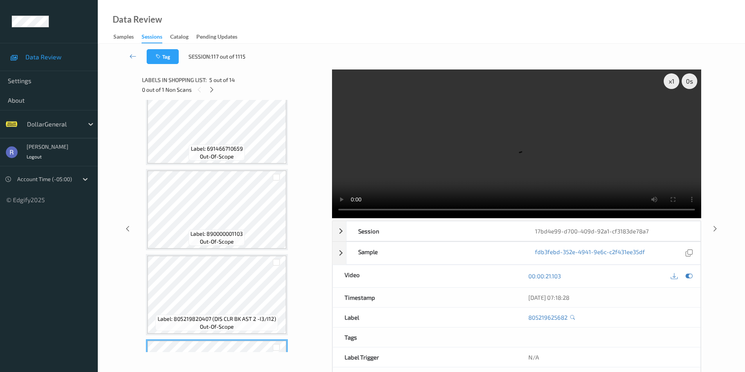
scroll to position [85, 0]
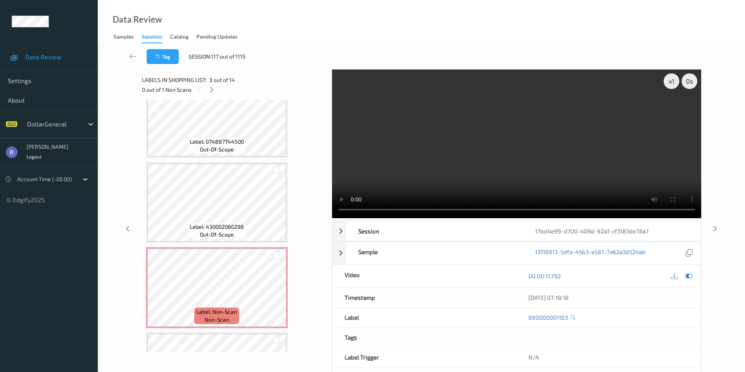
scroll to position [476, 0]
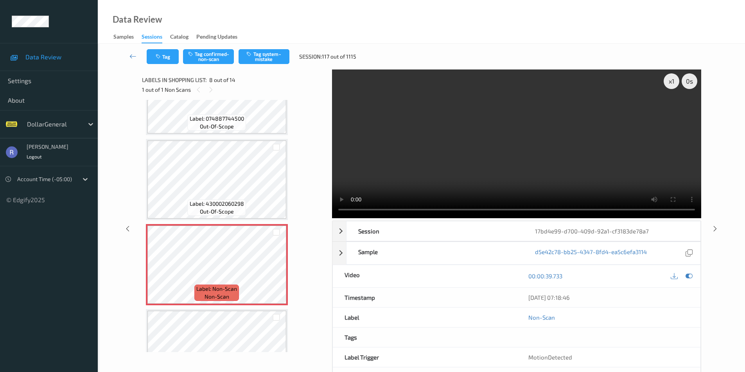
click at [447, 215] on video at bounding box center [516, 144] width 369 height 149
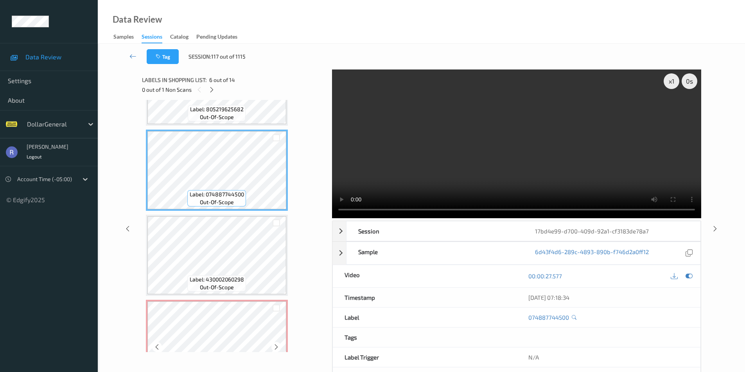
scroll to position [515, 0]
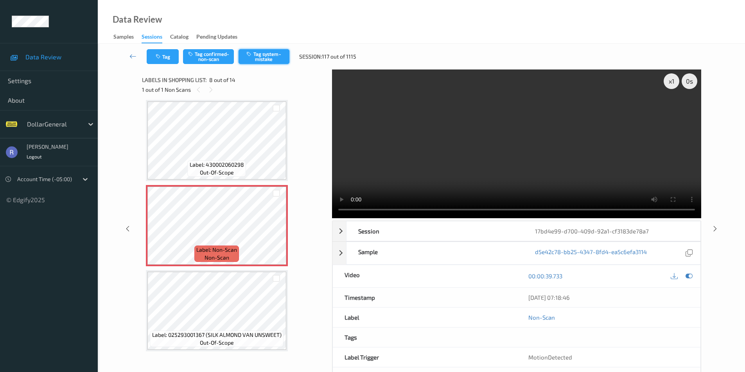
click at [274, 60] on button "Tag system-mistake" at bounding box center [263, 56] width 51 height 15
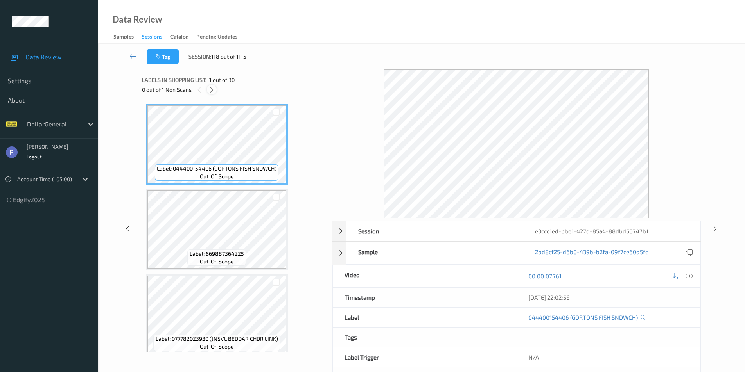
click at [213, 88] on icon at bounding box center [211, 89] width 7 height 7
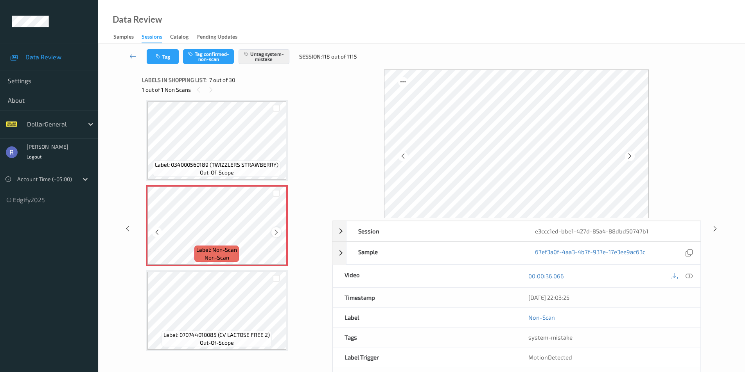
click at [276, 233] on icon at bounding box center [276, 232] width 7 height 7
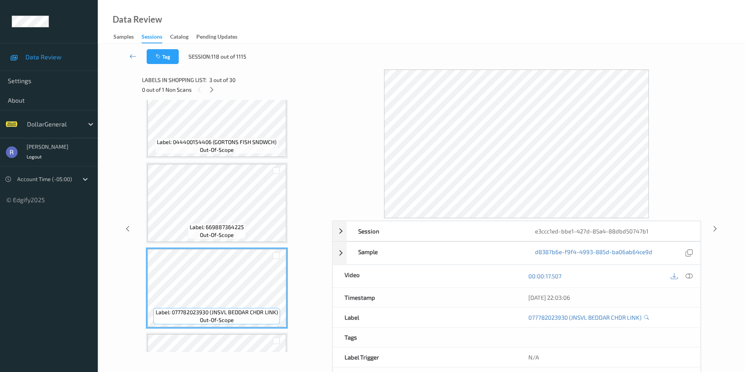
scroll to position [0, 0]
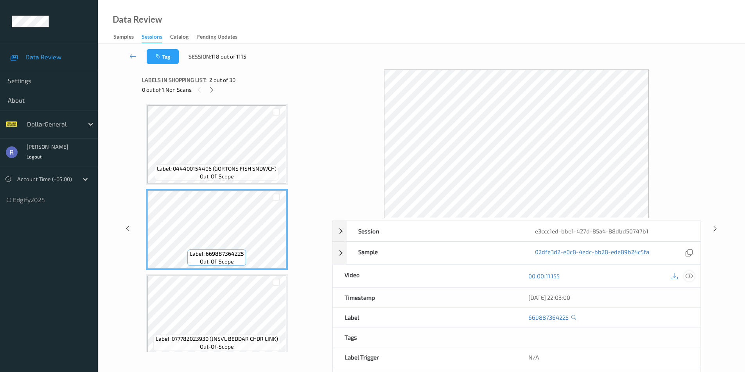
click at [690, 275] on icon at bounding box center [688, 276] width 7 height 7
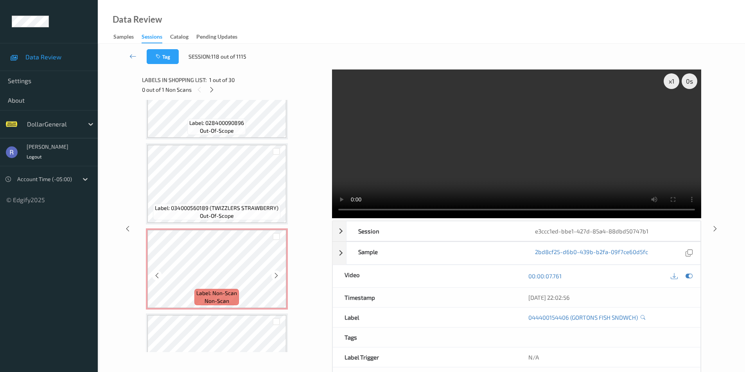
scroll to position [391, 0]
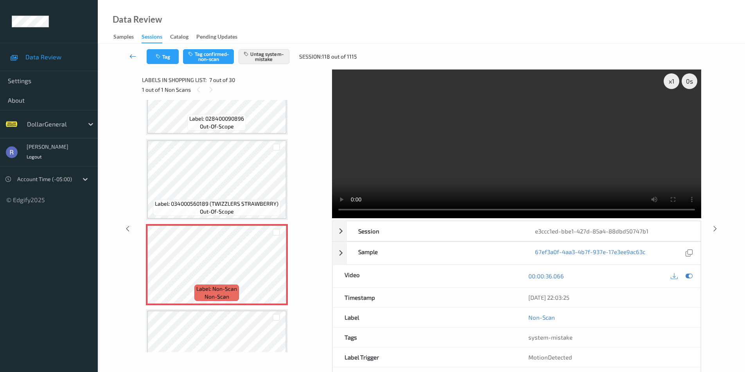
click at [134, 57] on icon at bounding box center [132, 56] width 7 height 8
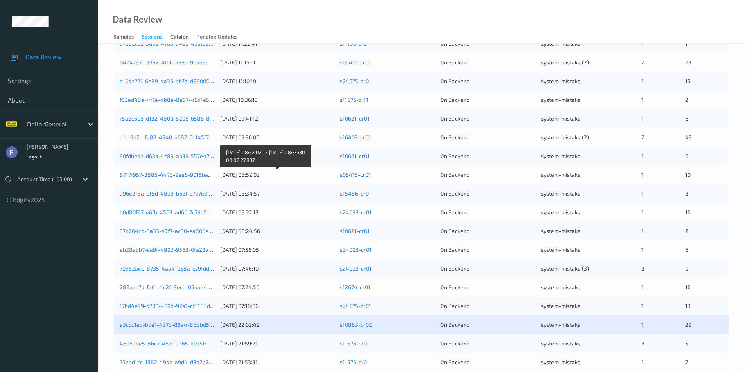
scroll to position [216, 0]
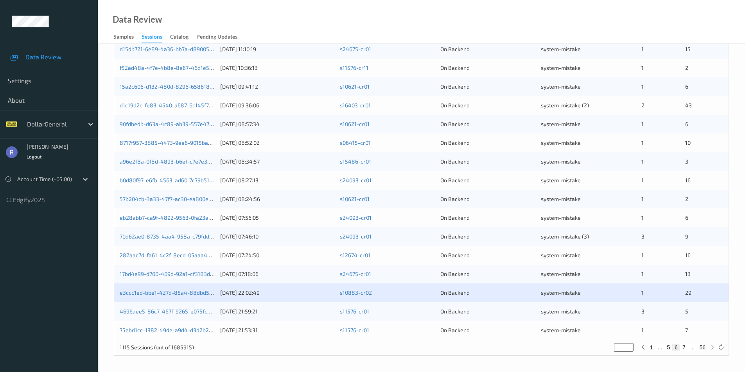
type input "*"
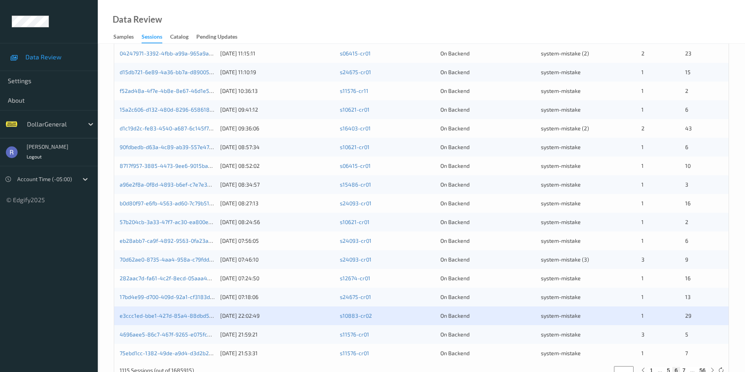
type input "*"
click at [628, 367] on input "*" at bounding box center [624, 371] width 20 height 9
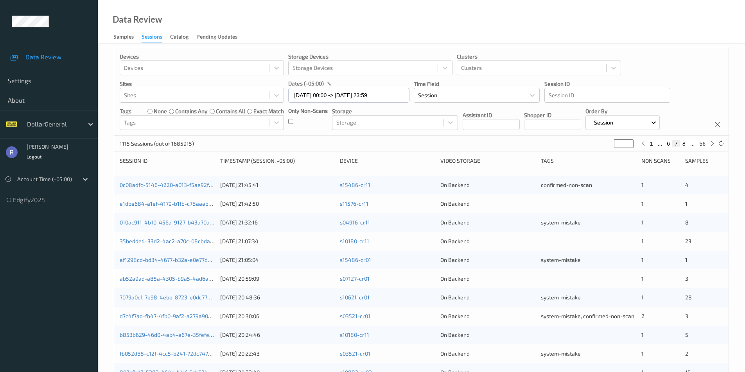
scroll to position [0, 0]
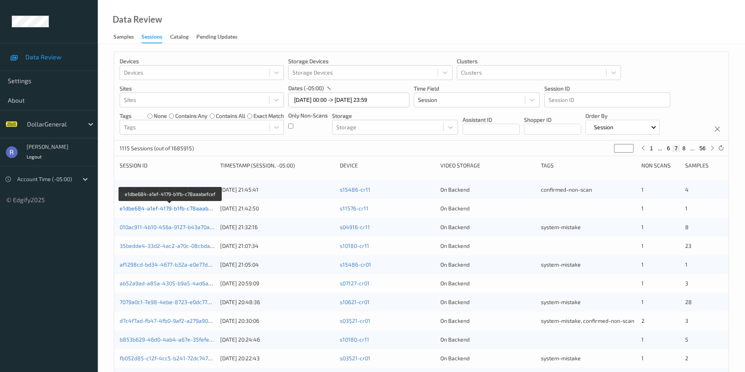
click at [146, 211] on link "e1dbe684-a1ef-4179-b1fb-c78aaabefcef" at bounding box center [171, 208] width 102 height 7
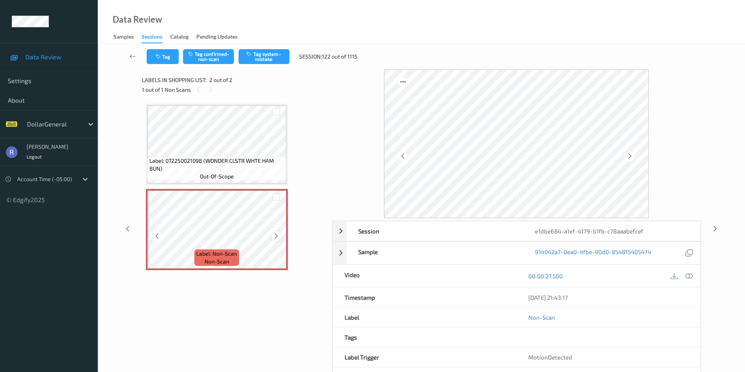
click at [275, 235] on icon at bounding box center [276, 236] width 7 height 7
click at [270, 56] on button "Tag system-mistake" at bounding box center [263, 56] width 51 height 15
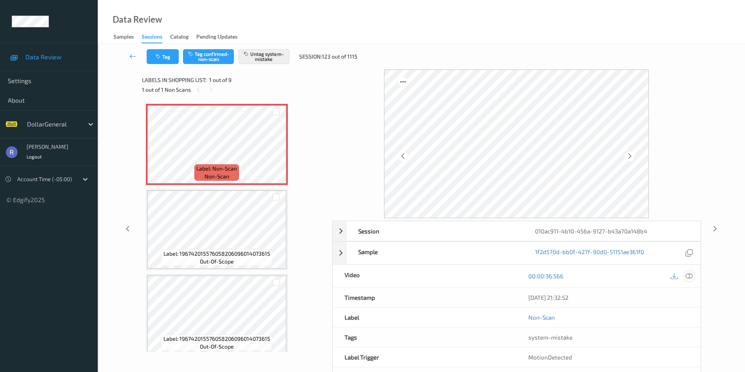
click at [692, 274] on div at bounding box center [689, 276] width 11 height 11
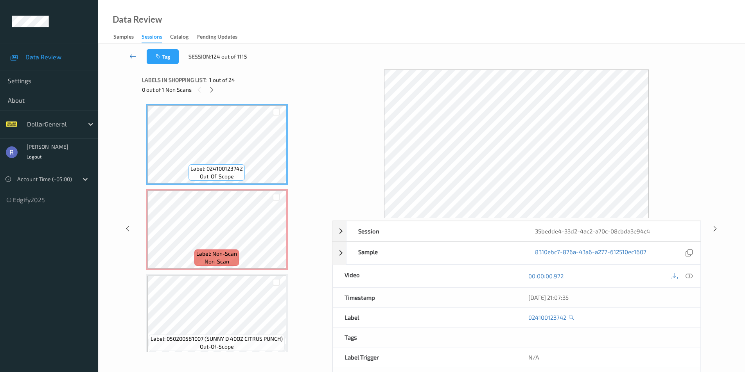
click at [133, 54] on icon at bounding box center [132, 56] width 7 height 8
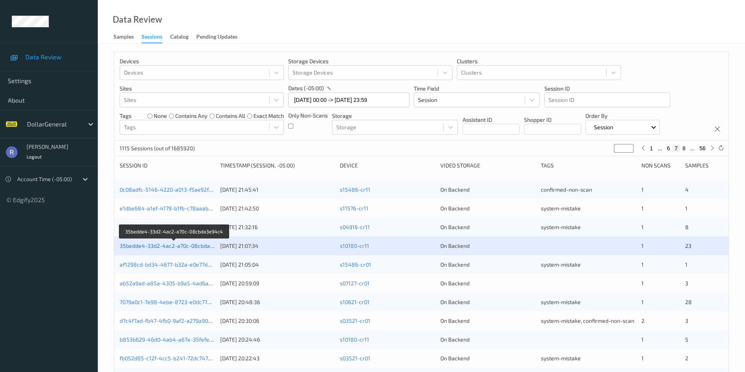
click at [154, 246] on link "35bedde4-33d2-4ac2-a70c-08cbda3e94c4" at bounding box center [174, 246] width 109 height 7
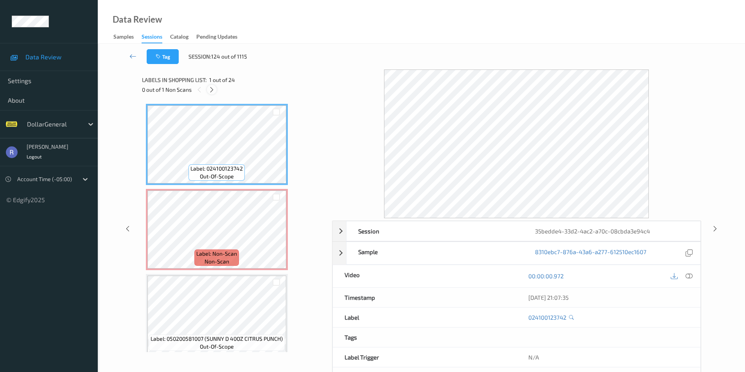
click at [212, 88] on icon at bounding box center [211, 89] width 7 height 7
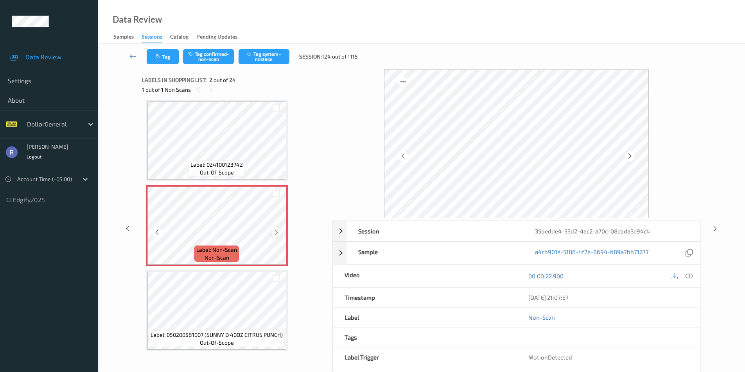
click at [274, 234] on icon at bounding box center [276, 232] width 7 height 7
click at [273, 53] on button "Tag system-mistake" at bounding box center [263, 56] width 51 height 15
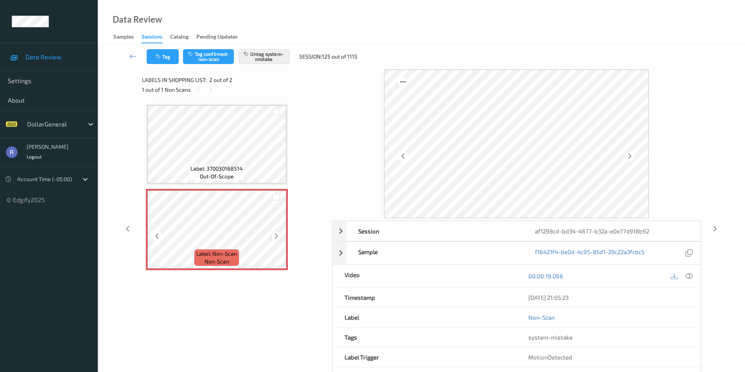
click at [276, 234] on icon at bounding box center [276, 236] width 7 height 7
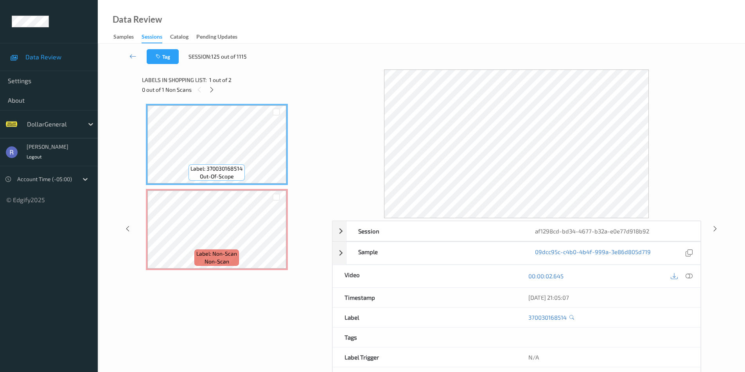
click at [689, 275] on icon at bounding box center [688, 276] width 7 height 7
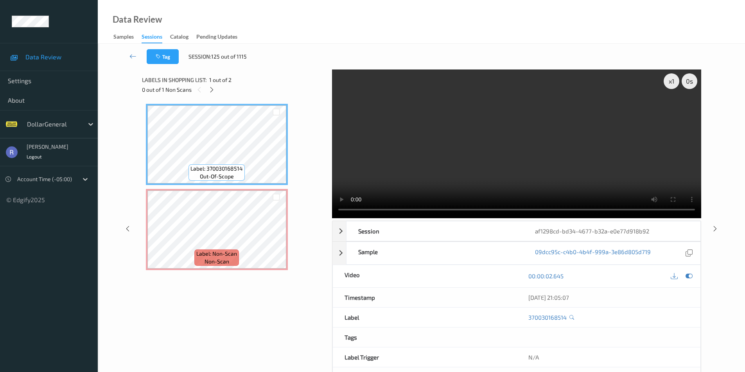
click at [562, 145] on video at bounding box center [516, 144] width 369 height 149
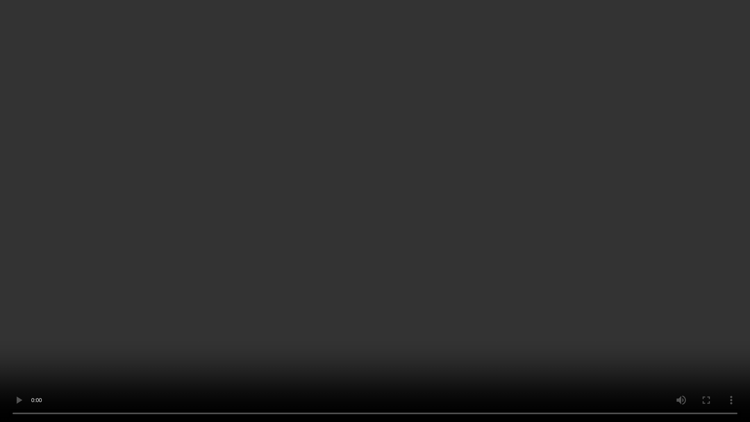
click at [381, 261] on video at bounding box center [375, 211] width 750 height 422
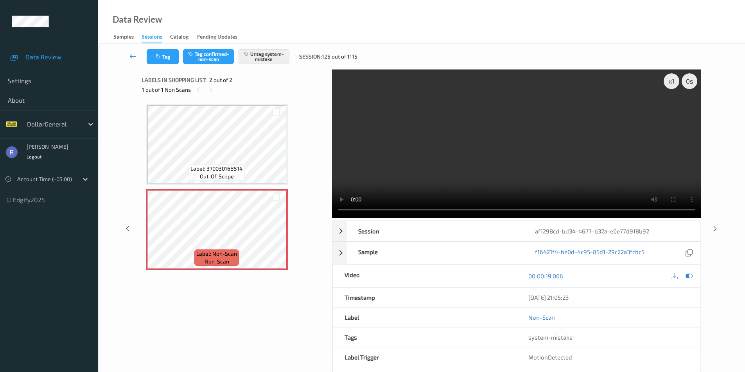
click at [132, 57] on icon at bounding box center [132, 56] width 7 height 8
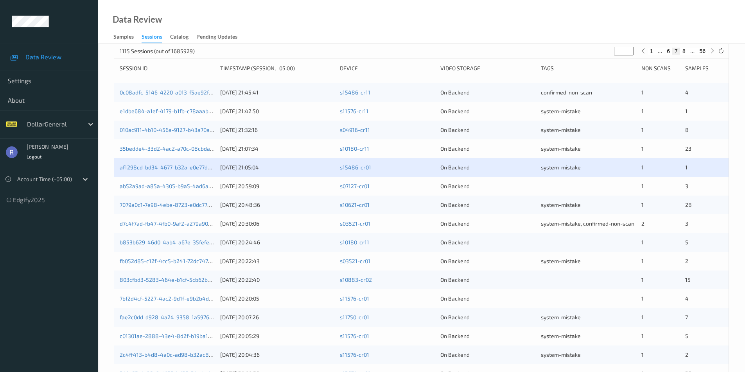
scroll to position [117, 0]
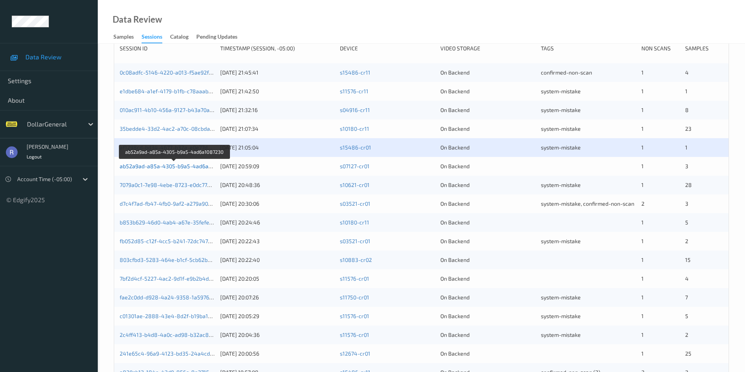
click at [177, 167] on link "ab52a9ad-a85a-4305-b9a5-4ad6a1087230" at bounding box center [175, 166] width 110 height 7
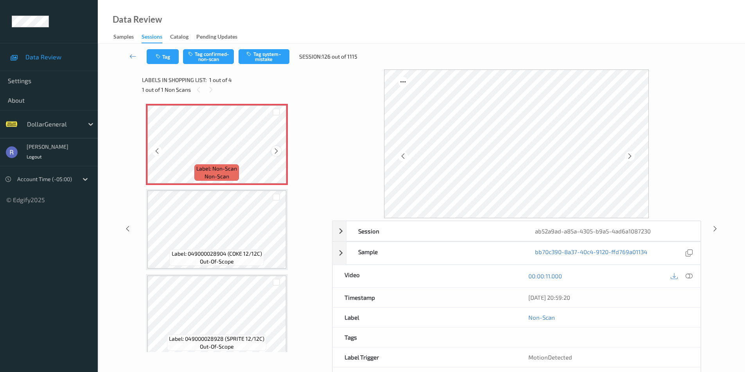
click at [275, 151] on icon at bounding box center [276, 151] width 7 height 7
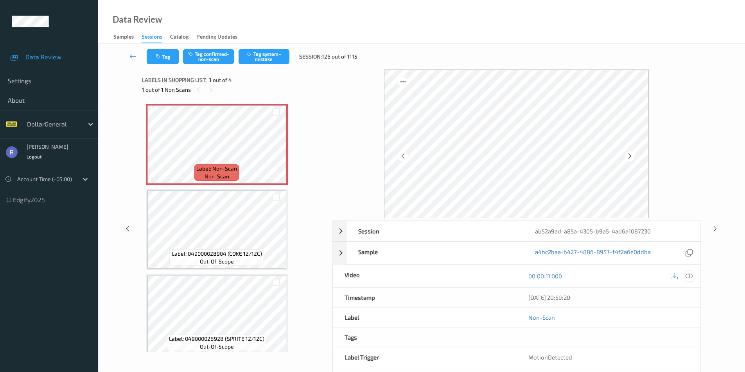
click at [690, 277] on icon at bounding box center [688, 276] width 7 height 7
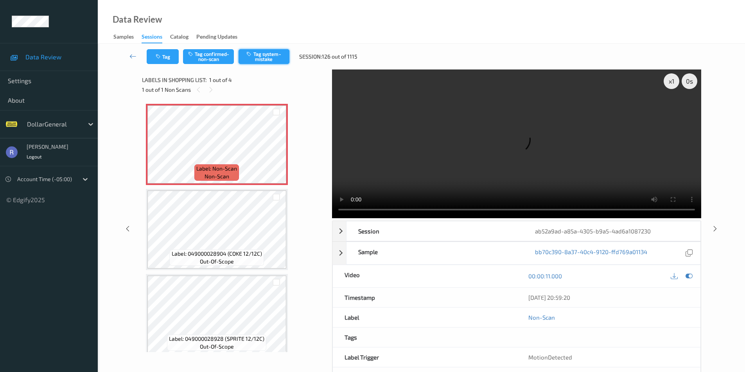
click at [270, 52] on button "Tag system-mistake" at bounding box center [263, 56] width 51 height 15
click at [129, 57] on icon at bounding box center [132, 56] width 7 height 8
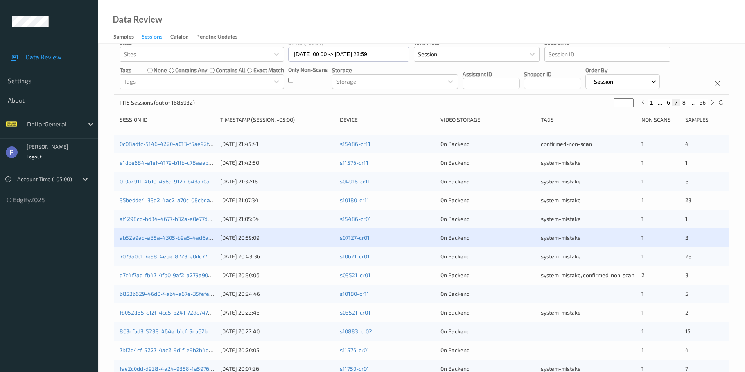
scroll to position [195, 0]
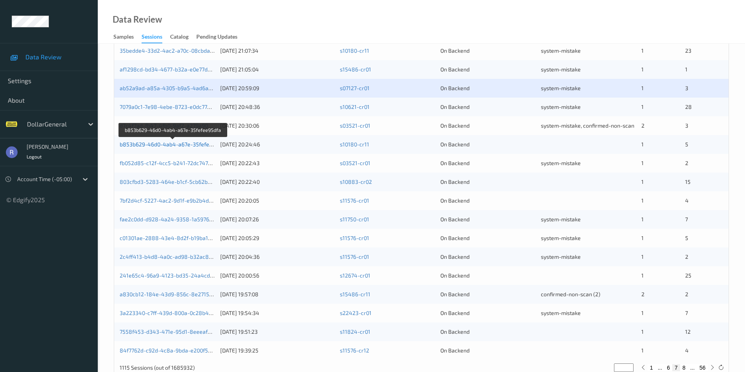
click at [158, 142] on link "b853b629-46d0-4ab4-a67e-35fefee95dfa" at bounding box center [173, 144] width 107 height 7
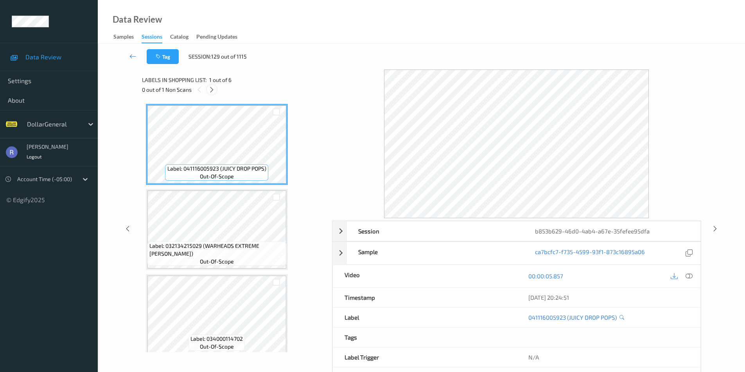
click at [211, 88] on icon at bounding box center [211, 89] width 7 height 7
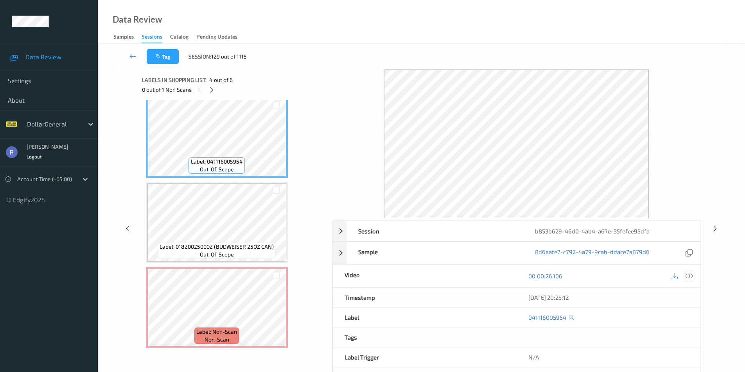
click at [690, 277] on icon at bounding box center [688, 276] width 7 height 7
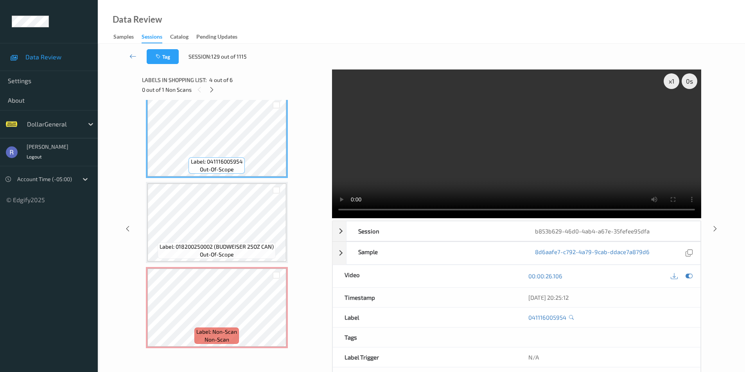
click at [372, 210] on video at bounding box center [516, 144] width 369 height 149
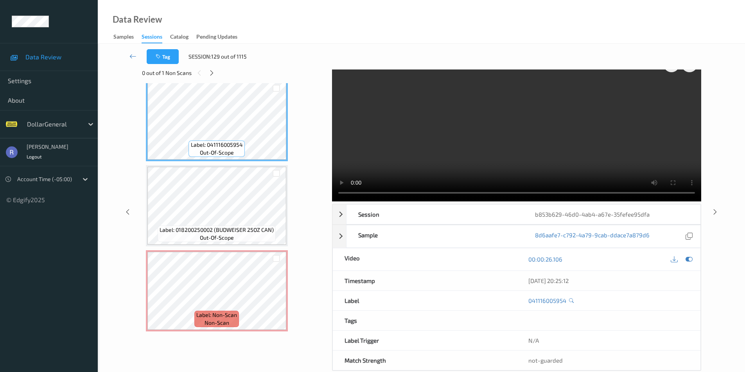
scroll to position [32, 0]
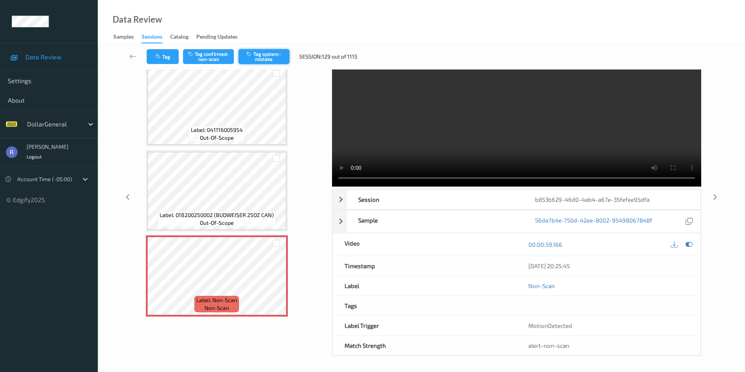
click at [264, 55] on button "Tag system-mistake" at bounding box center [263, 56] width 51 height 15
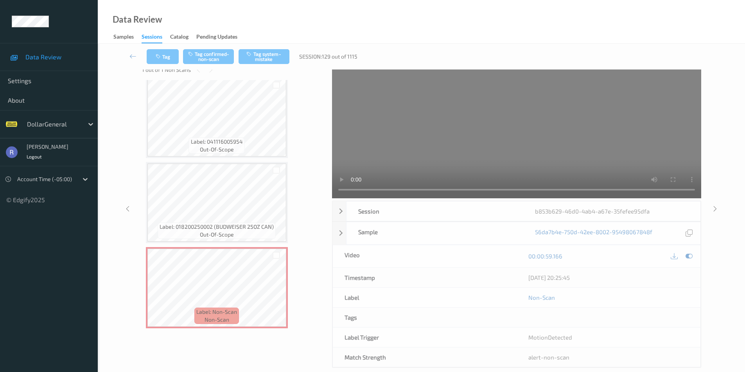
scroll to position [0, 0]
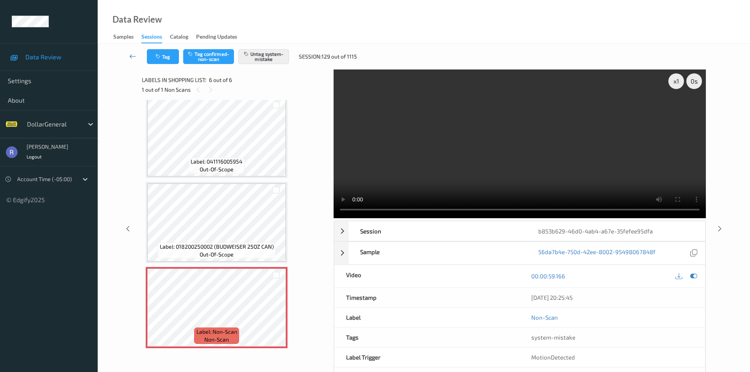
click at [132, 54] on icon at bounding box center [132, 56] width 7 height 8
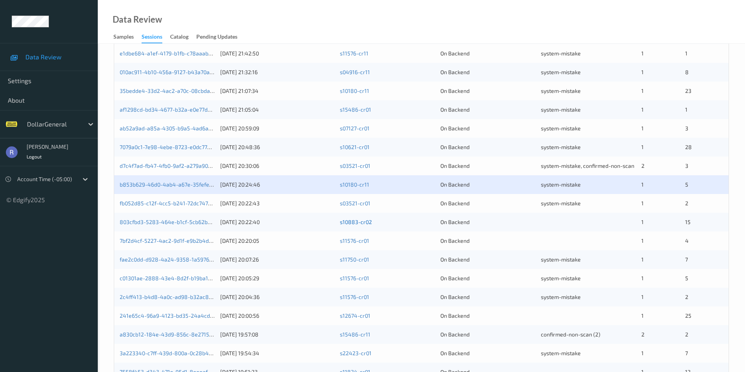
scroll to position [156, 0]
click at [180, 220] on link "803cfbd3-5283-464e-b1cf-5cb62b83bc12" at bounding box center [173, 221] width 106 height 7
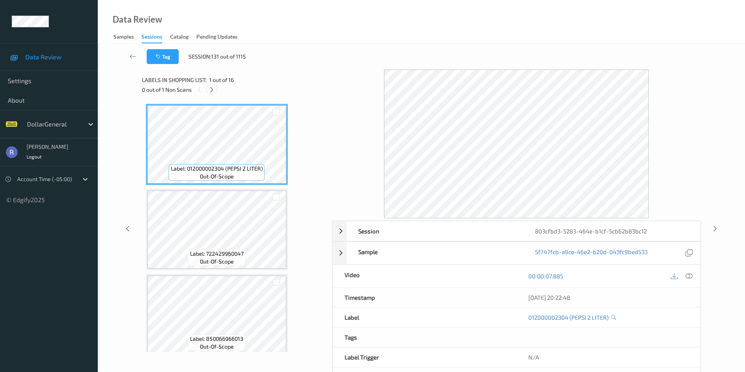
click at [211, 88] on icon at bounding box center [211, 89] width 7 height 7
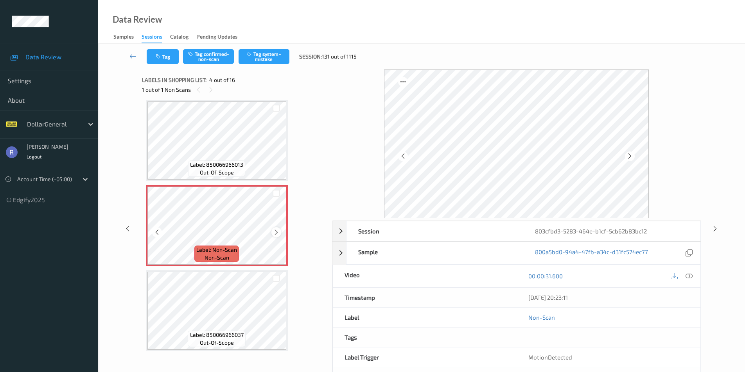
click at [277, 231] on icon at bounding box center [276, 232] width 7 height 7
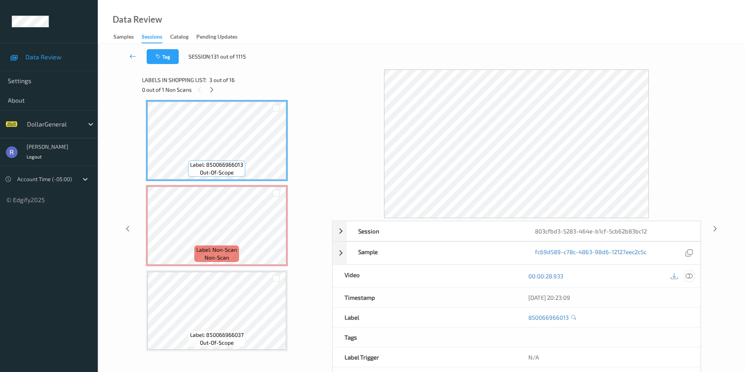
click at [689, 277] on icon at bounding box center [688, 276] width 7 height 7
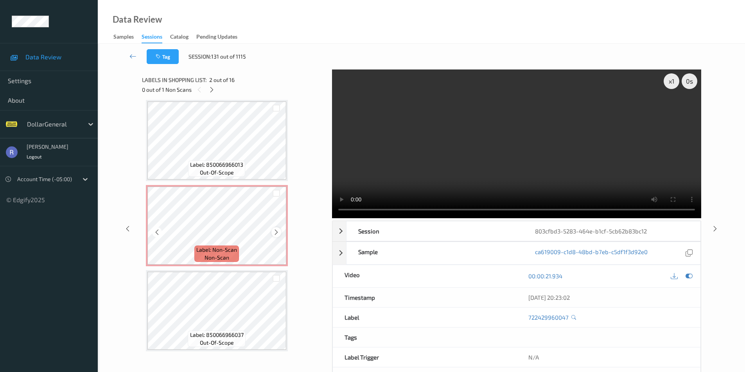
click at [276, 232] on icon at bounding box center [276, 232] width 7 height 7
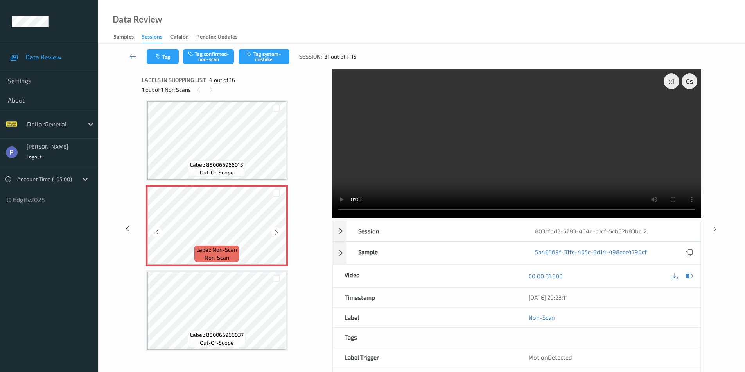
click at [276, 232] on icon at bounding box center [276, 232] width 7 height 7
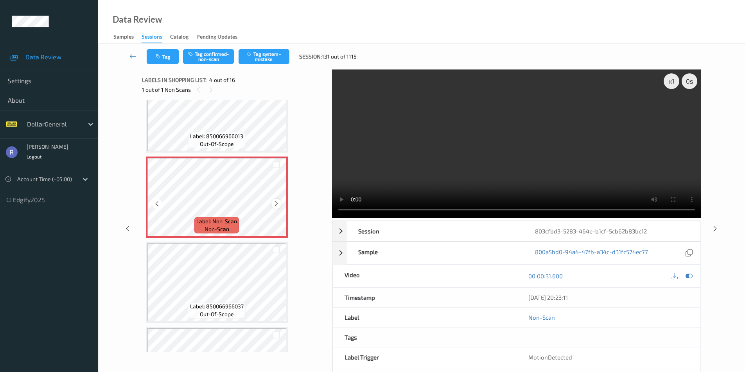
scroll to position [252, 0]
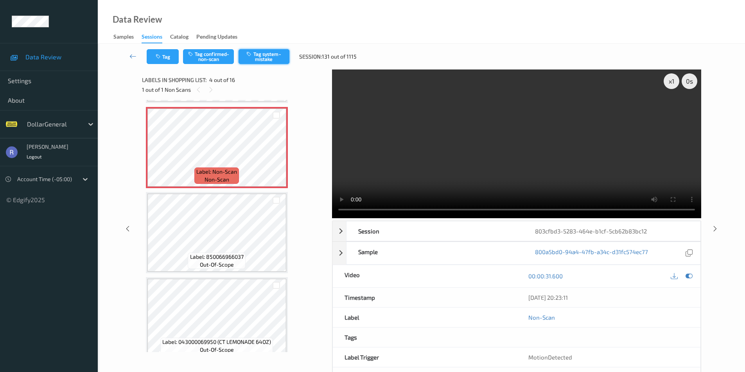
click at [273, 54] on button "Tag system-mistake" at bounding box center [263, 56] width 51 height 15
click at [714, 228] on icon at bounding box center [714, 228] width 7 height 7
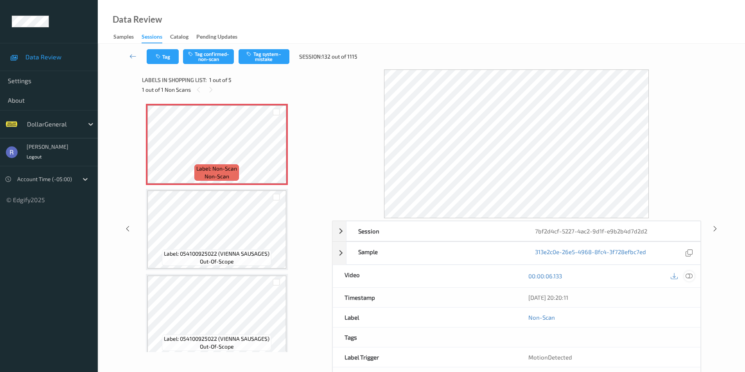
click at [691, 277] on icon at bounding box center [688, 276] width 7 height 7
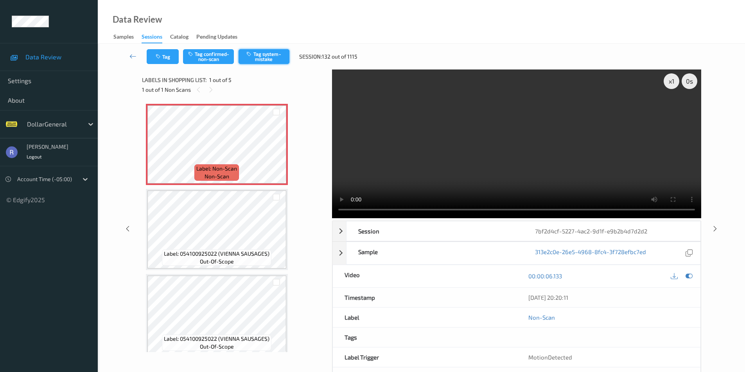
click at [257, 55] on button "Tag system-mistake" at bounding box center [263, 56] width 51 height 15
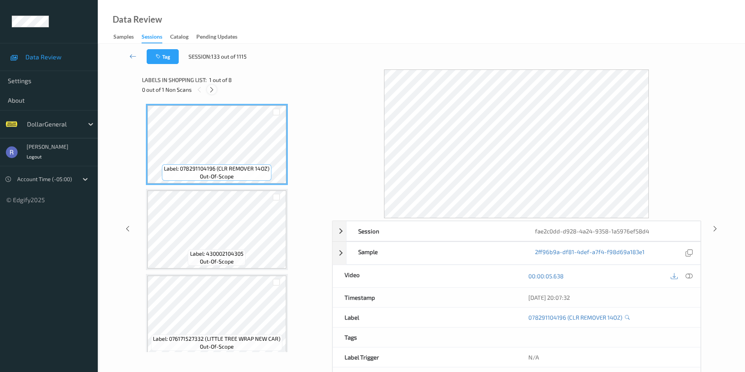
click at [211, 89] on icon at bounding box center [211, 89] width 7 height 7
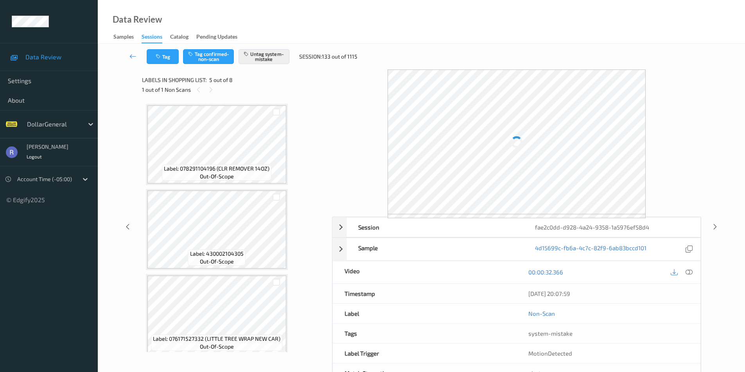
scroll to position [260, 0]
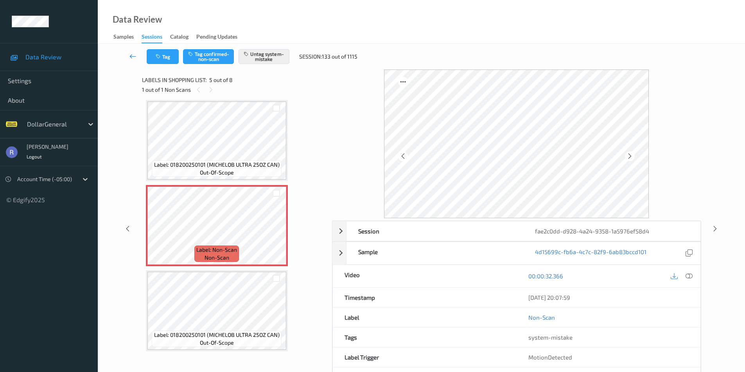
click at [131, 54] on icon at bounding box center [132, 56] width 7 height 8
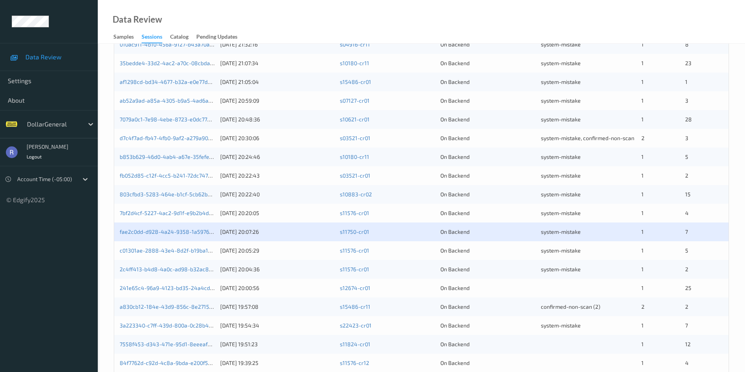
scroll to position [216, 0]
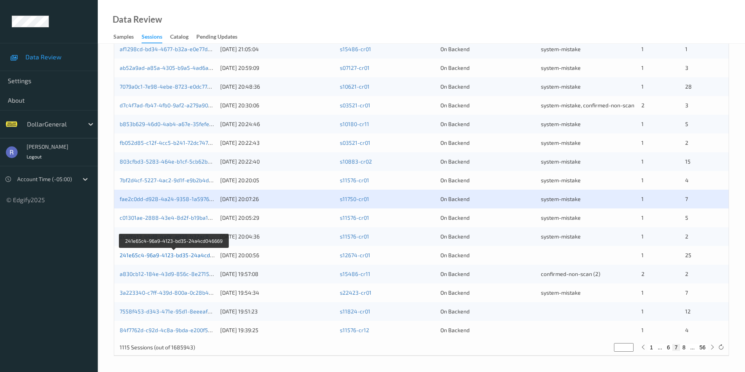
click at [160, 254] on link "241e65c4-96a9-4123-bd35-24a4cd046669" at bounding box center [174, 255] width 109 height 7
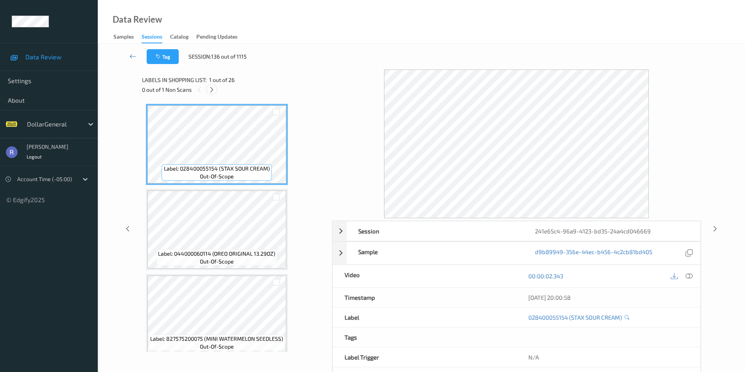
click at [212, 86] on icon at bounding box center [211, 89] width 7 height 7
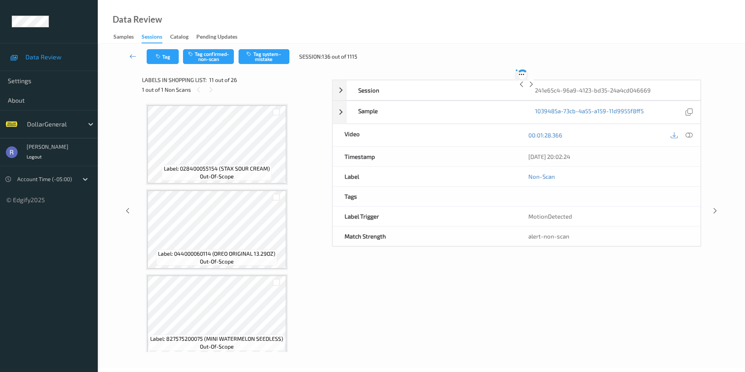
scroll to position [771, 0]
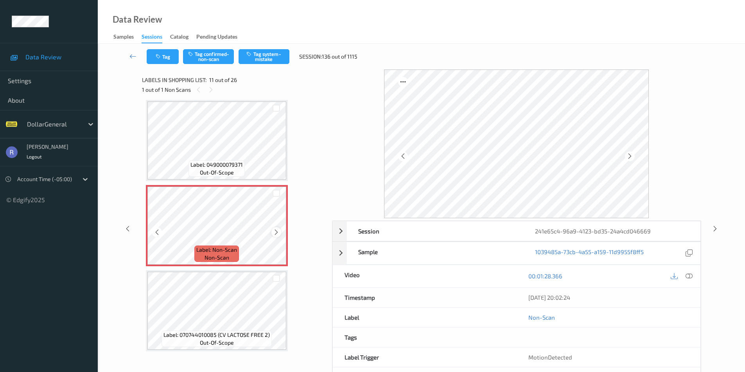
click at [276, 232] on icon at bounding box center [276, 232] width 7 height 7
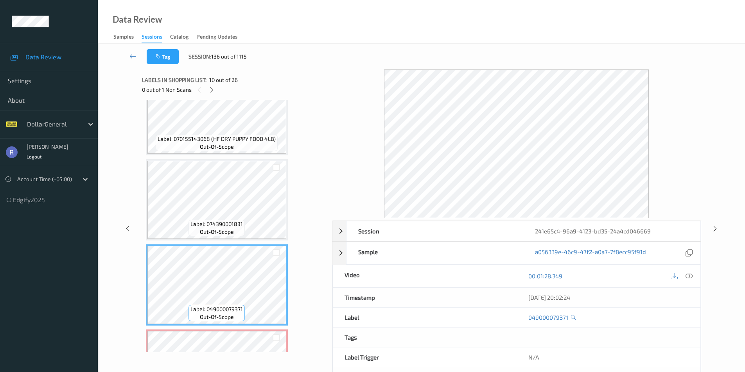
scroll to position [614, 0]
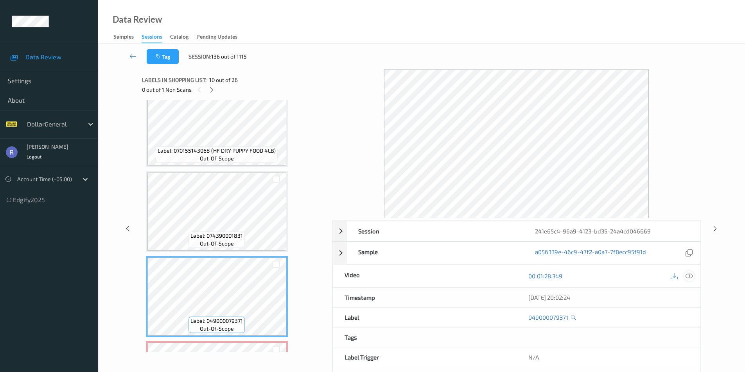
click at [693, 276] on div at bounding box center [689, 276] width 11 height 11
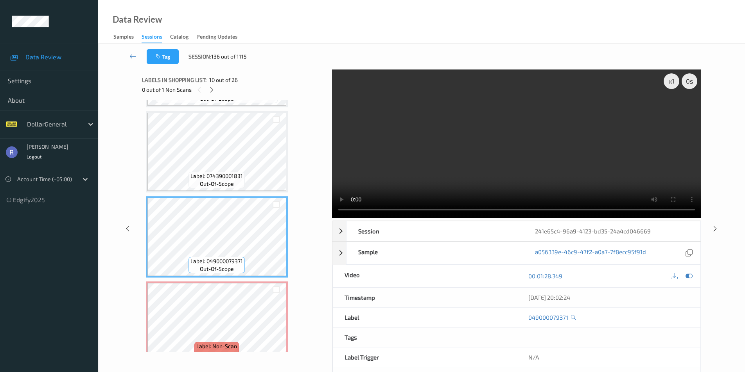
scroll to position [693, 0]
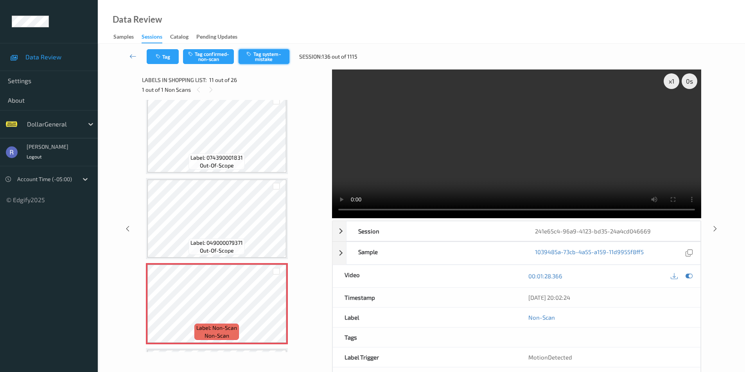
click at [271, 56] on button "Tag system-mistake" at bounding box center [263, 56] width 51 height 15
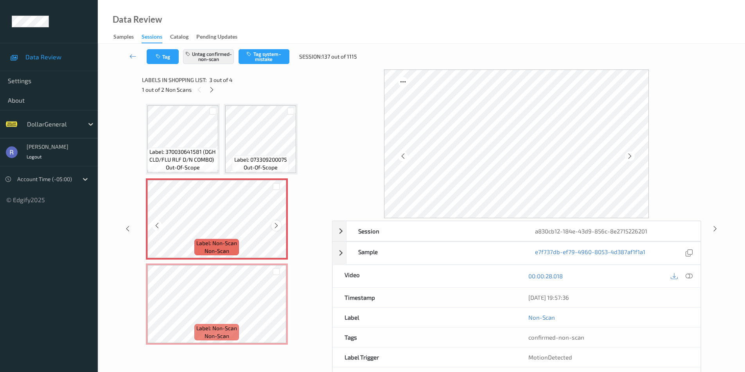
click at [276, 225] on icon at bounding box center [276, 225] width 7 height 7
click at [690, 275] on icon at bounding box center [688, 276] width 7 height 7
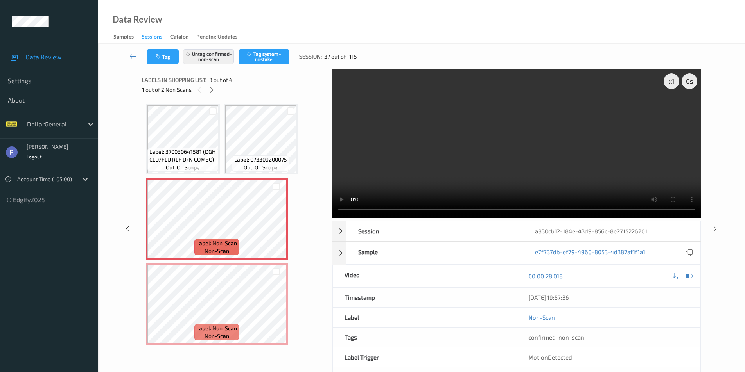
click at [332, 211] on video at bounding box center [516, 144] width 369 height 149
click at [277, 226] on icon at bounding box center [276, 225] width 7 height 7
click at [479, 131] on video at bounding box center [516, 144] width 369 height 149
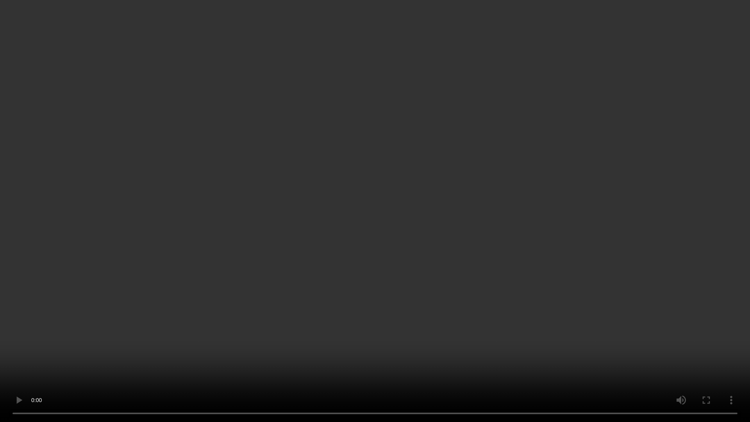
click at [444, 268] on video at bounding box center [375, 211] width 750 height 422
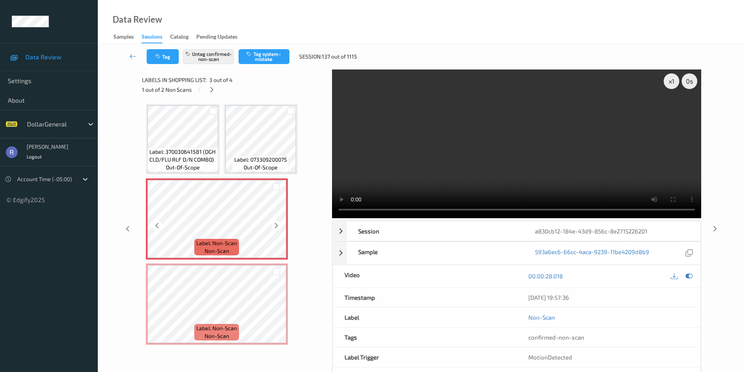
click at [275, 190] on div at bounding box center [275, 186] width 7 height 7
click at [275, 270] on div at bounding box center [275, 271] width 7 height 7
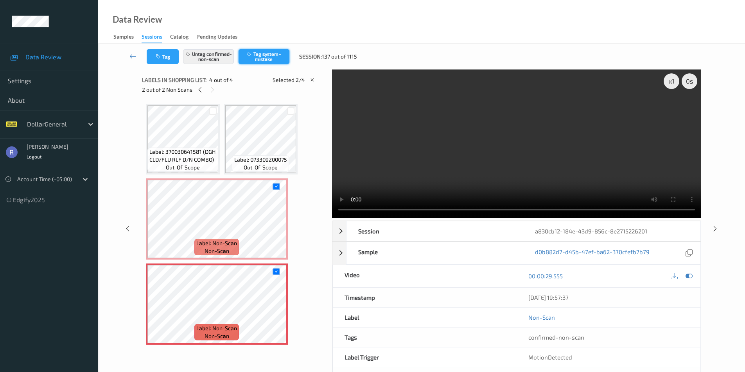
click at [261, 59] on button "Tag system-mistake" at bounding box center [263, 56] width 51 height 15
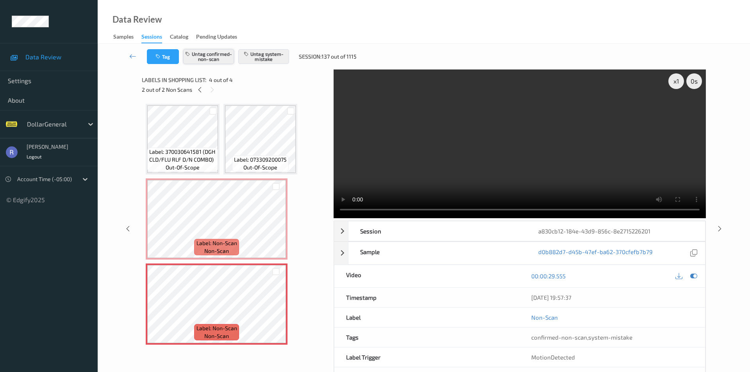
click at [211, 57] on button "Untag confirmed-non-scan" at bounding box center [208, 56] width 51 height 15
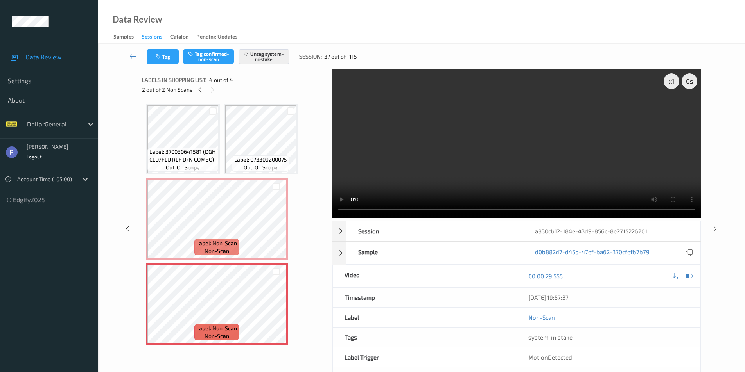
click at [496, 158] on video at bounding box center [516, 144] width 369 height 149
click at [130, 53] on icon at bounding box center [132, 56] width 7 height 8
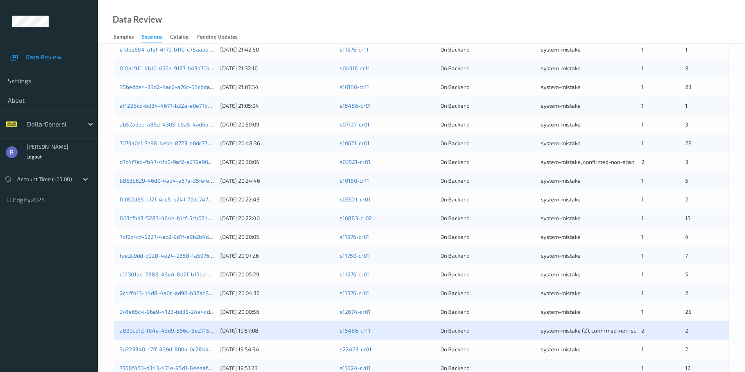
scroll to position [216, 0]
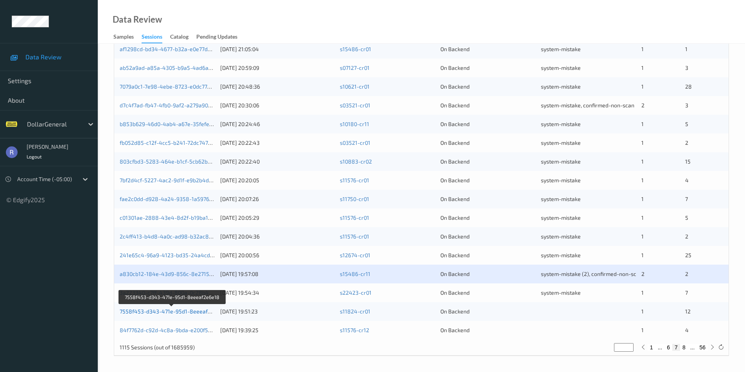
click at [149, 311] on link "7558f453-d343-471e-95d1-8eeeaf2e6e18" at bounding box center [173, 311] width 106 height 7
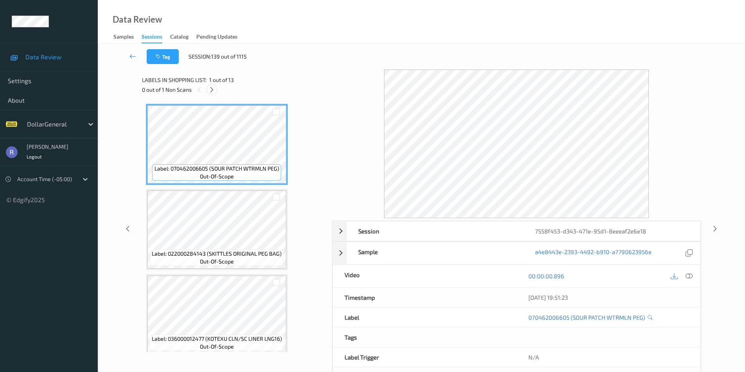
click at [209, 89] on icon at bounding box center [211, 89] width 7 height 7
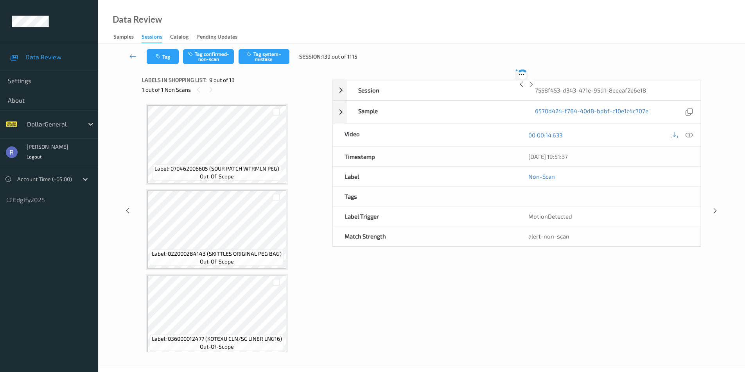
scroll to position [600, 0]
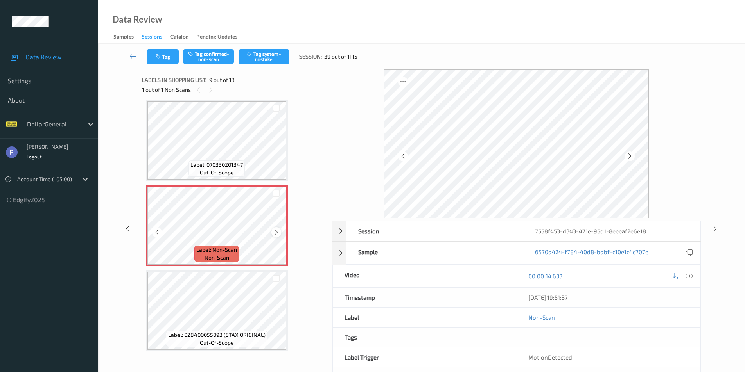
click at [279, 231] on icon at bounding box center [276, 232] width 7 height 7
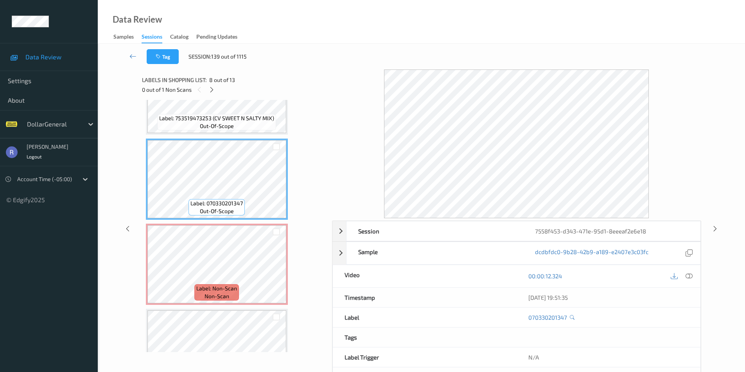
scroll to position [561, 0]
click at [690, 276] on icon at bounding box center [688, 276] width 7 height 7
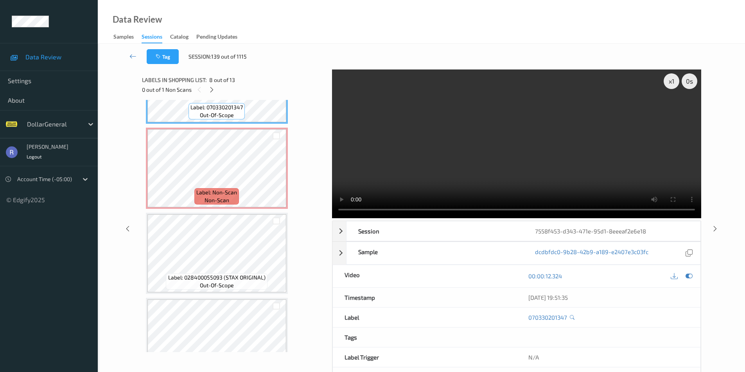
scroll to position [664, 0]
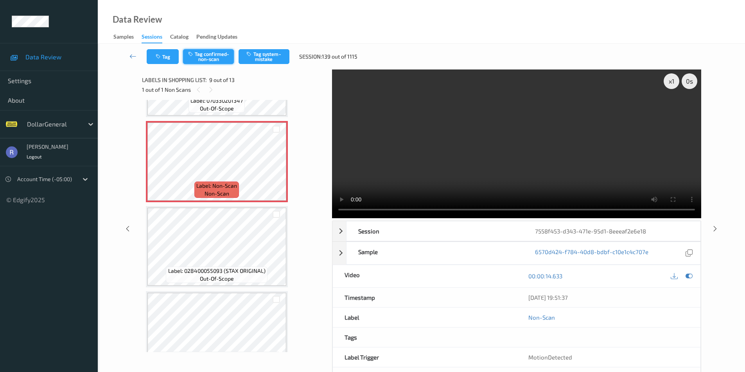
click at [206, 55] on button "Tag confirmed-non-scan" at bounding box center [208, 56] width 51 height 15
click at [714, 229] on icon at bounding box center [714, 228] width 7 height 7
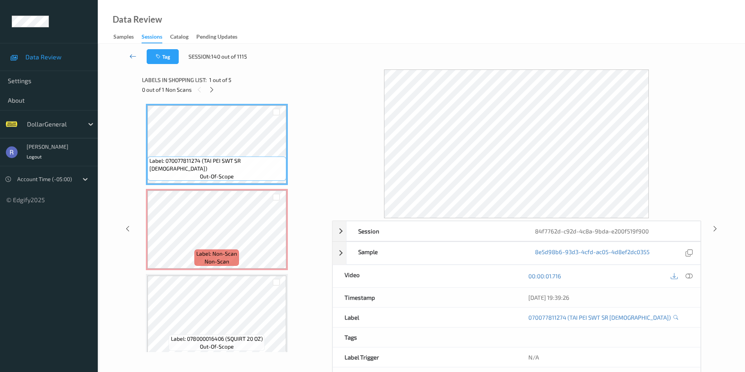
click at [131, 54] on icon at bounding box center [132, 56] width 7 height 8
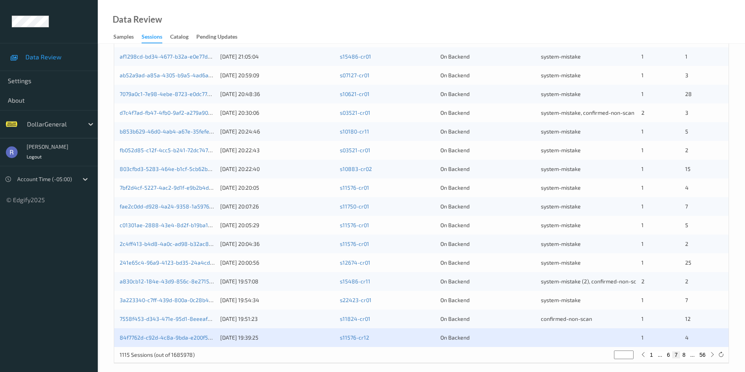
scroll to position [216, 0]
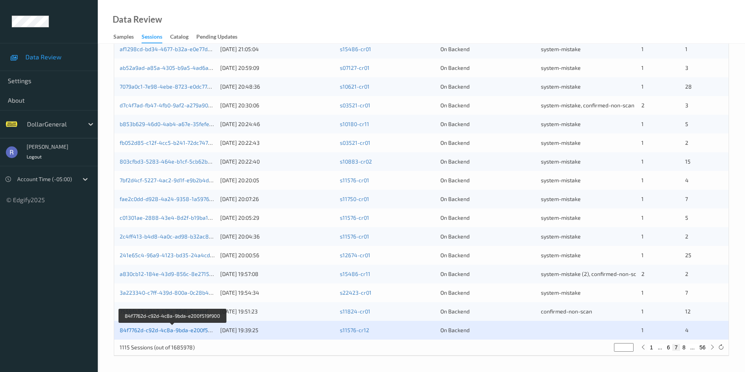
click at [150, 329] on link "84f7762d-c92d-4c8a-9bda-e200f519f900" at bounding box center [172, 330] width 105 height 7
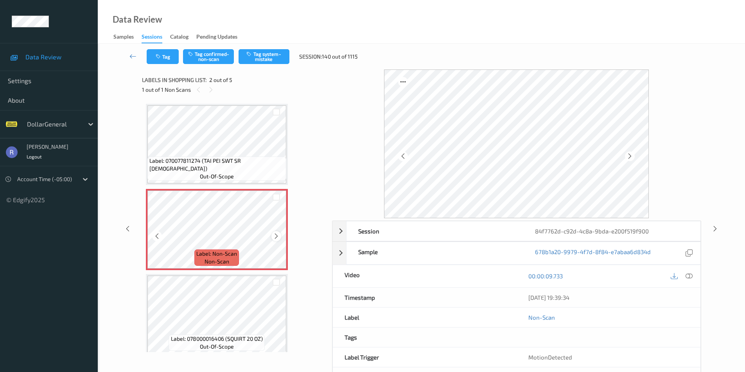
click at [274, 234] on icon at bounding box center [276, 236] width 7 height 7
click at [276, 236] on icon at bounding box center [276, 236] width 7 height 7
click at [142, 341] on div "Label: 070077811274 (TAI PEI SWT SR [DEMOGRAPHIC_DATA]) out-of-scope Label: Non…" at bounding box center [234, 226] width 184 height 252
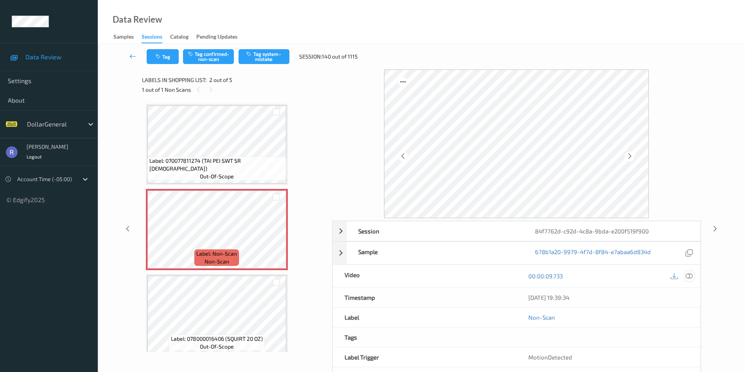
click at [688, 275] on icon at bounding box center [688, 276] width 7 height 7
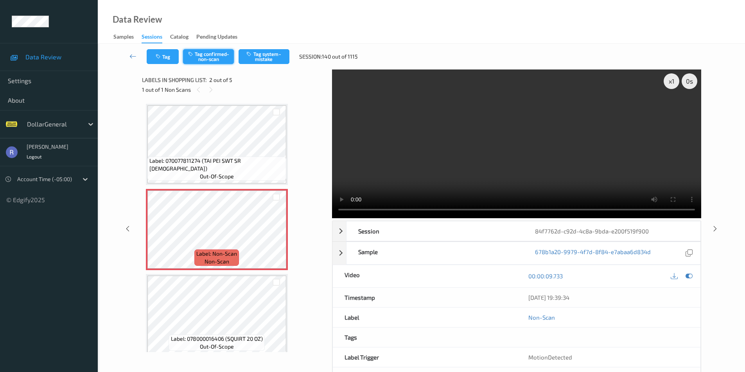
click at [220, 55] on button "Tag confirmed-non-scan" at bounding box center [208, 56] width 51 height 15
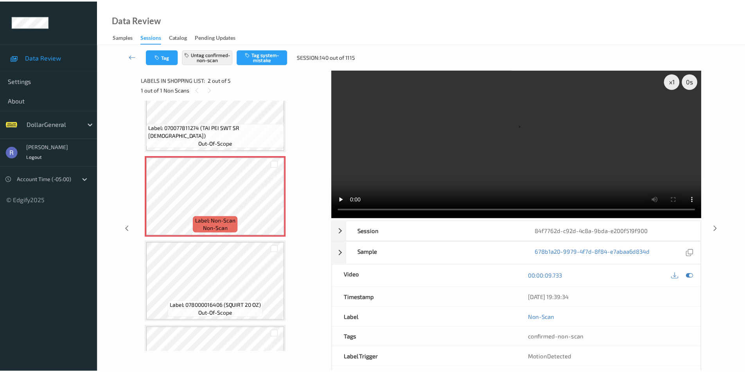
scroll to position [78, 0]
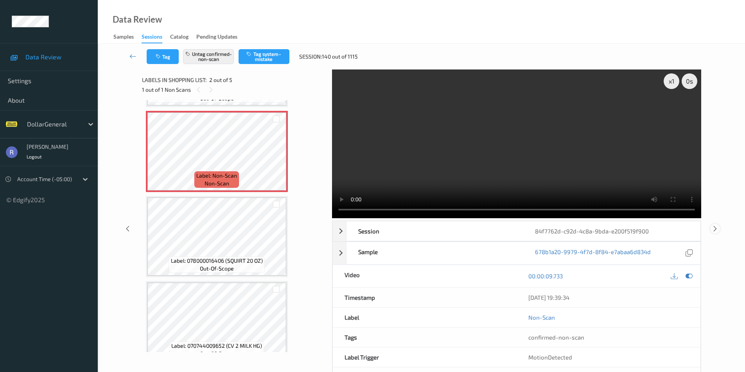
click at [713, 228] on icon at bounding box center [714, 228] width 7 height 7
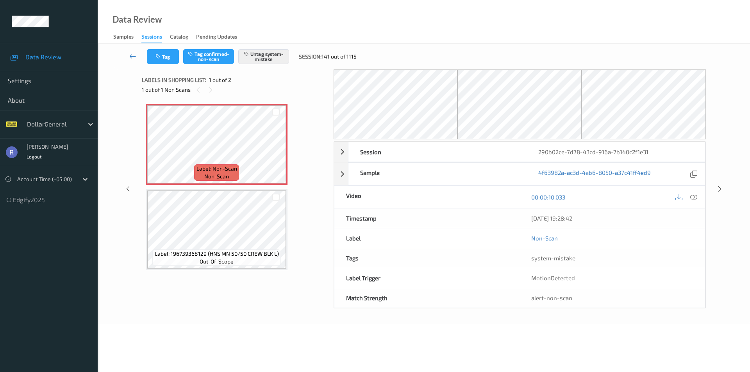
click at [135, 54] on icon at bounding box center [132, 56] width 7 height 8
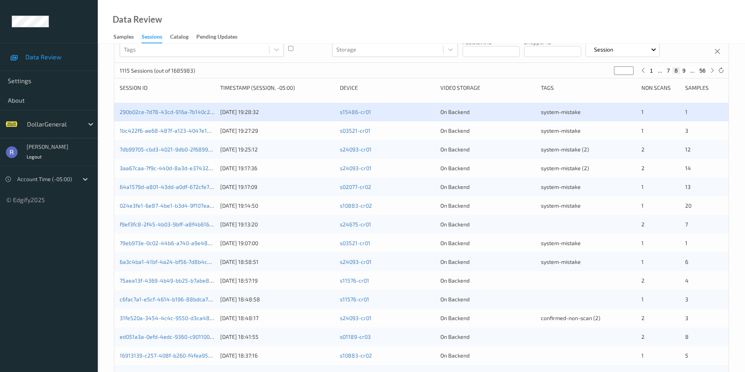
scroll to position [78, 0]
click at [153, 225] on link "f9ef3fc8-2f45-4b03-9bff-a8f4b616de0c" at bounding box center [171, 224] width 102 height 7
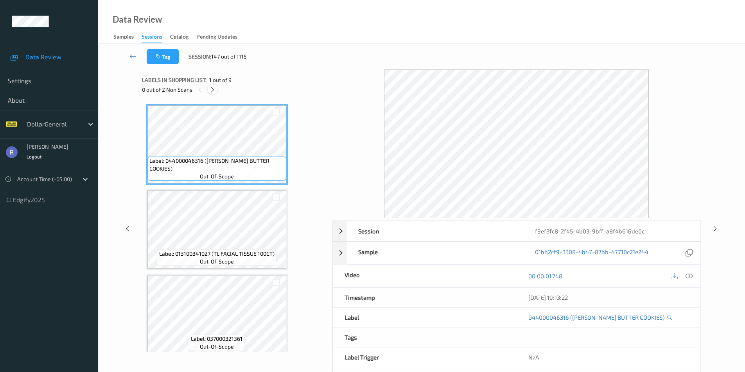
click at [211, 89] on icon at bounding box center [212, 89] width 7 height 7
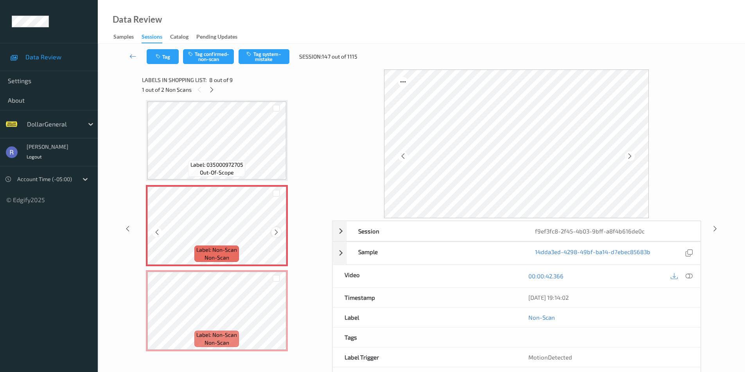
click at [274, 231] on icon at bounding box center [276, 232] width 7 height 7
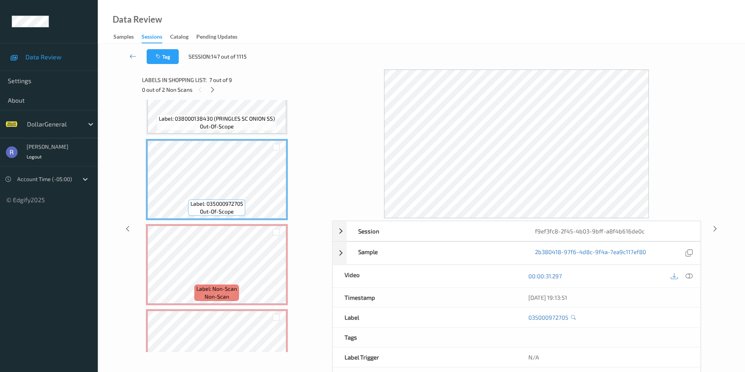
scroll to position [437, 0]
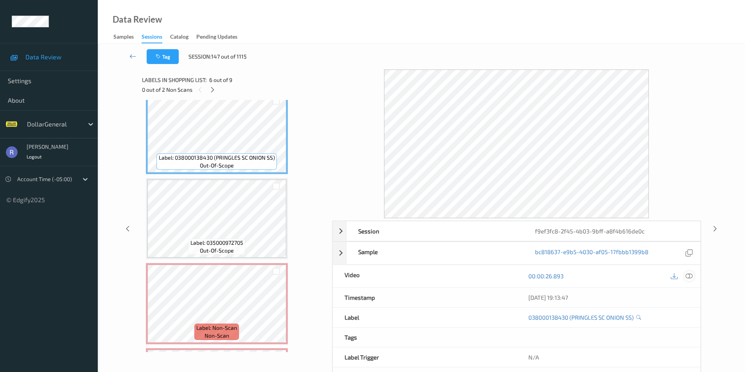
click at [687, 277] on icon at bounding box center [688, 276] width 7 height 7
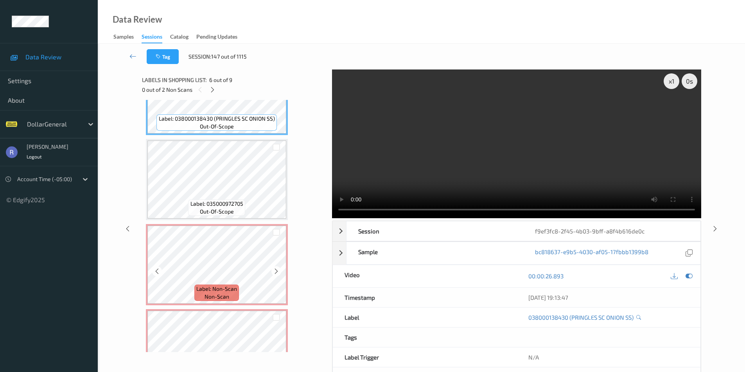
scroll to position [515, 0]
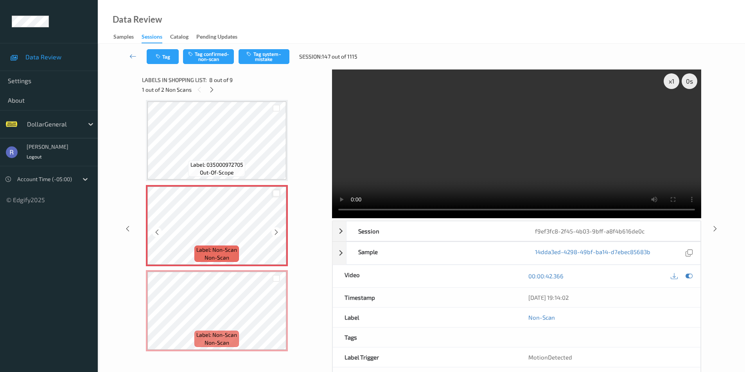
click at [277, 193] on div at bounding box center [275, 193] width 7 height 7
click at [277, 279] on div at bounding box center [275, 278] width 7 height 7
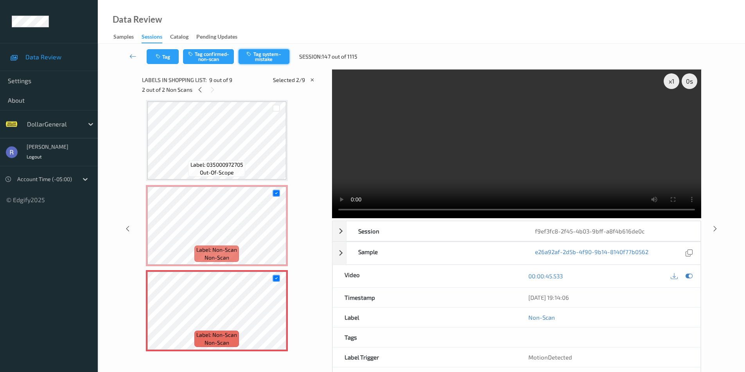
click at [265, 56] on button "Tag system-mistake" at bounding box center [263, 56] width 51 height 15
click at [130, 55] on icon at bounding box center [132, 56] width 7 height 8
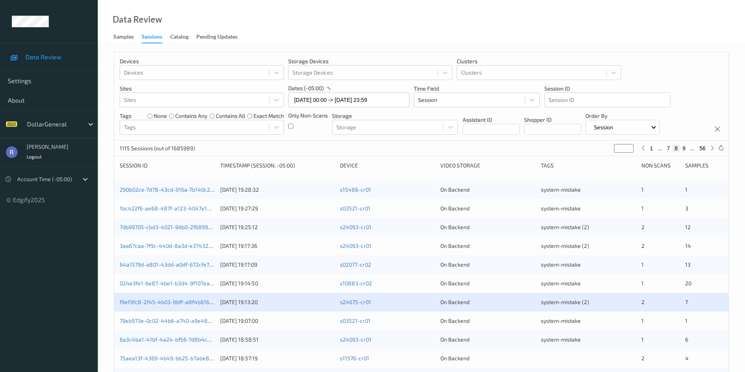
scroll to position [117, 0]
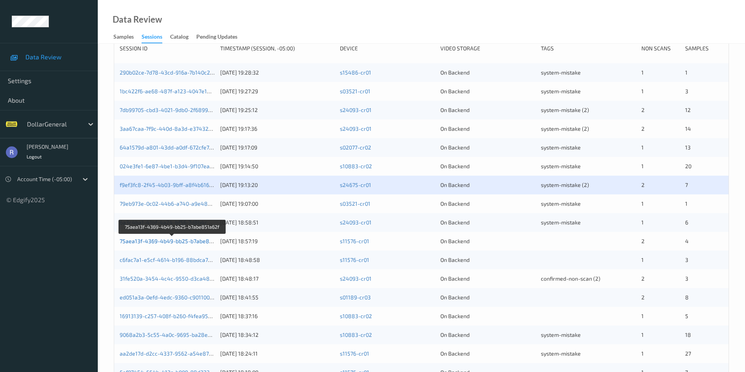
click at [181, 242] on link "75aea13f-4369-4b49-bb25-b7abe851a62f" at bounding box center [173, 241] width 106 height 7
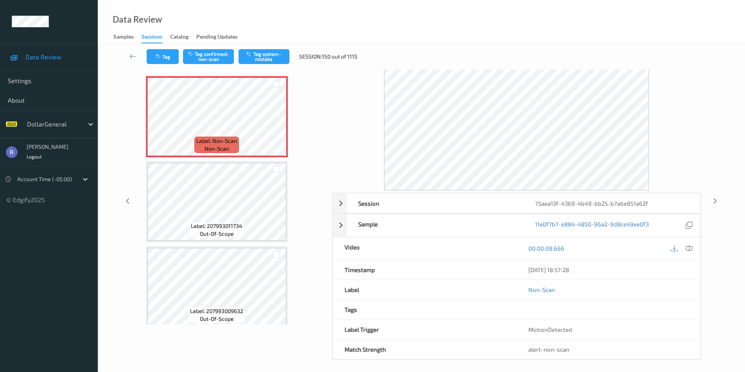
scroll to position [32, 0]
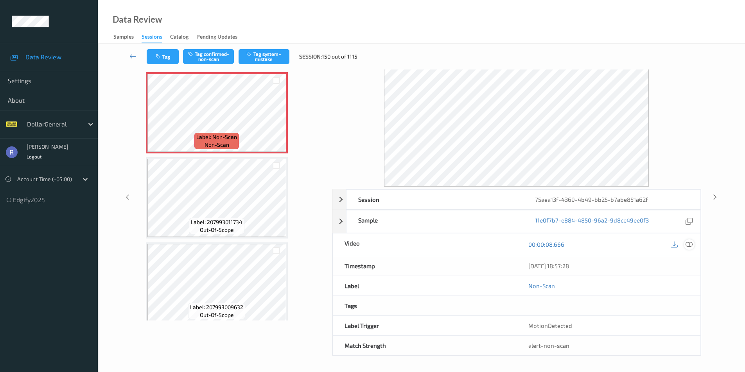
click at [689, 243] on icon at bounding box center [688, 244] width 7 height 7
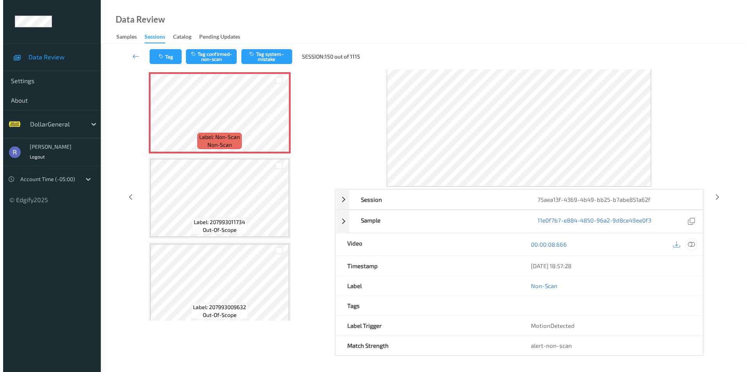
scroll to position [0, 0]
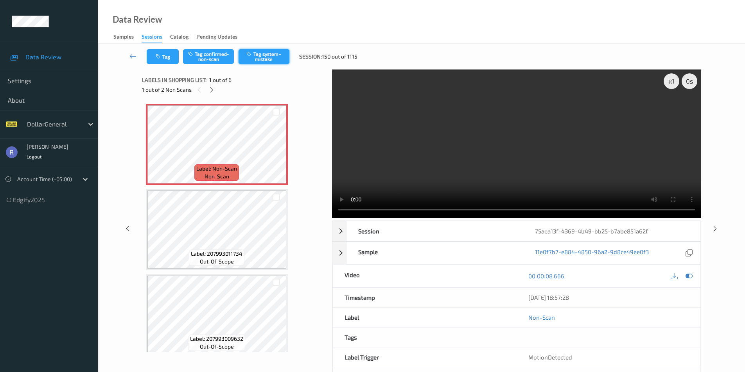
click at [263, 59] on button "Tag system-mistake" at bounding box center [263, 56] width 51 height 15
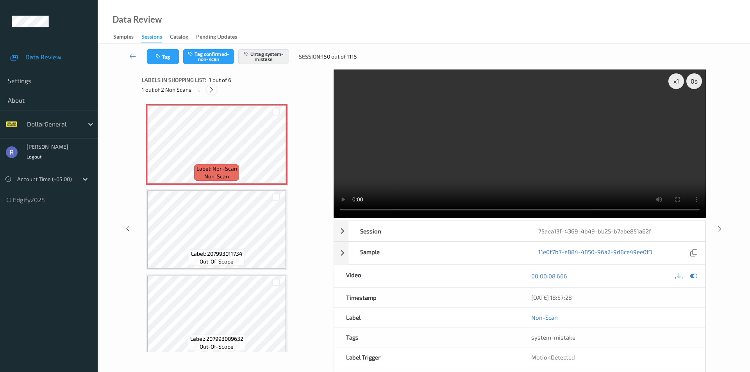
click at [212, 89] on icon at bounding box center [211, 89] width 7 height 7
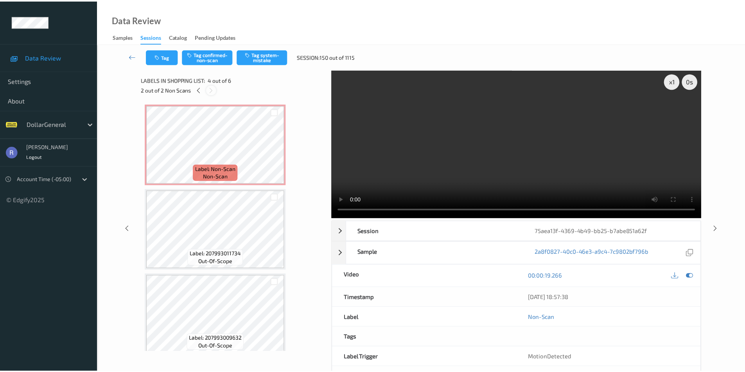
scroll to position [174, 0]
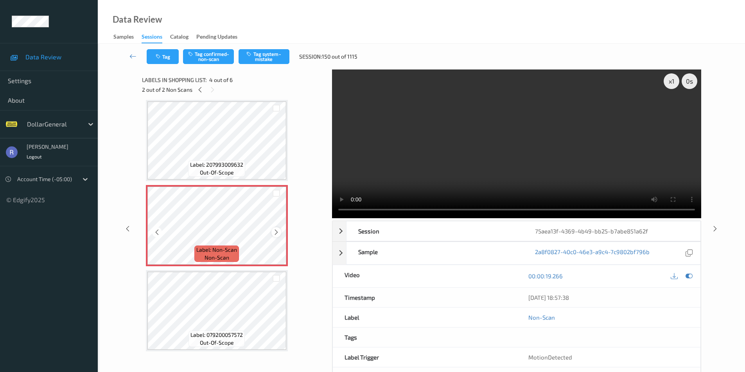
click at [274, 230] on icon at bounding box center [276, 232] width 7 height 7
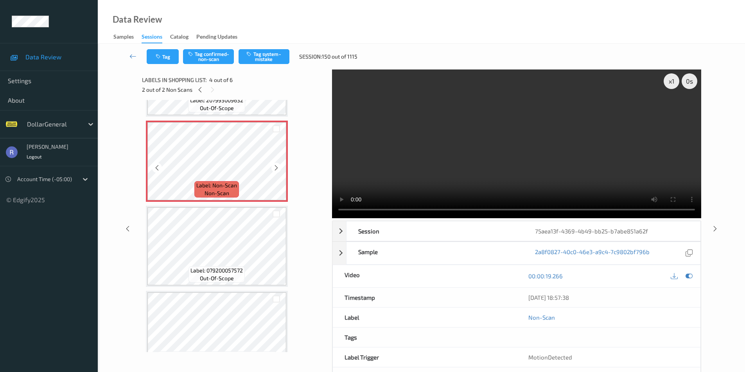
scroll to position [252, 0]
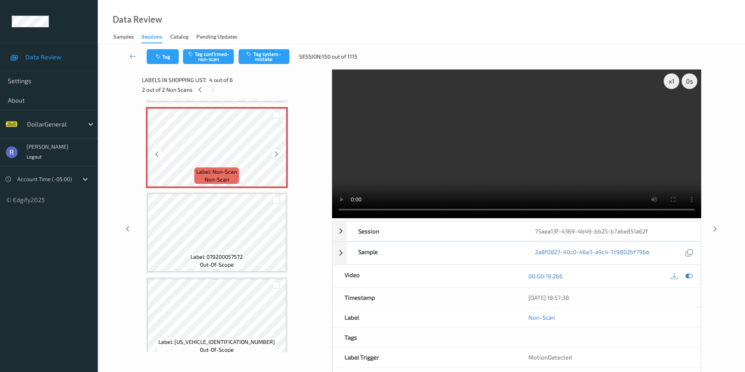
click at [278, 154] on icon at bounding box center [276, 154] width 7 height 7
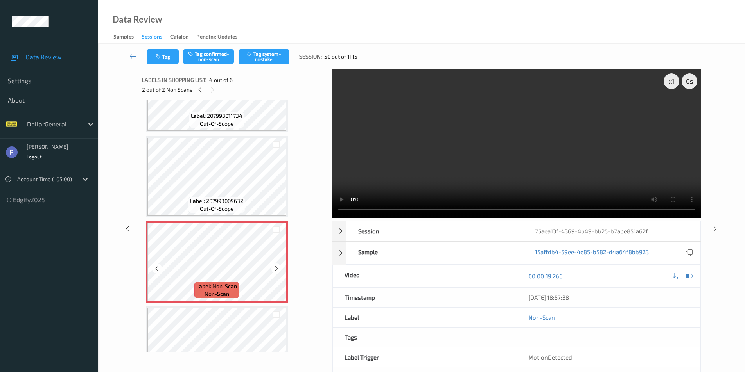
scroll to position [135, 0]
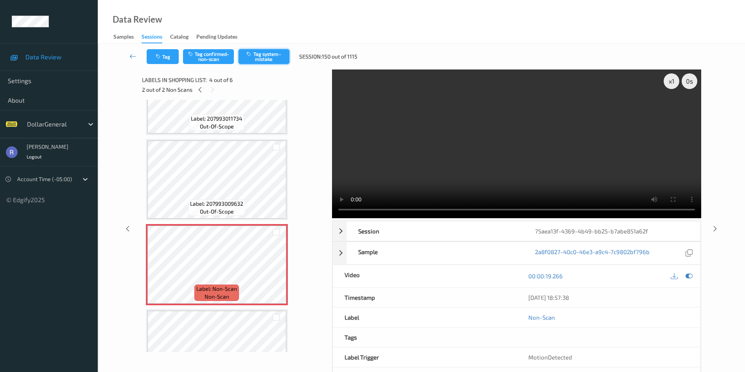
click at [272, 56] on button "Tag system-mistake" at bounding box center [263, 56] width 51 height 15
click at [131, 55] on icon at bounding box center [132, 56] width 7 height 8
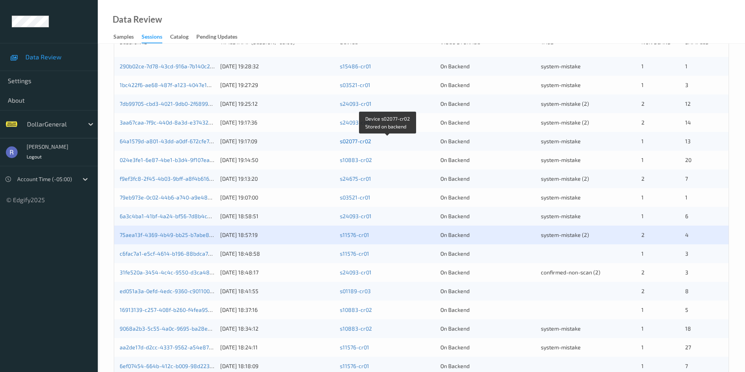
scroll to position [156, 0]
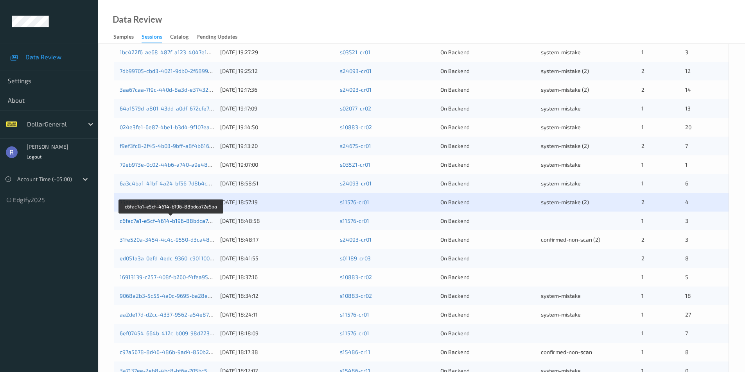
click at [172, 224] on link "c6fac7a1-e5cf-4614-b196-88bdca72e5aa" at bounding box center [172, 221] width 104 height 7
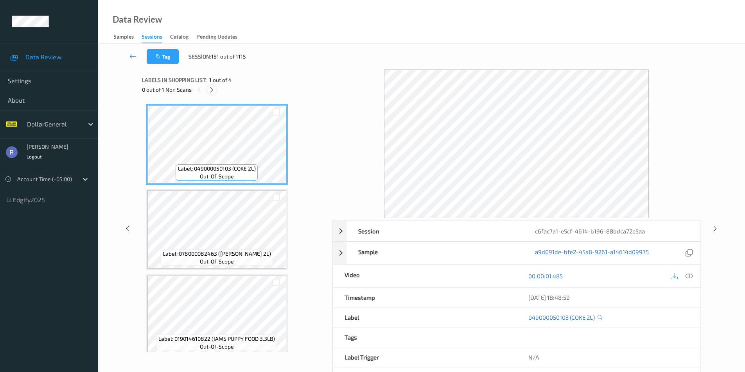
click at [212, 86] on icon at bounding box center [211, 89] width 7 height 7
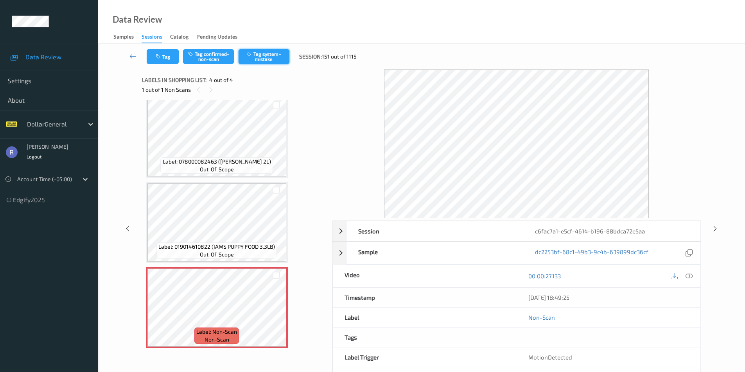
click at [271, 58] on button "Tag system-mistake" at bounding box center [263, 56] width 51 height 15
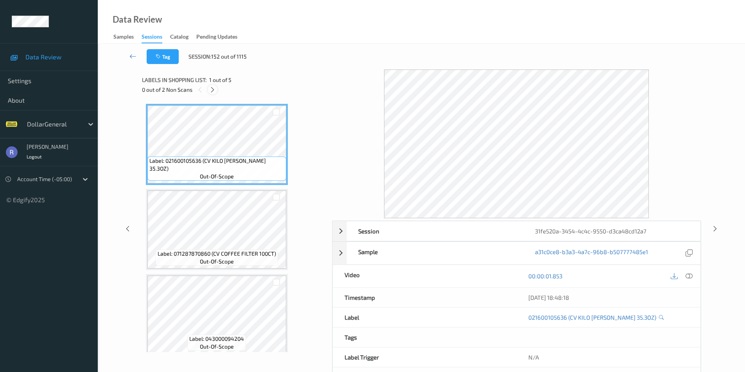
click at [213, 89] on icon at bounding box center [212, 89] width 7 height 7
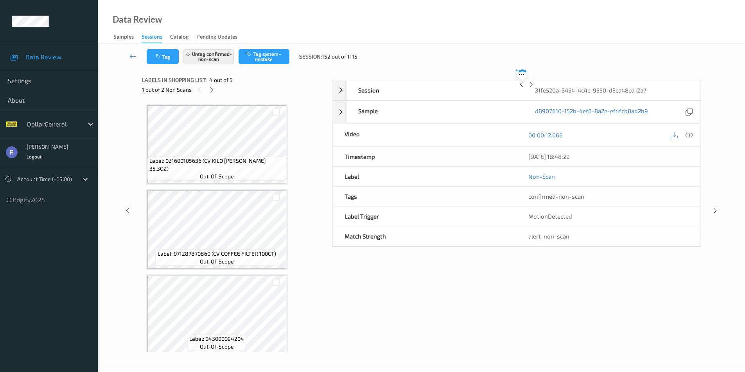
scroll to position [174, 0]
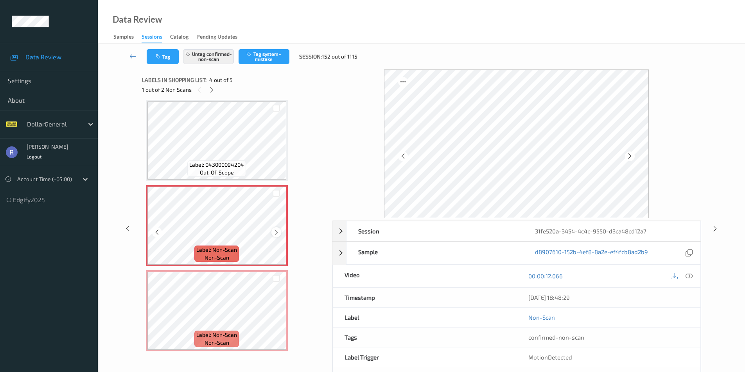
click at [277, 233] on icon at bounding box center [276, 232] width 7 height 7
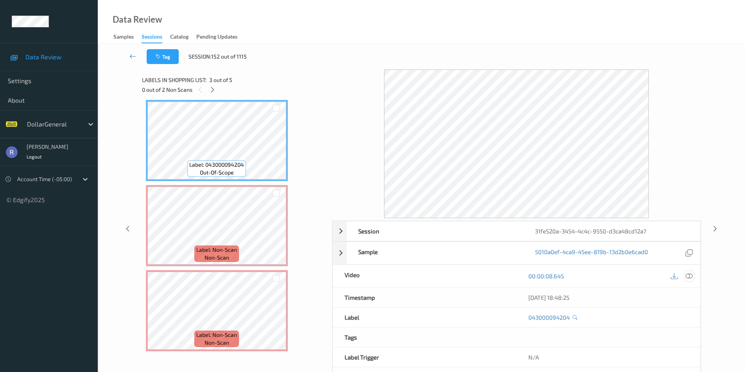
click at [690, 275] on icon at bounding box center [688, 276] width 7 height 7
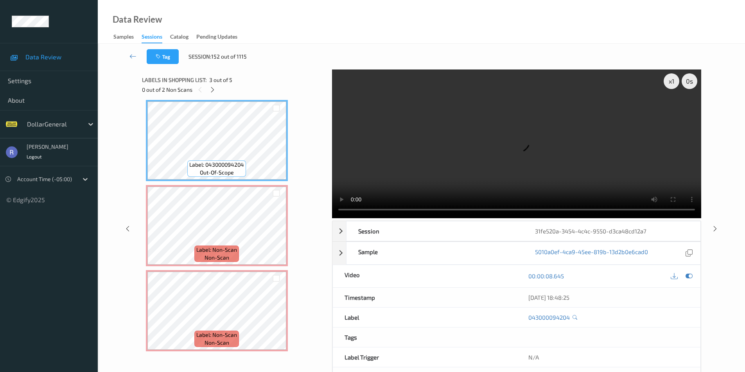
click at [339, 210] on video at bounding box center [516, 144] width 369 height 149
click at [335, 209] on video at bounding box center [516, 144] width 369 height 149
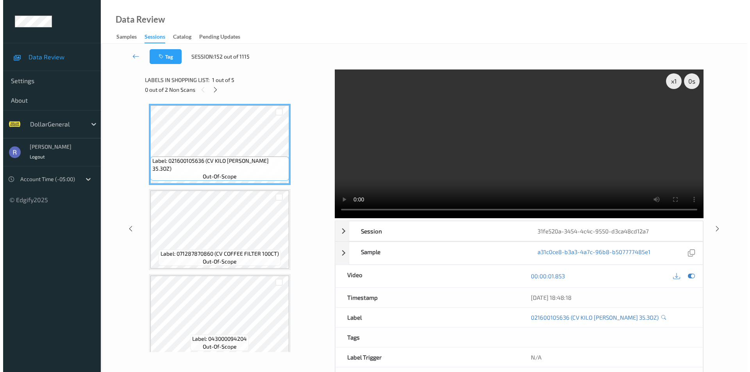
scroll to position [117, 0]
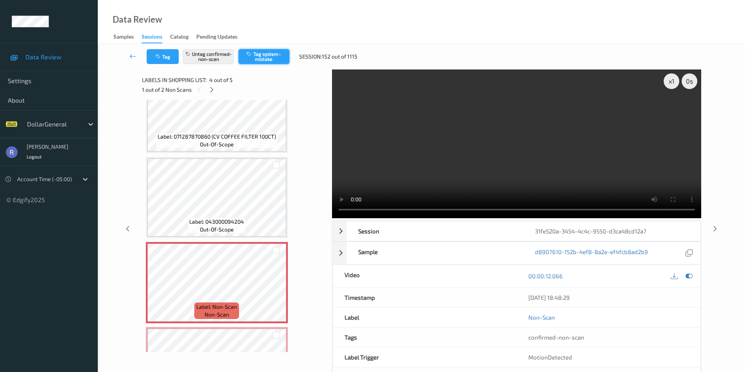
click at [267, 58] on button "Tag system-mistake" at bounding box center [263, 56] width 51 height 15
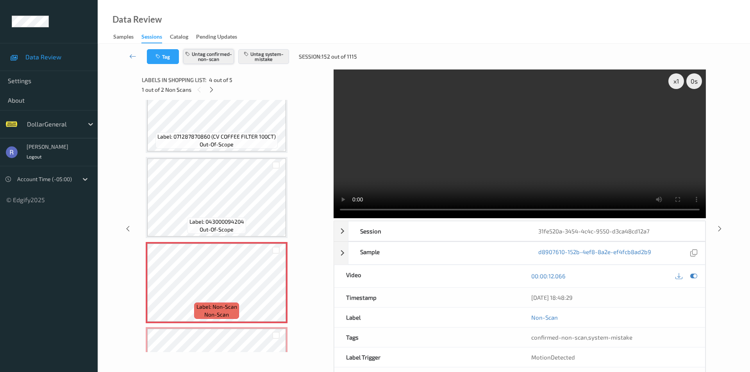
click at [202, 54] on button "Untag confirmed-non-scan" at bounding box center [208, 56] width 51 height 15
click at [210, 89] on icon at bounding box center [211, 89] width 7 height 7
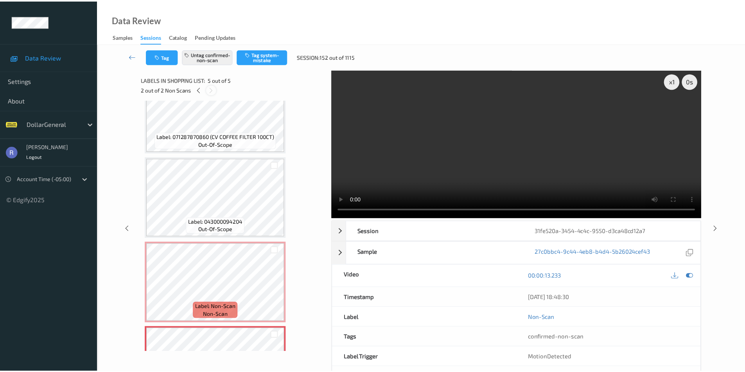
scroll to position [177, 0]
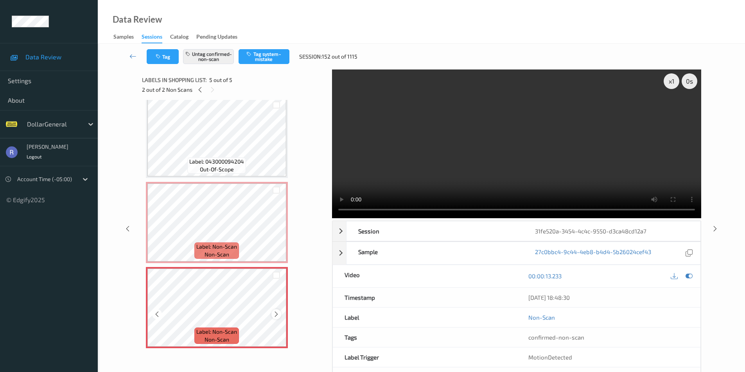
click at [277, 314] on icon at bounding box center [276, 314] width 7 height 7
click at [261, 58] on button "Tag system-mistake" at bounding box center [263, 56] width 51 height 15
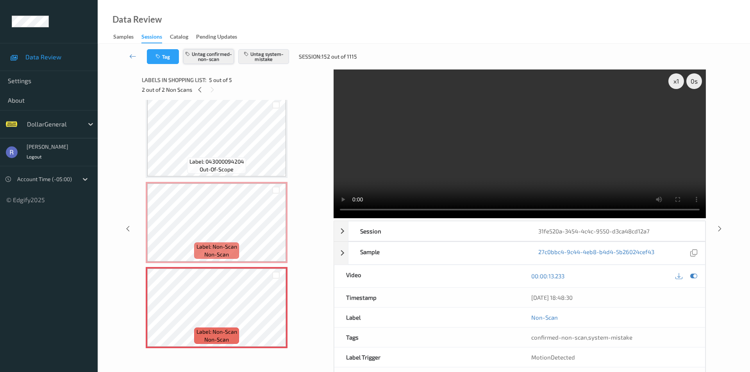
click at [209, 58] on button "Untag confirmed-non-scan" at bounding box center [208, 56] width 51 height 15
